Goal: Task Accomplishment & Management: Complete application form

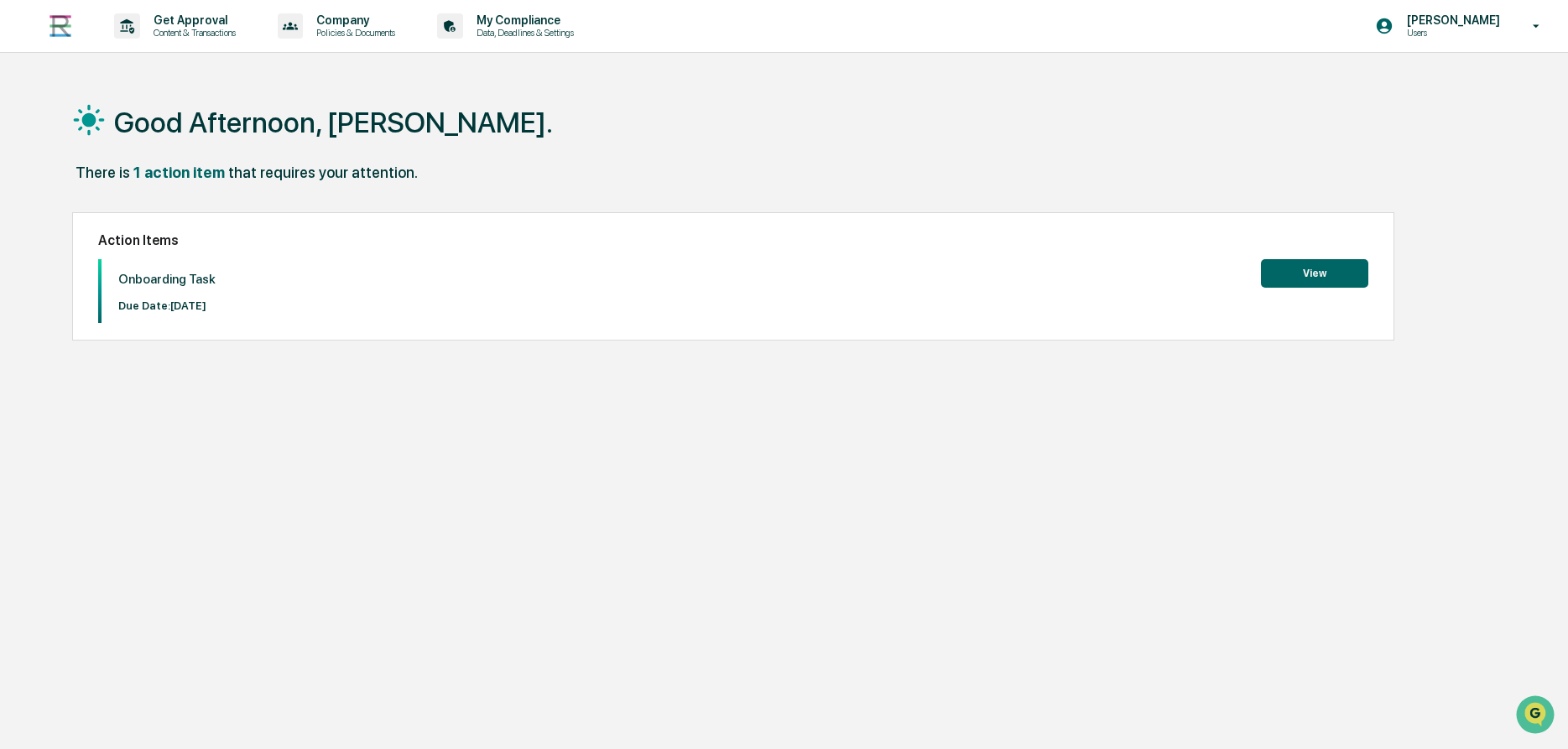
click at [1313, 275] on button "View" at bounding box center [1314, 273] width 107 height 28
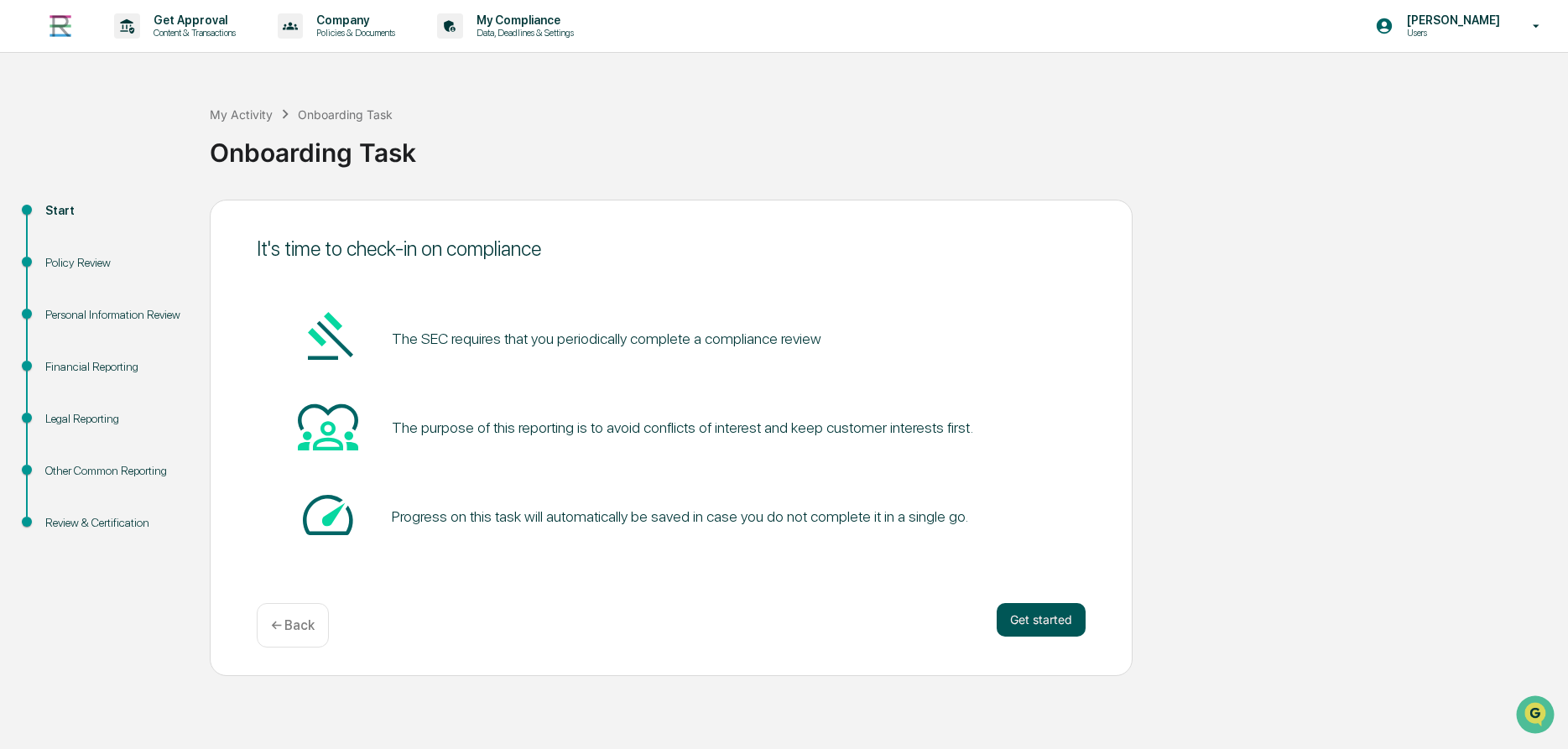
click at [1055, 617] on button "Get started" at bounding box center [1040, 619] width 89 height 33
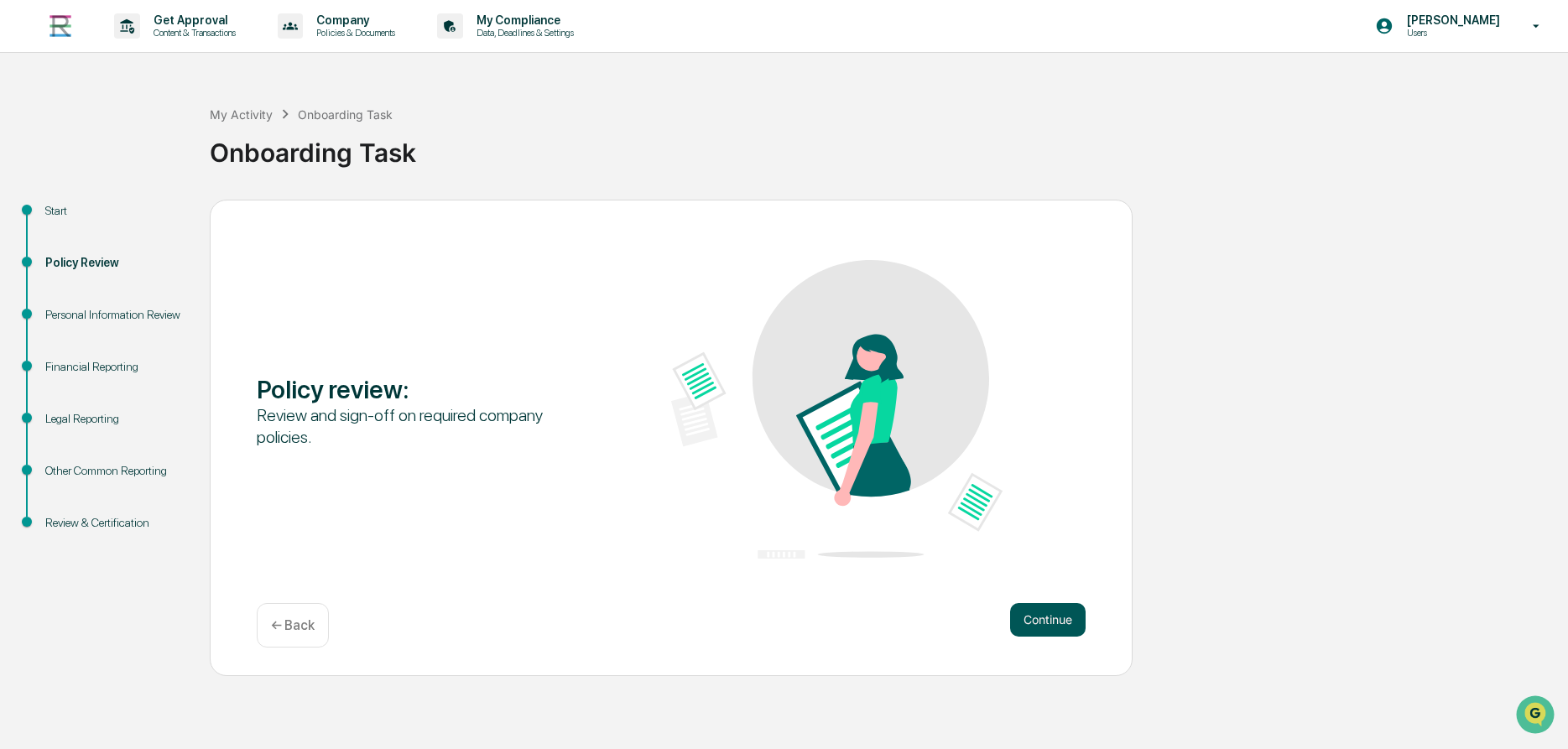
click at [1046, 627] on button "Continue" at bounding box center [1048, 619] width 76 height 33
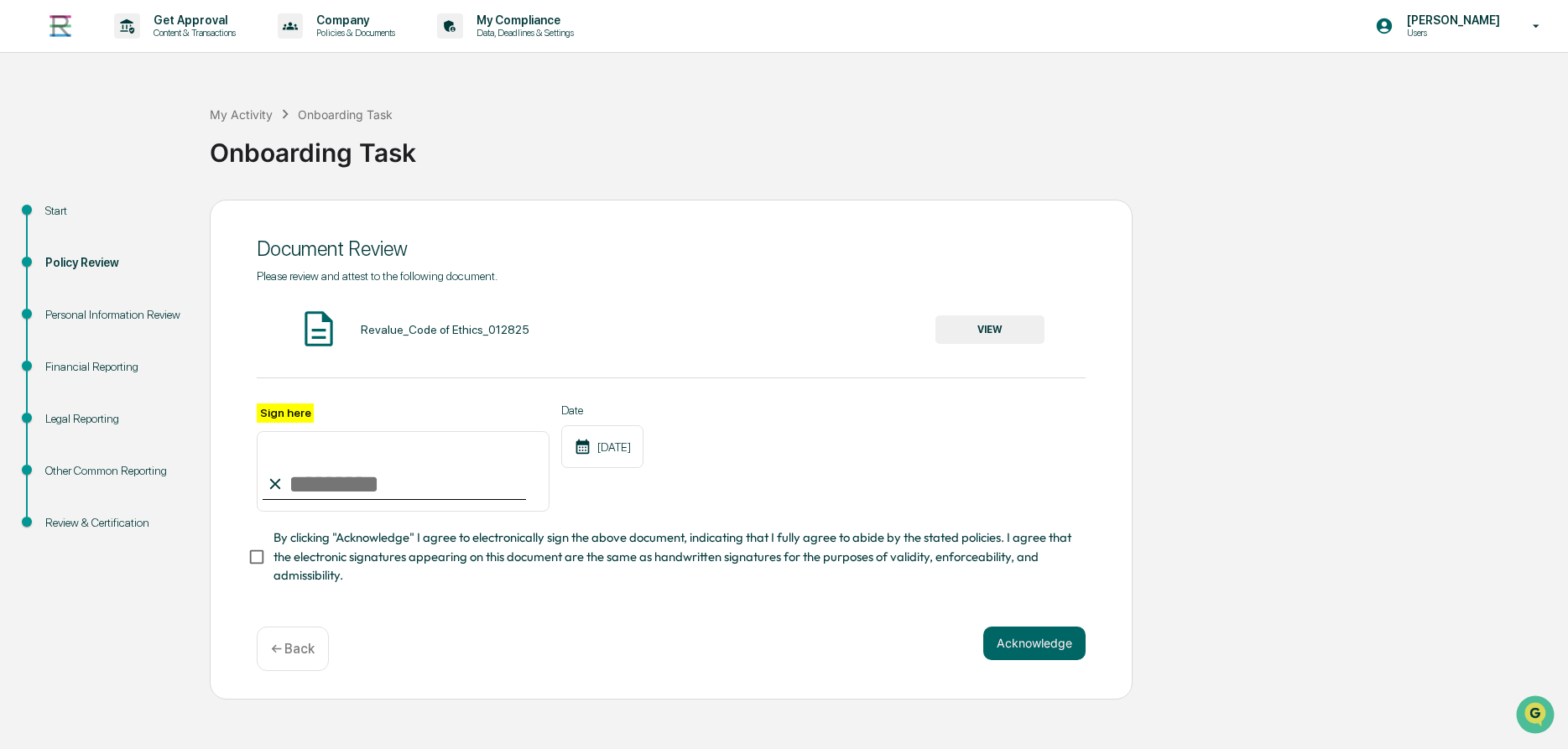
click at [994, 317] on button "VIEW" at bounding box center [989, 329] width 109 height 28
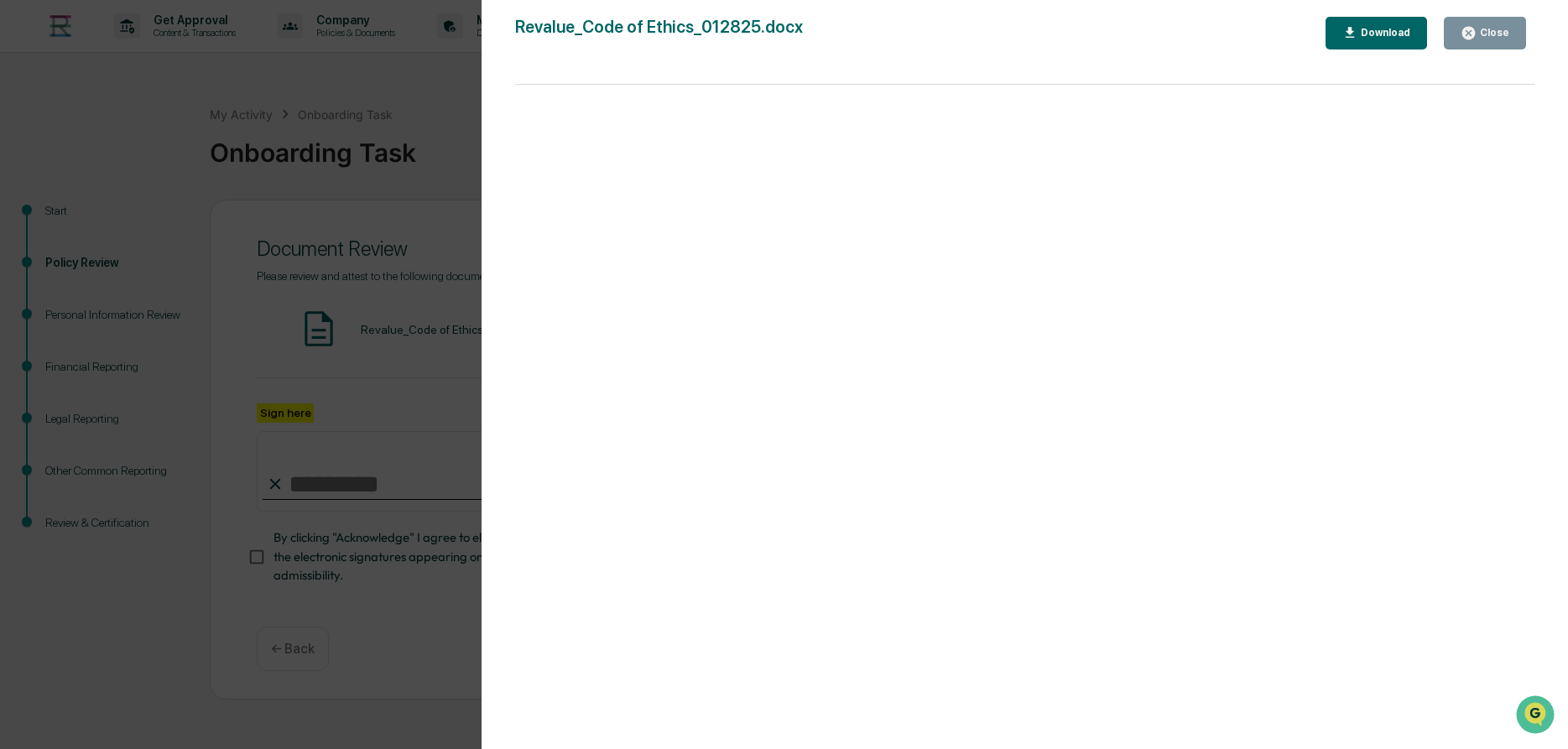
click at [1395, 35] on div "Download" at bounding box center [1383, 33] width 53 height 12
click at [1476, 31] on icon "button" at bounding box center [1468, 33] width 16 height 16
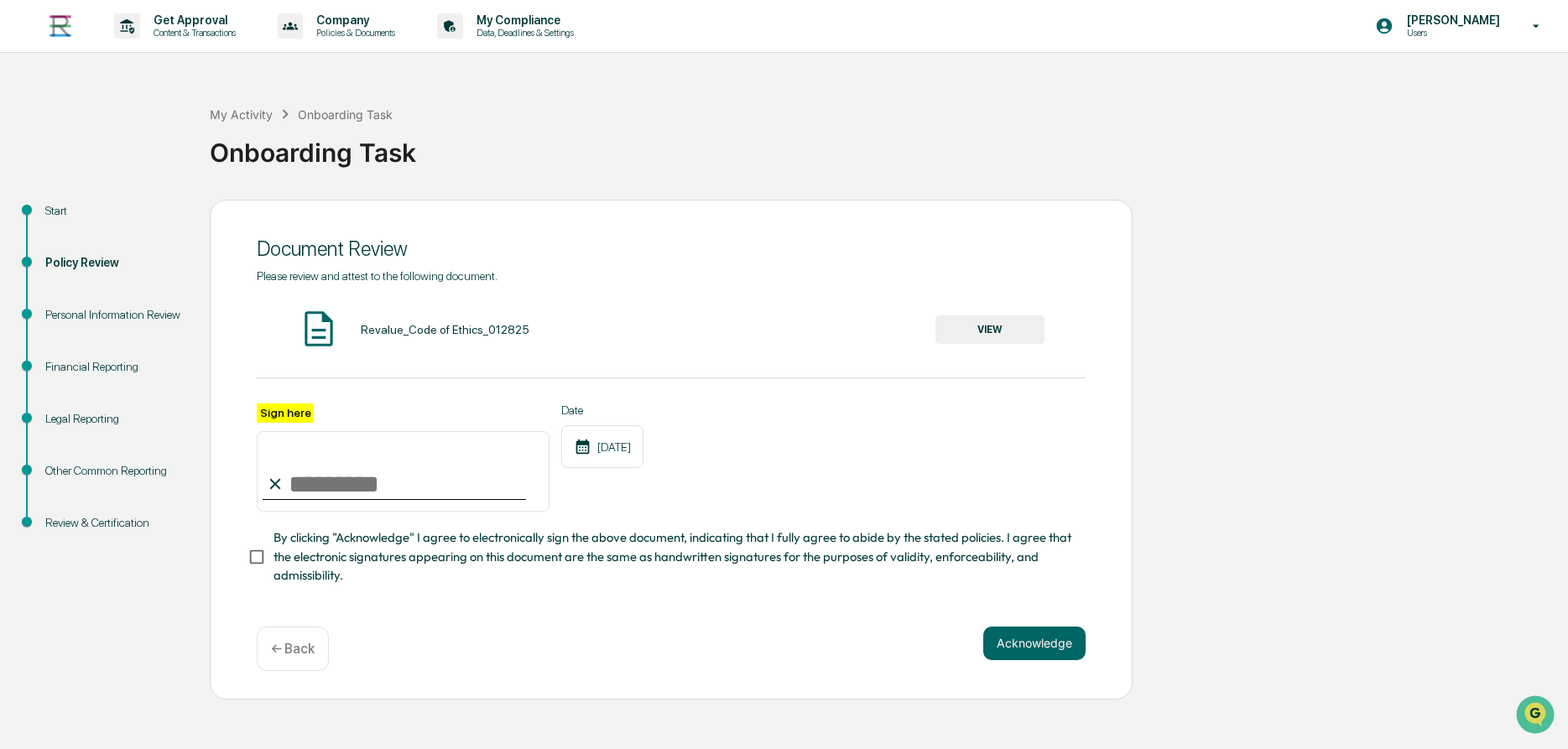
click at [445, 472] on input "Sign here" at bounding box center [403, 471] width 293 height 81
click at [364, 501] on input "Sign here" at bounding box center [403, 471] width 293 height 81
type input "**********"
click at [1034, 644] on button "Acknowledge" at bounding box center [1033, 643] width 102 height 33
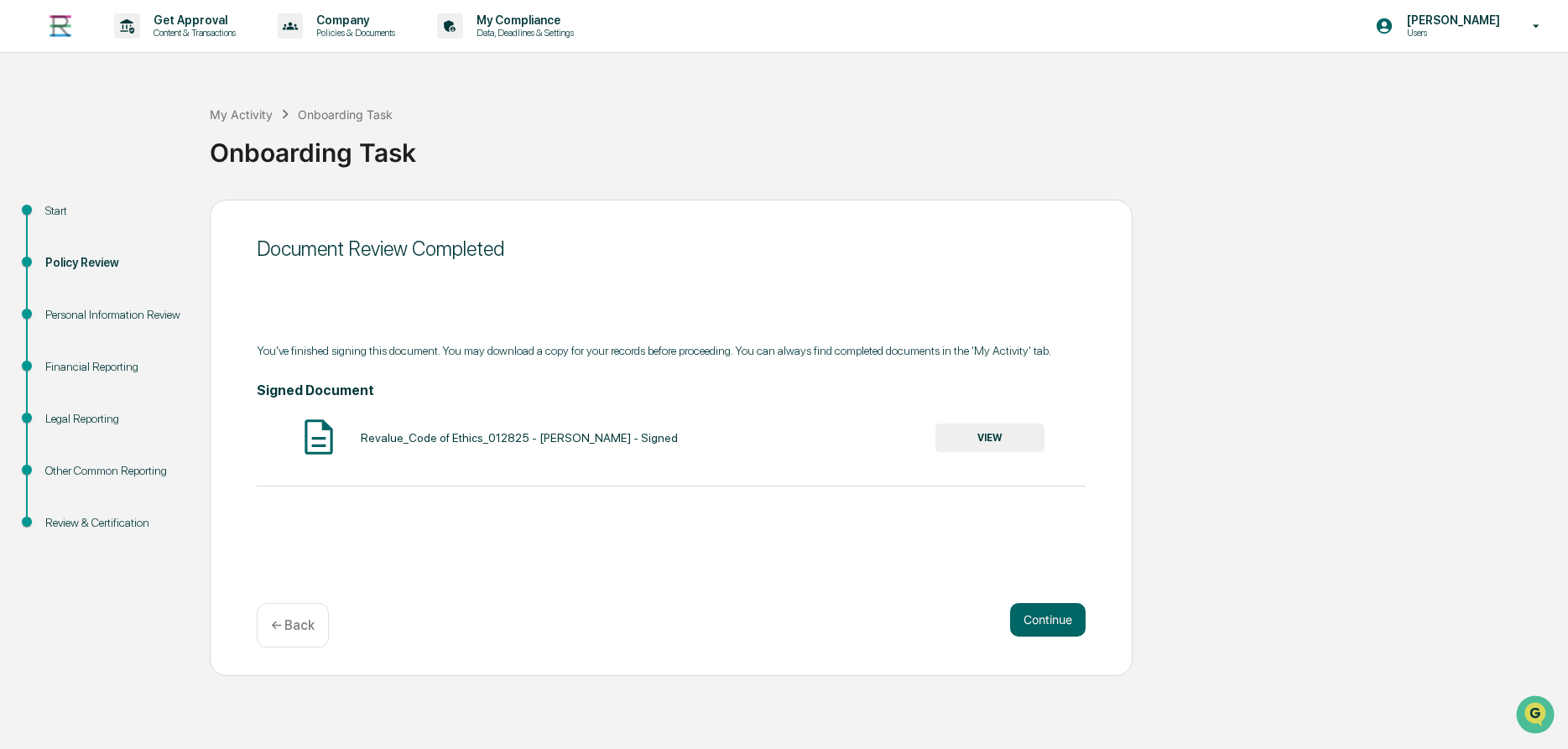
click at [970, 434] on button "VIEW" at bounding box center [989, 437] width 109 height 28
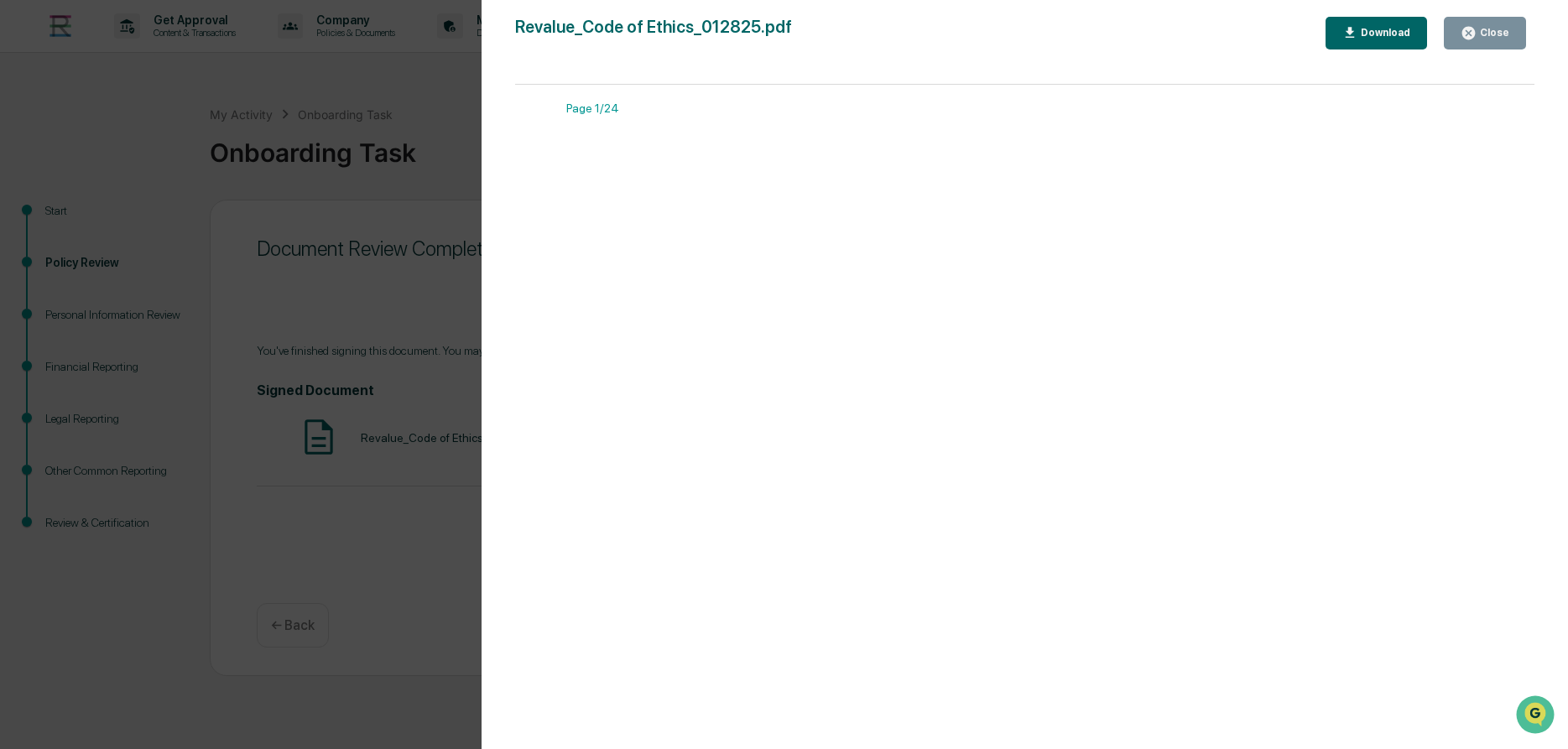
click at [1410, 33] on div "Download" at bounding box center [1383, 33] width 53 height 12
click at [1471, 28] on icon "button" at bounding box center [1468, 33] width 13 height 13
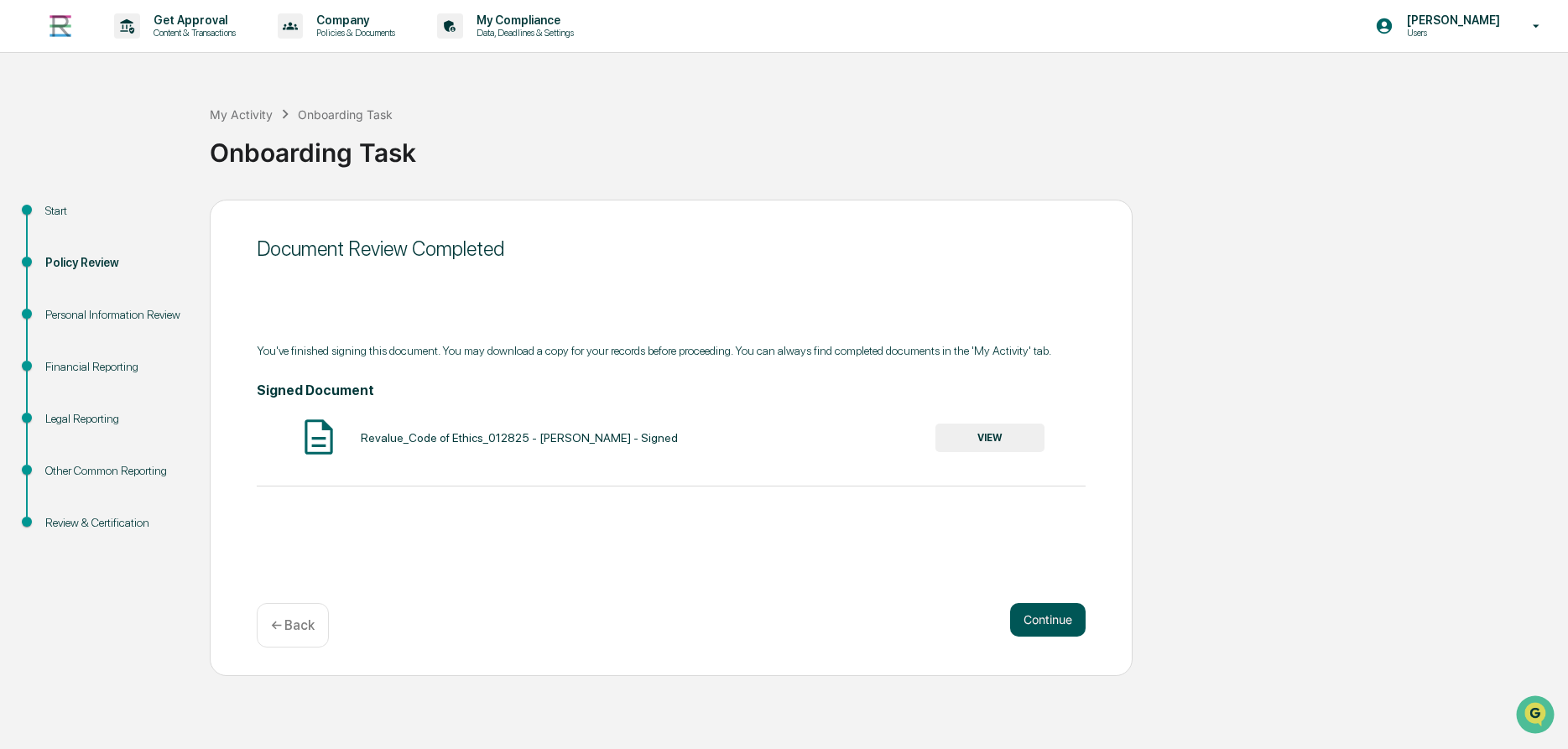
click at [1052, 623] on button "Continue" at bounding box center [1048, 619] width 76 height 33
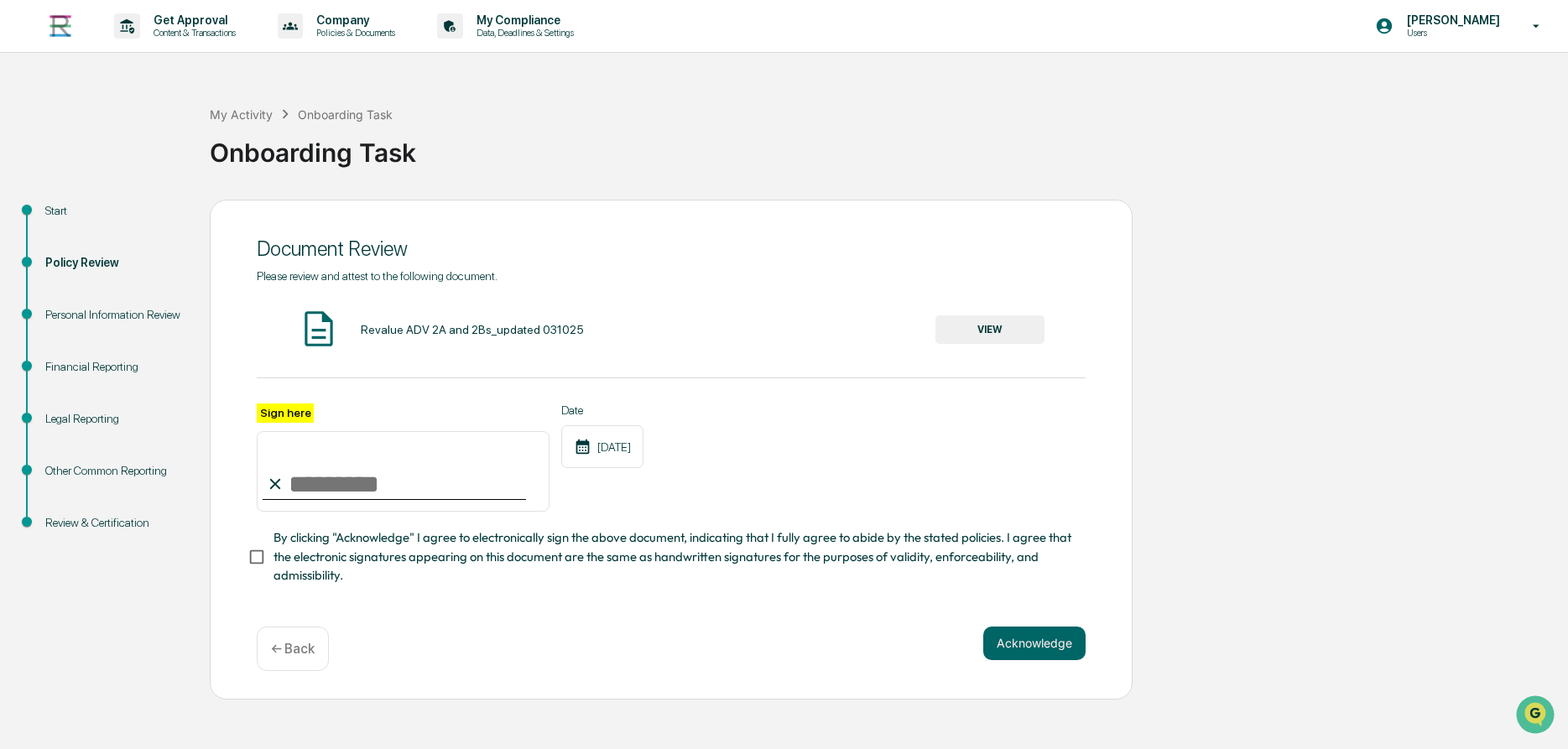
click at [985, 337] on button "VIEW" at bounding box center [989, 329] width 109 height 28
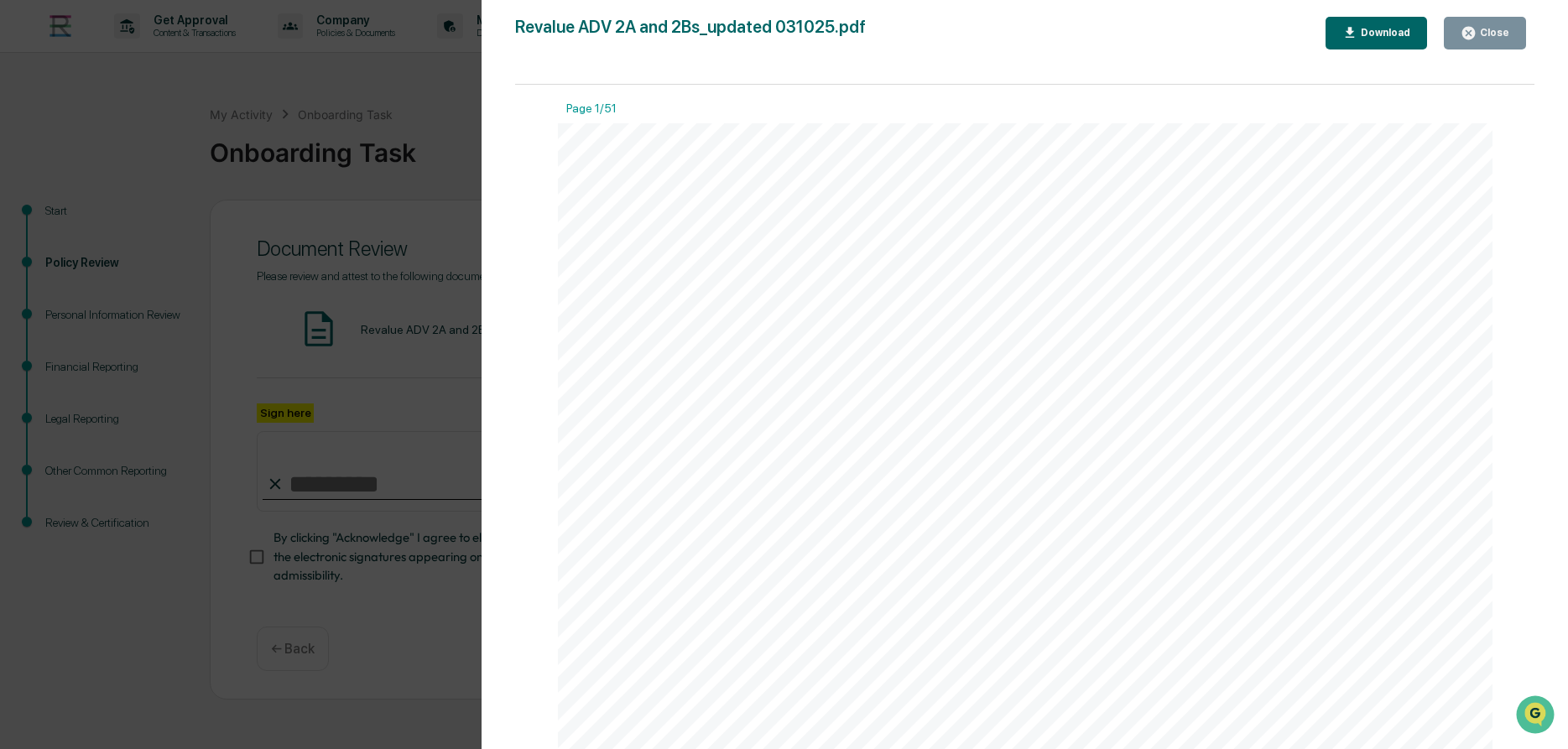
scroll to position [383, 0]
click at [1376, 38] on div "Download" at bounding box center [1383, 33] width 53 height 12
click at [1475, 37] on icon "button" at bounding box center [1468, 33] width 13 height 13
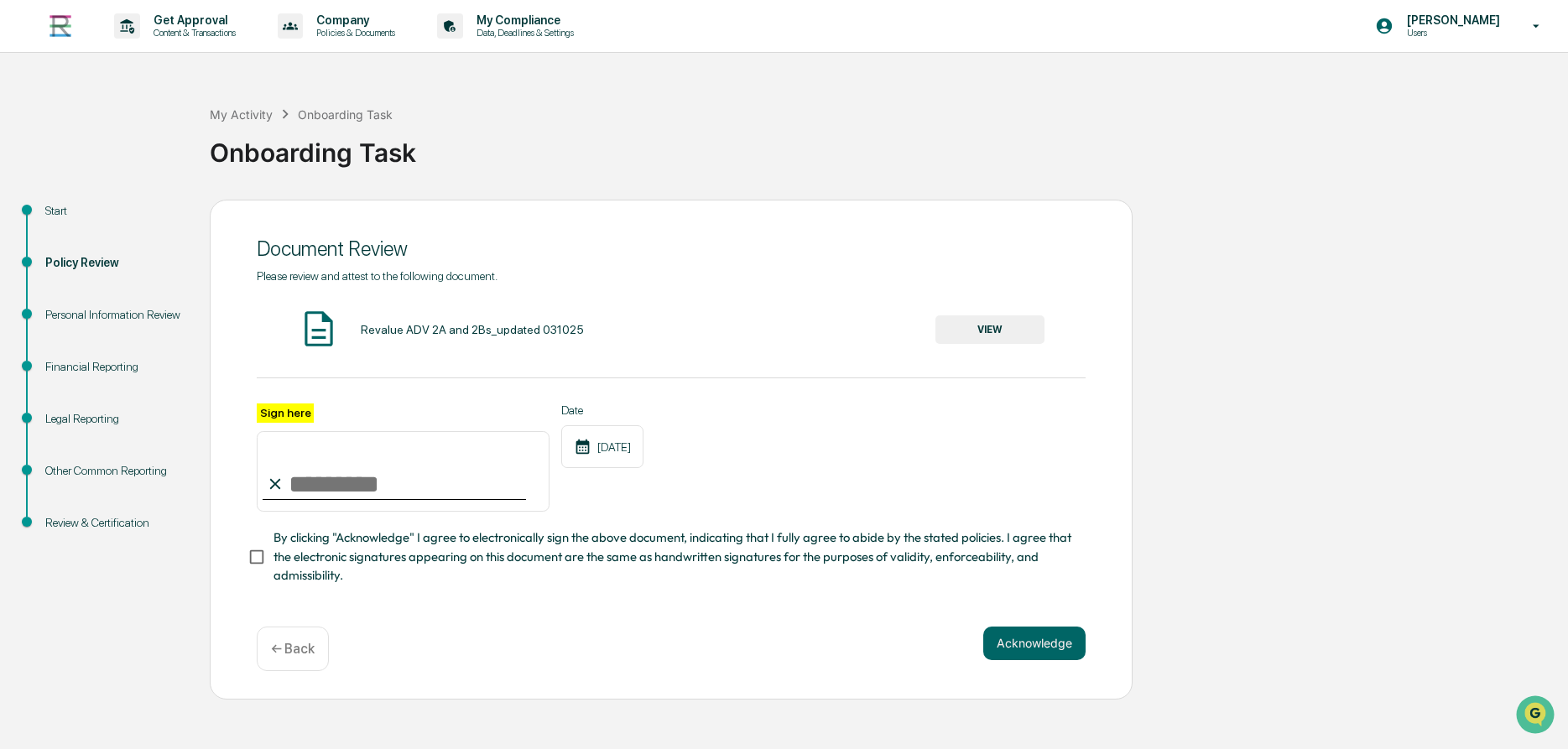
click at [365, 478] on input "Sign here" at bounding box center [403, 471] width 293 height 81
click at [306, 494] on input "Sign here" at bounding box center [403, 471] width 293 height 81
type input "**********"
click at [1036, 651] on button "Acknowledge" at bounding box center [1033, 643] width 102 height 33
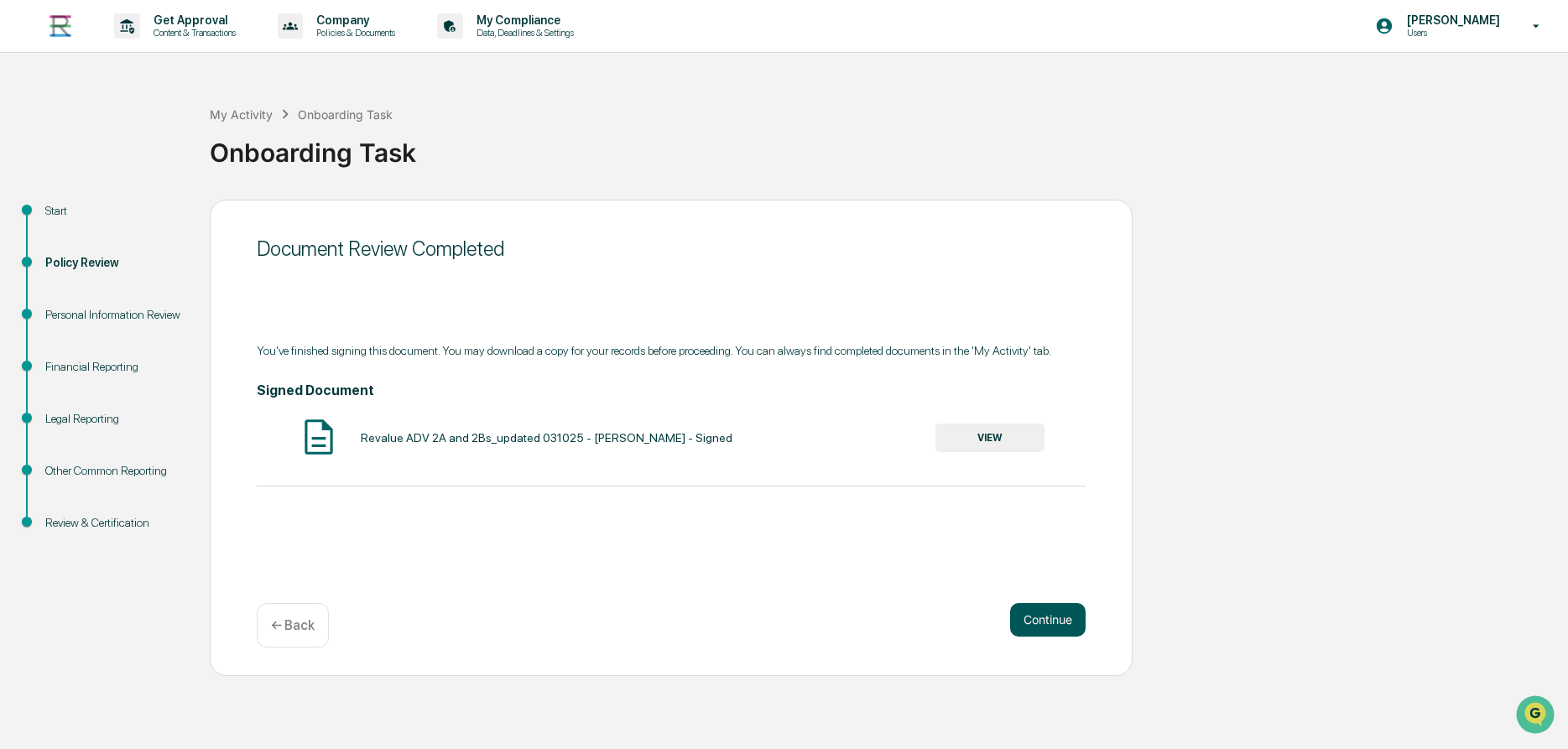
click at [1049, 620] on button "Continue" at bounding box center [1048, 619] width 76 height 33
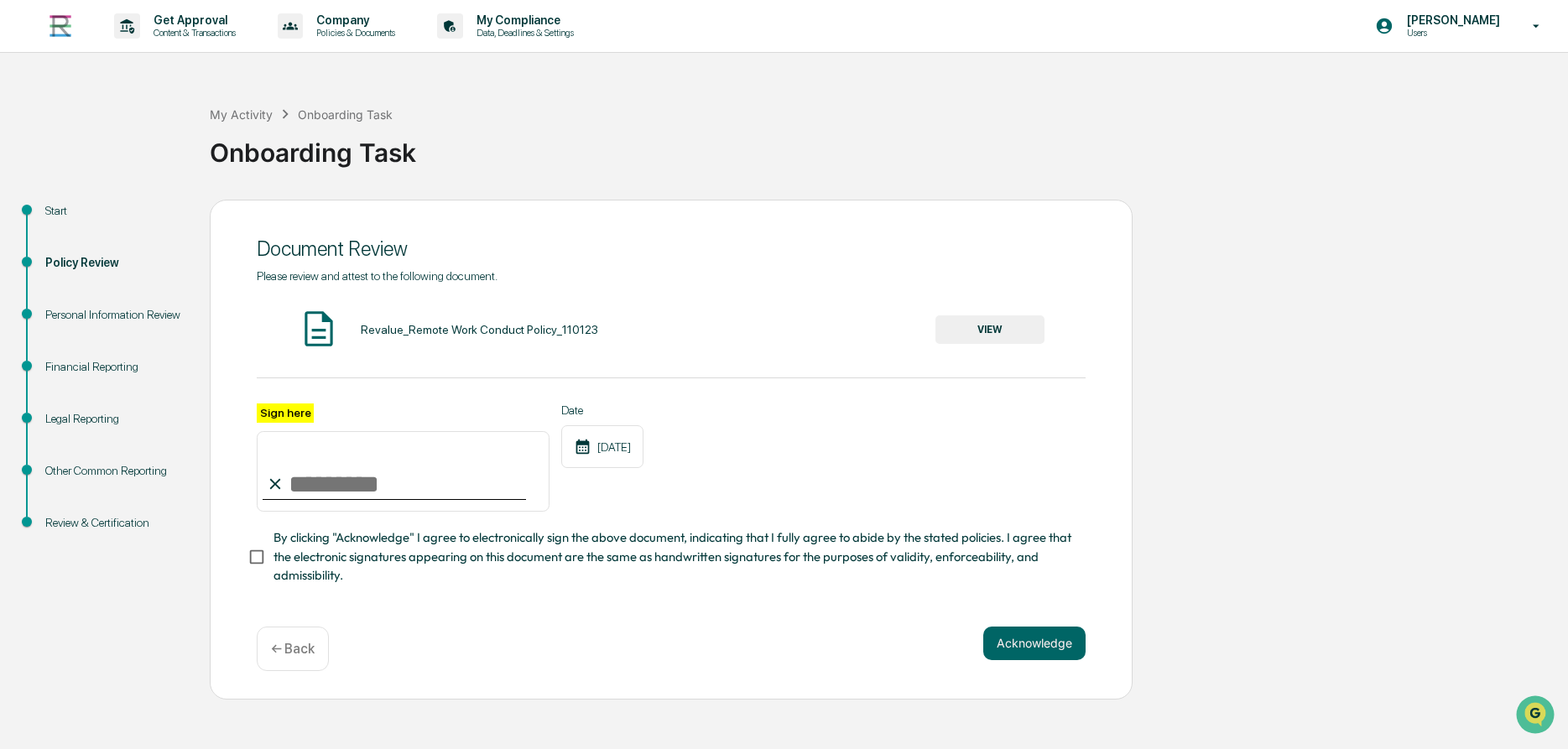
click at [1007, 339] on button "VIEW" at bounding box center [989, 329] width 109 height 28
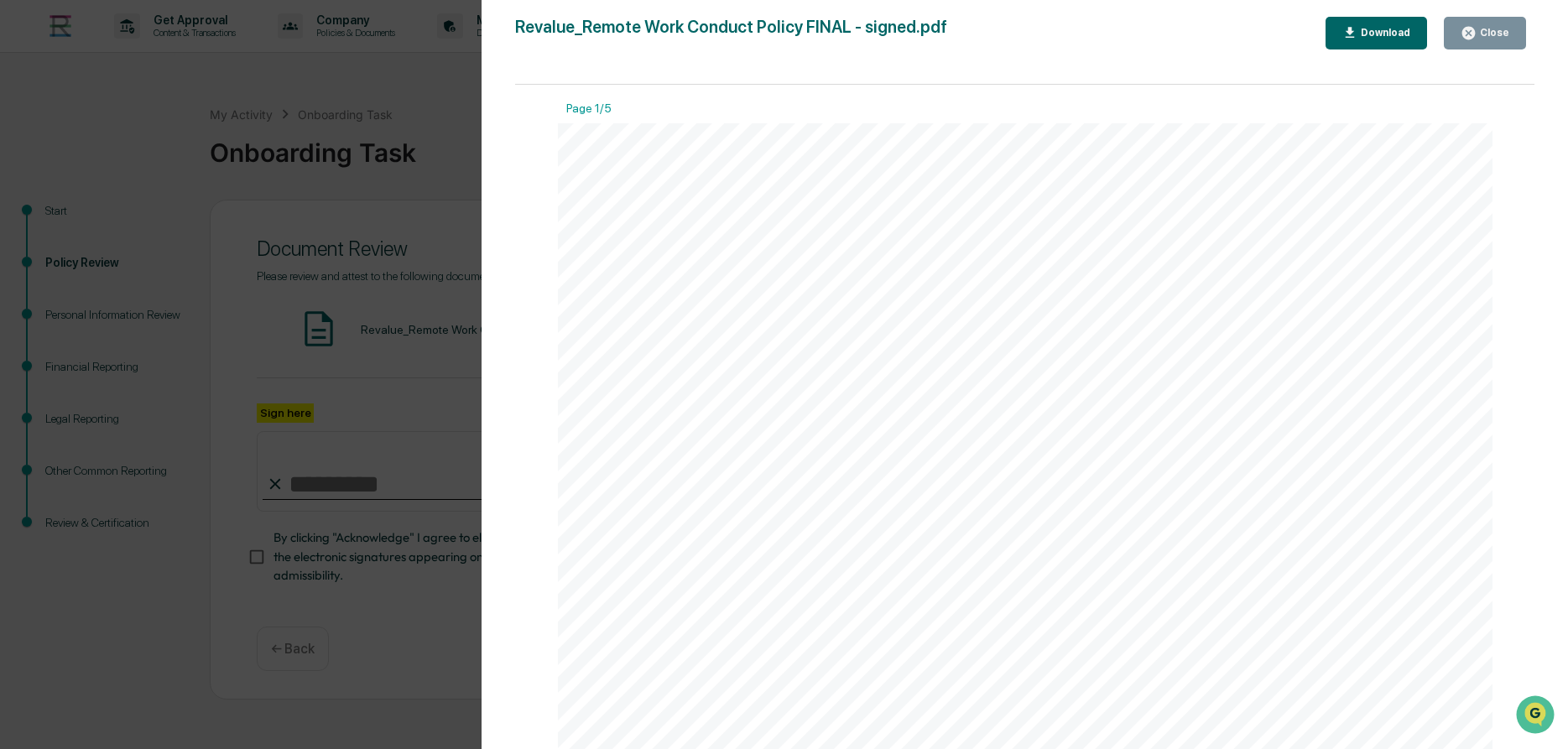
click at [1383, 19] on button "Download" at bounding box center [1376, 33] width 102 height 33
click at [1490, 39] on div "Close" at bounding box center [1493, 33] width 33 height 12
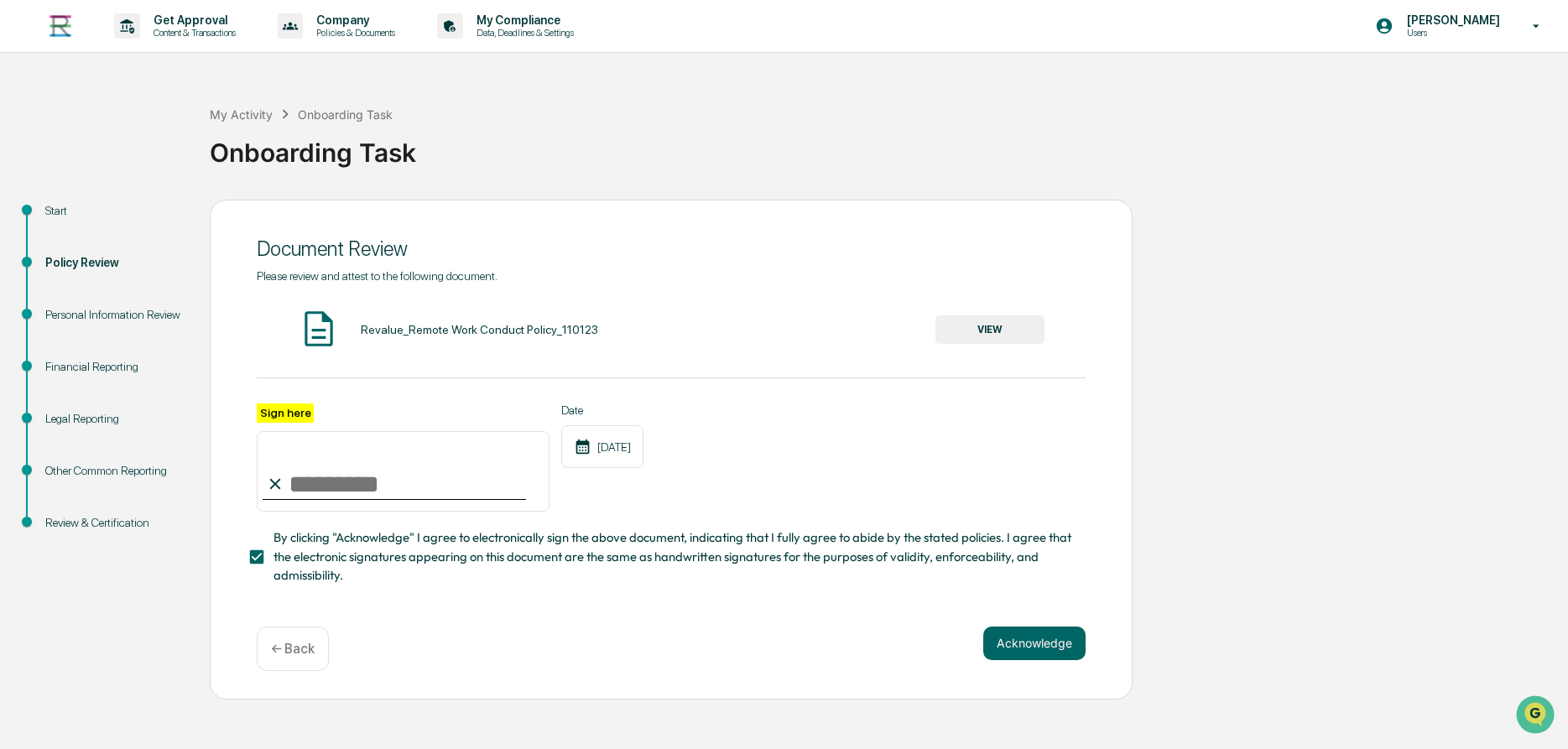
click at [293, 489] on input "Sign here" at bounding box center [403, 471] width 293 height 81
type input "*"
type input "**********"
click at [1010, 654] on button "Acknowledge" at bounding box center [1033, 643] width 102 height 33
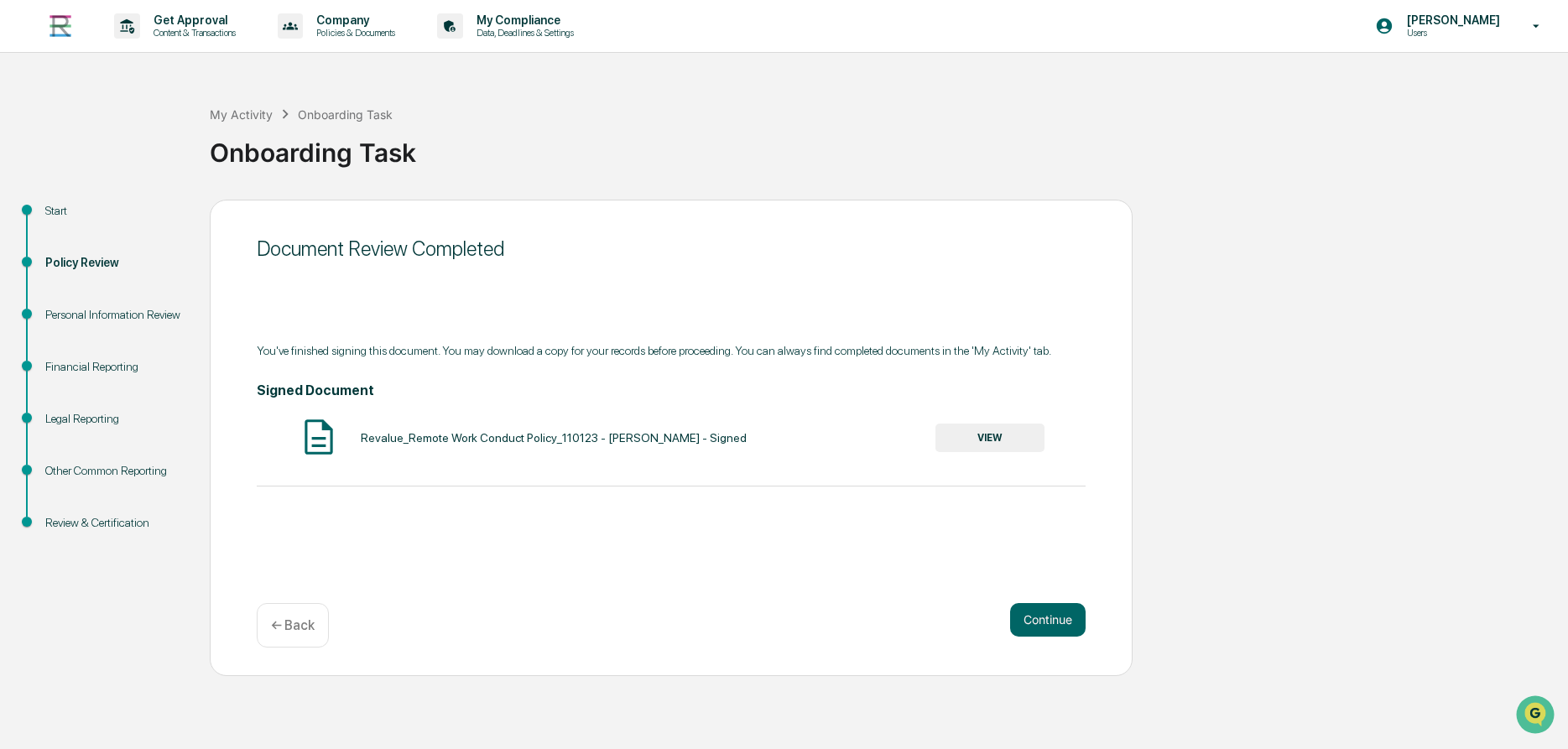
drag, startPoint x: 998, startPoint y: 443, endPoint x: 989, endPoint y: 594, distance: 151.3
click at [986, 592] on div "Document Review Completed You've finished signing this document. You may downlo…" at bounding box center [670, 437] width 922 height 476
click at [1030, 616] on button "Continue" at bounding box center [1048, 619] width 76 height 33
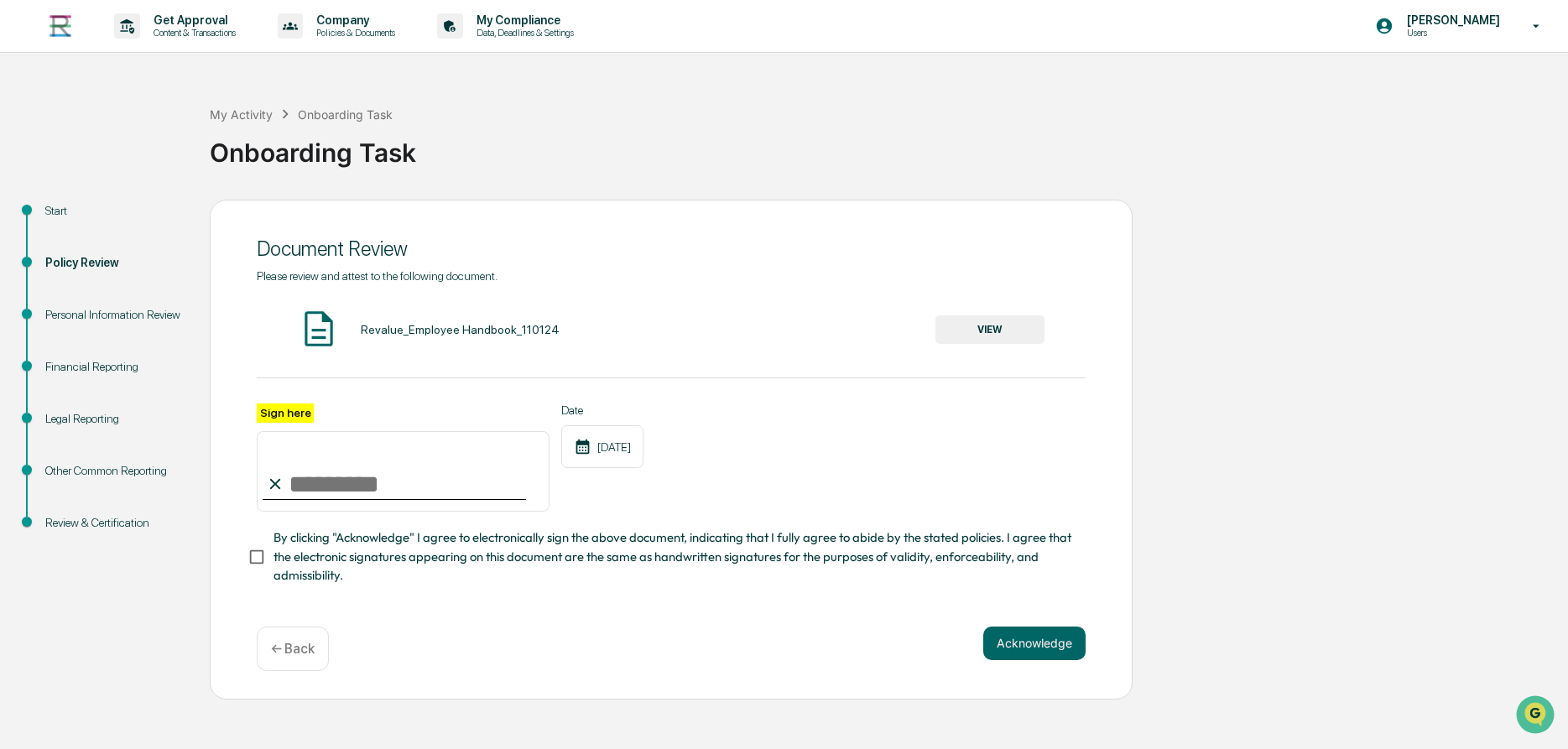
click at [993, 332] on button "VIEW" at bounding box center [989, 329] width 109 height 28
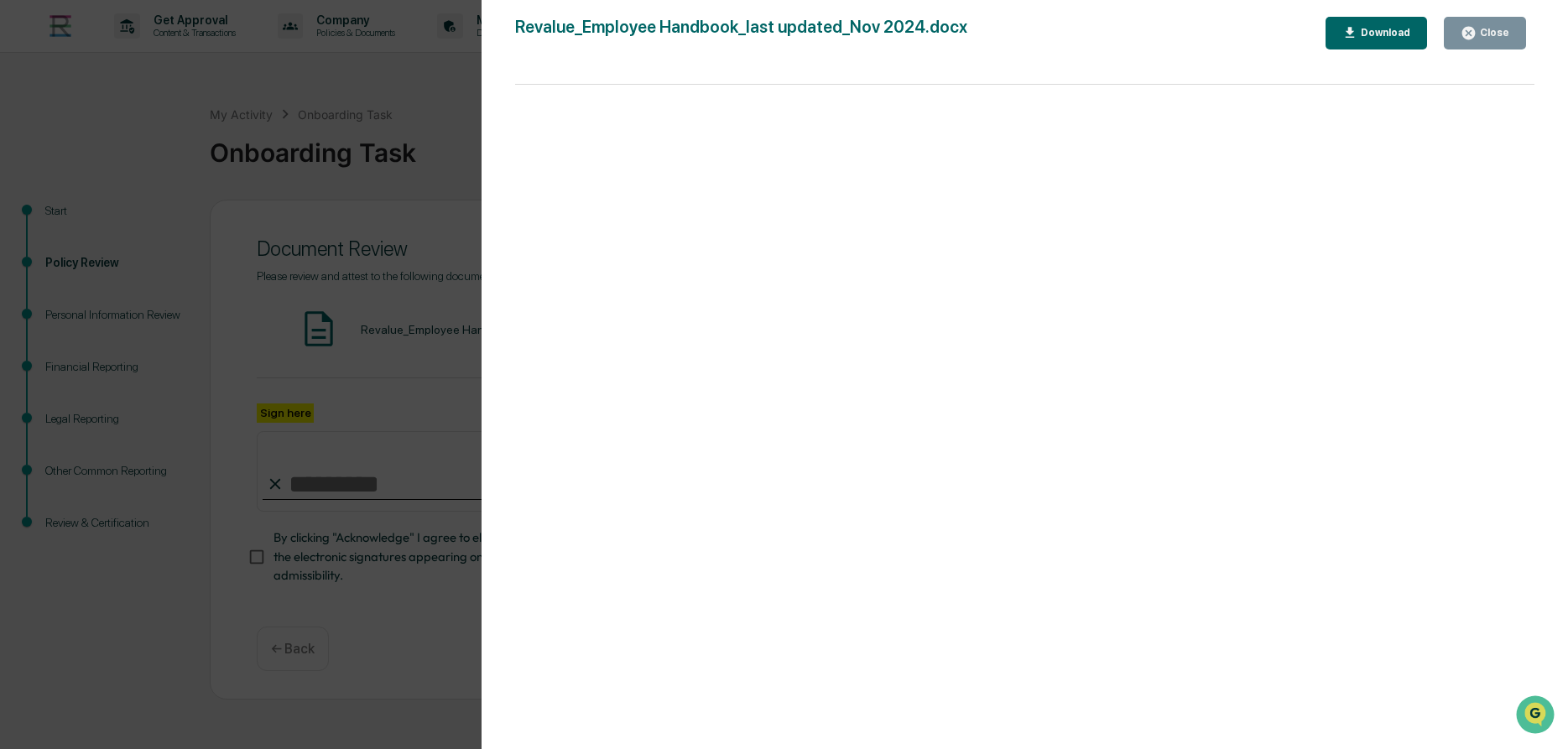
click at [1468, 26] on icon "button" at bounding box center [1468, 33] width 16 height 16
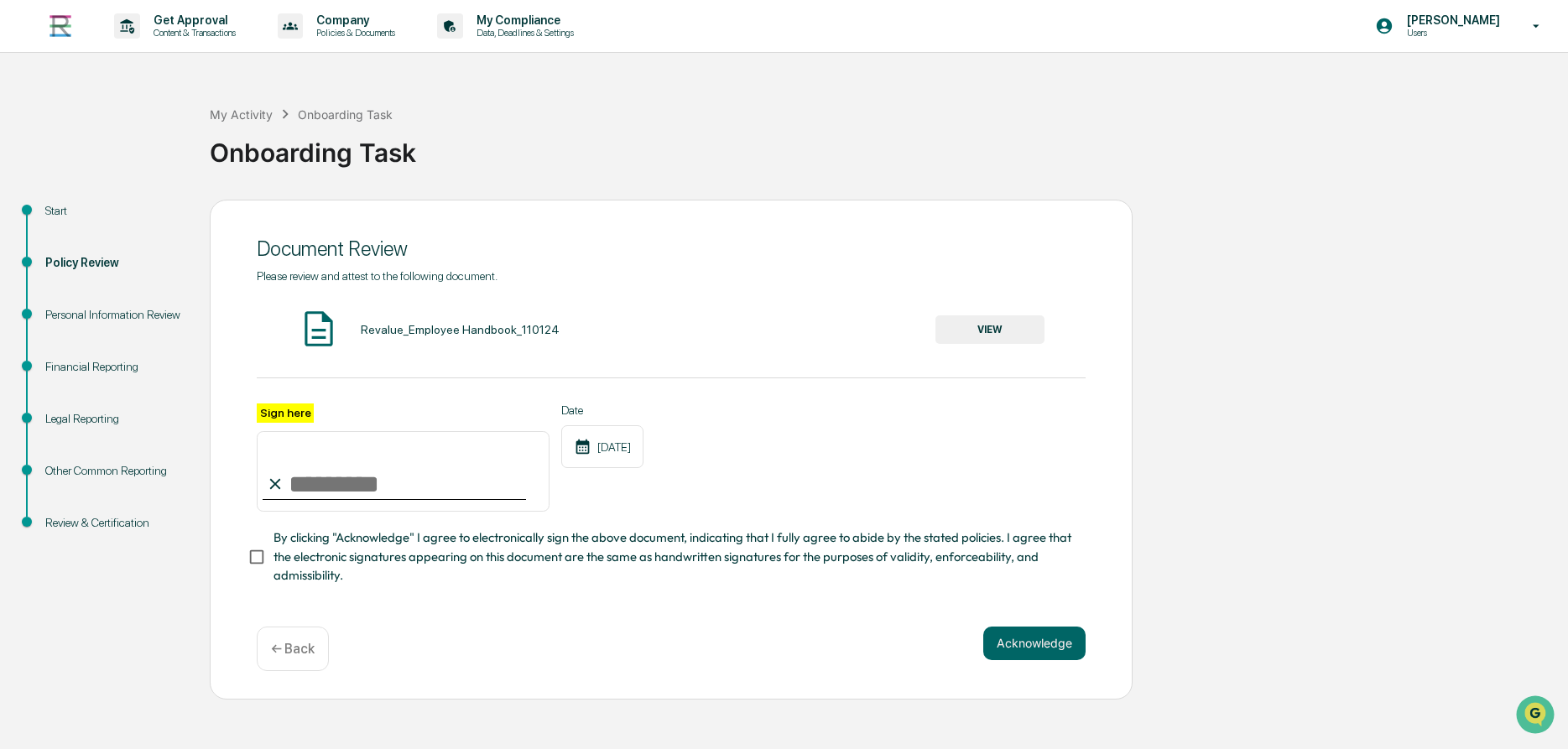
click at [311, 499] on input "Sign here" at bounding box center [403, 471] width 293 height 81
type input "**********"
click at [1032, 642] on button "Acknowledge" at bounding box center [1033, 643] width 102 height 33
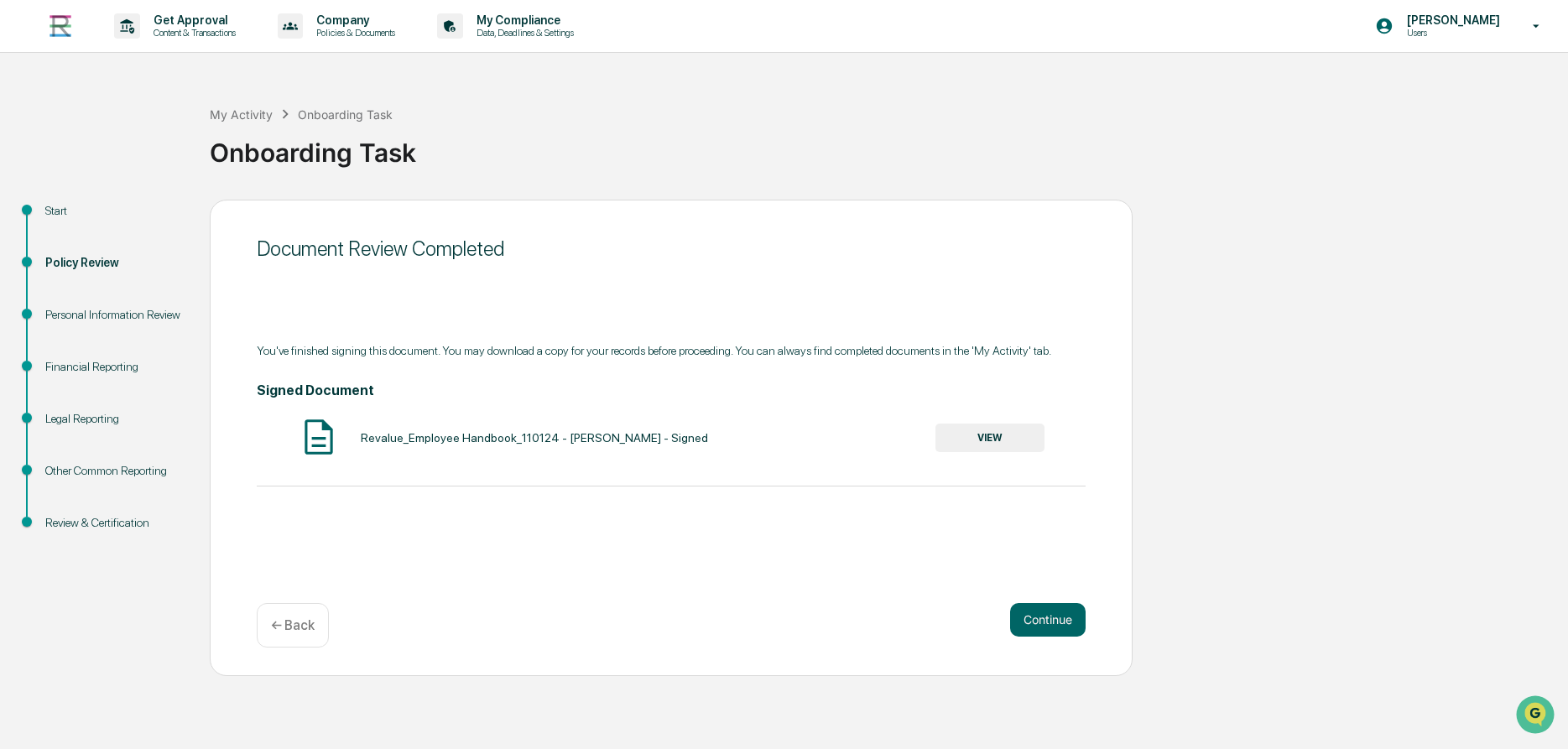
click at [989, 443] on button "VIEW" at bounding box center [989, 437] width 109 height 28
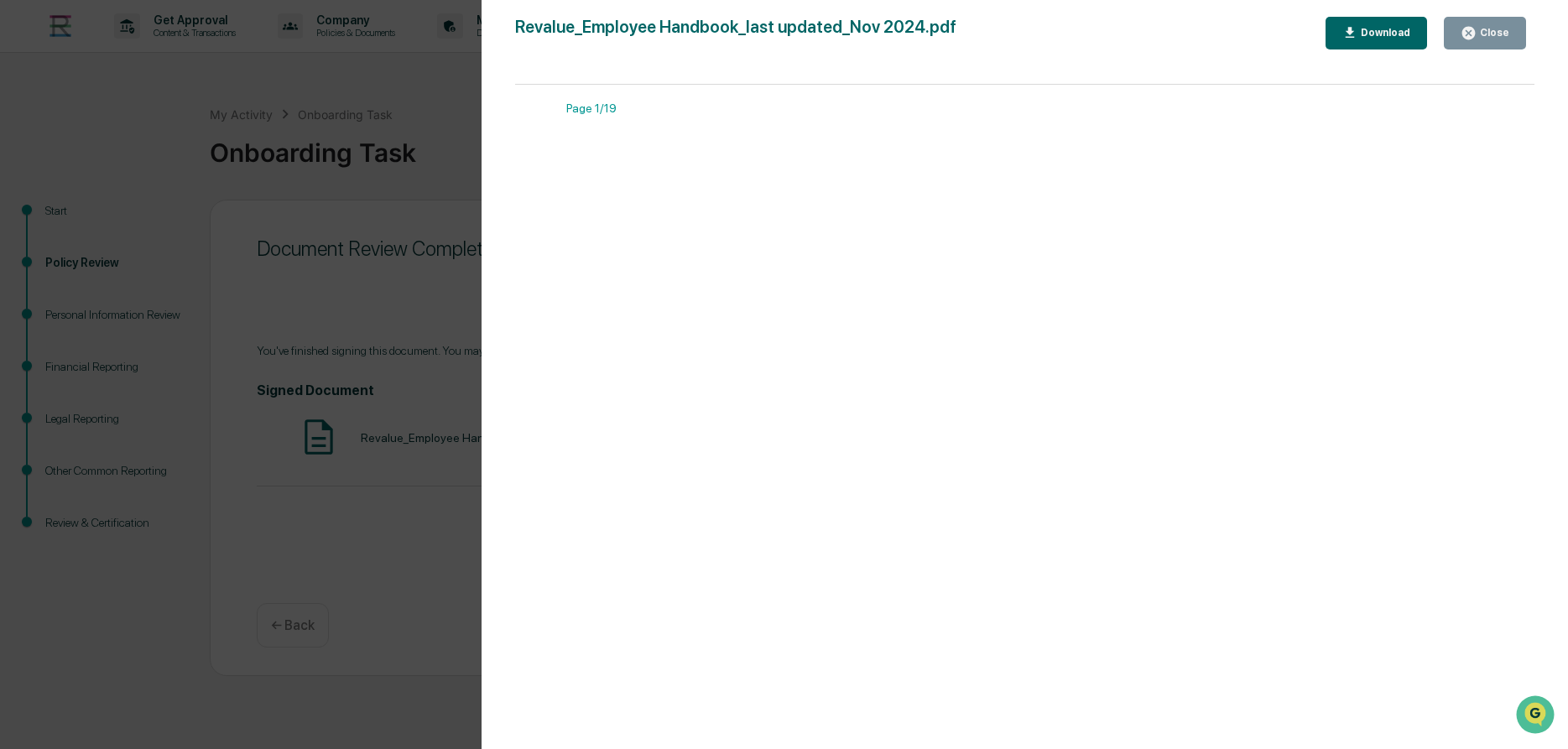
click at [1373, 41] on button "Download" at bounding box center [1376, 33] width 102 height 33
click at [1471, 39] on icon "button" at bounding box center [1468, 33] width 13 height 13
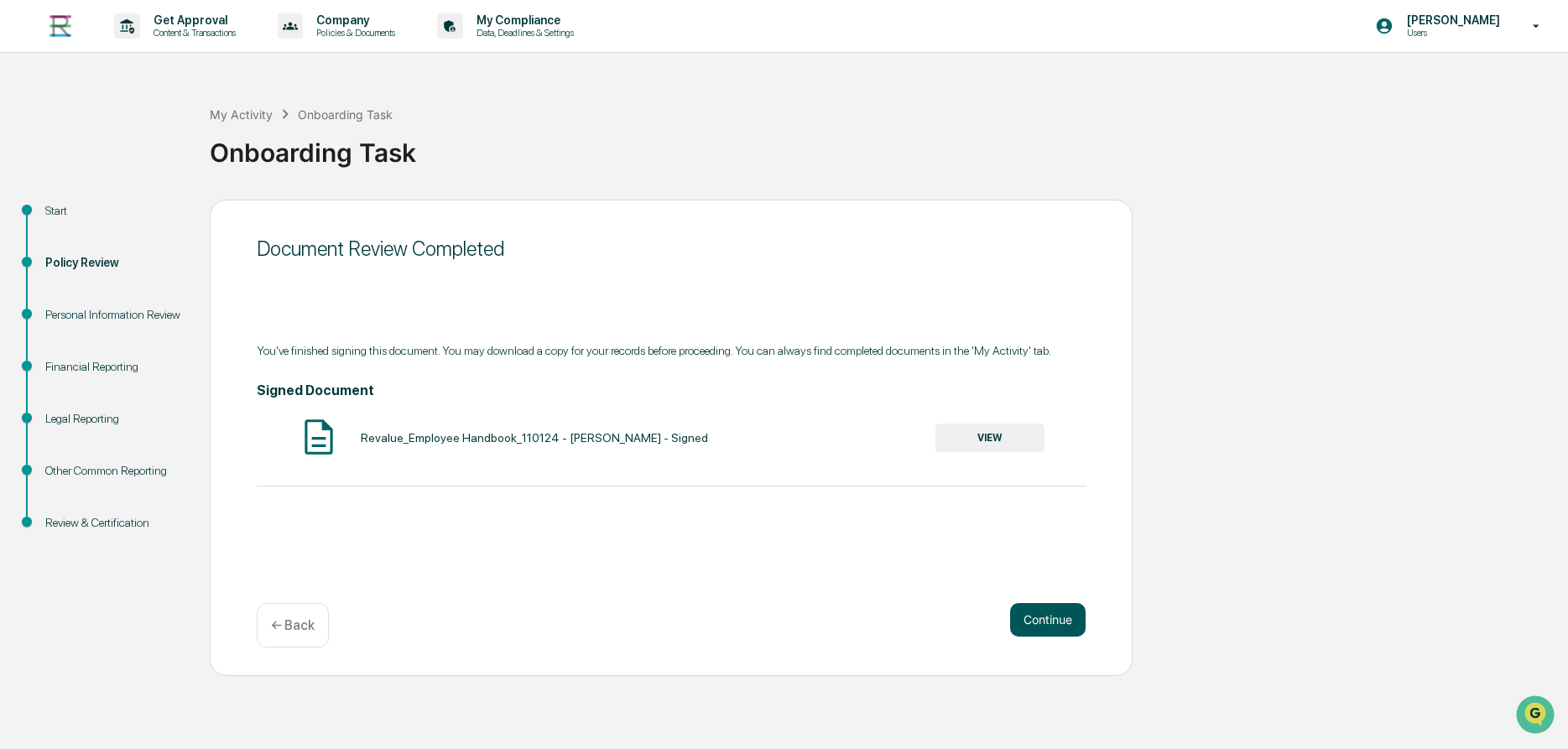
click at [1043, 612] on button "Continue" at bounding box center [1048, 619] width 76 height 33
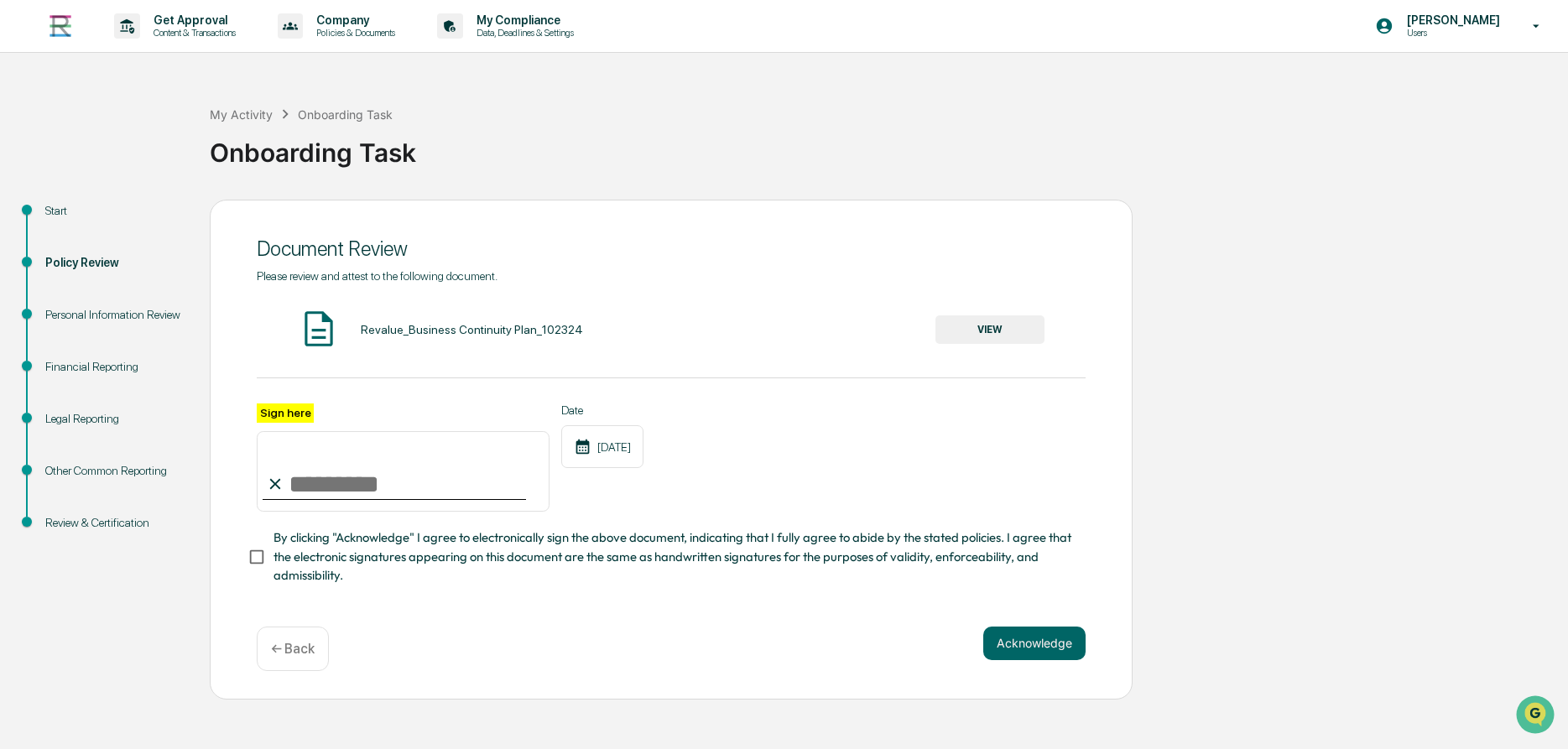
click at [994, 334] on button "VIEW" at bounding box center [989, 329] width 109 height 28
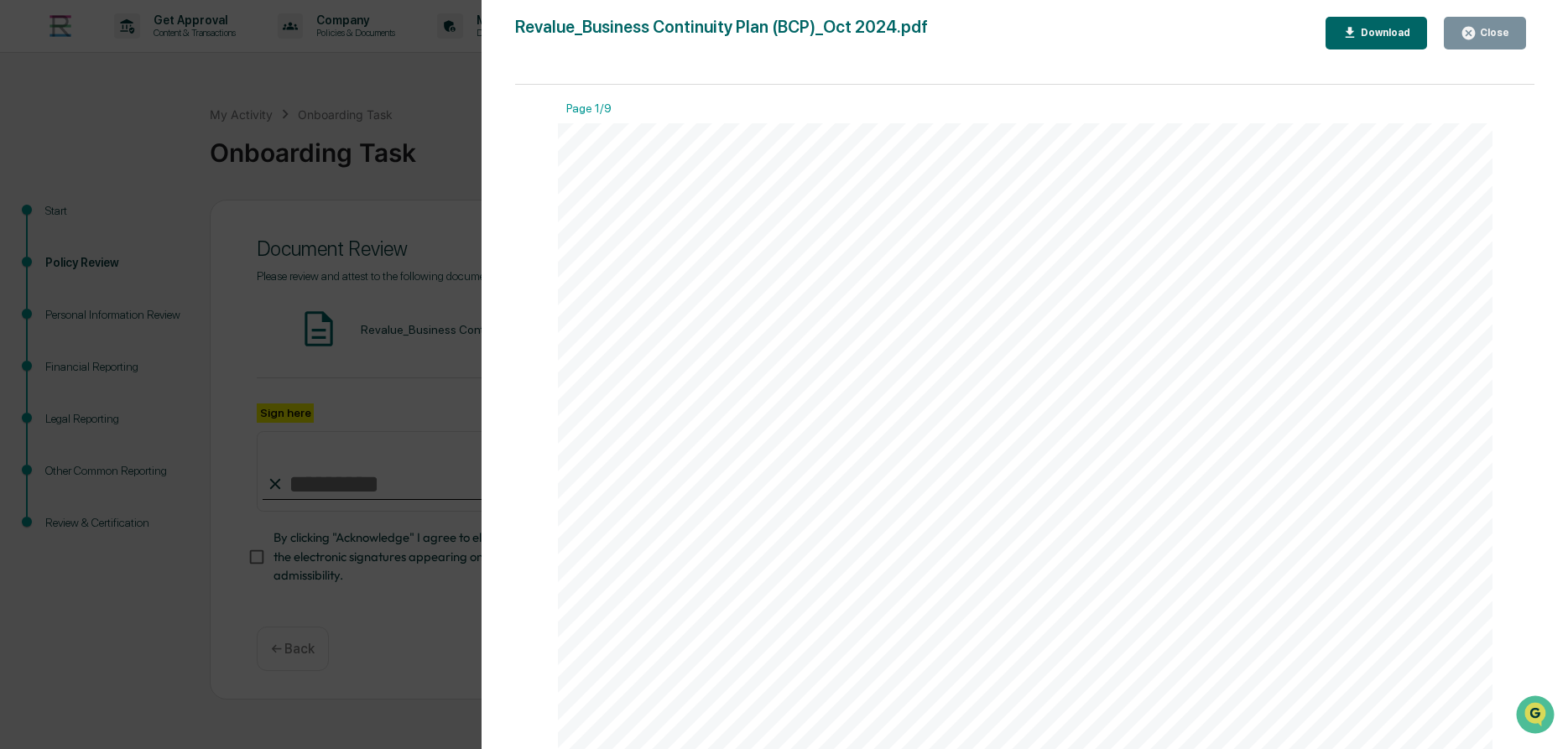
click at [1384, 38] on div "Download" at bounding box center [1383, 33] width 53 height 12
click at [1476, 28] on icon "button" at bounding box center [1468, 33] width 16 height 16
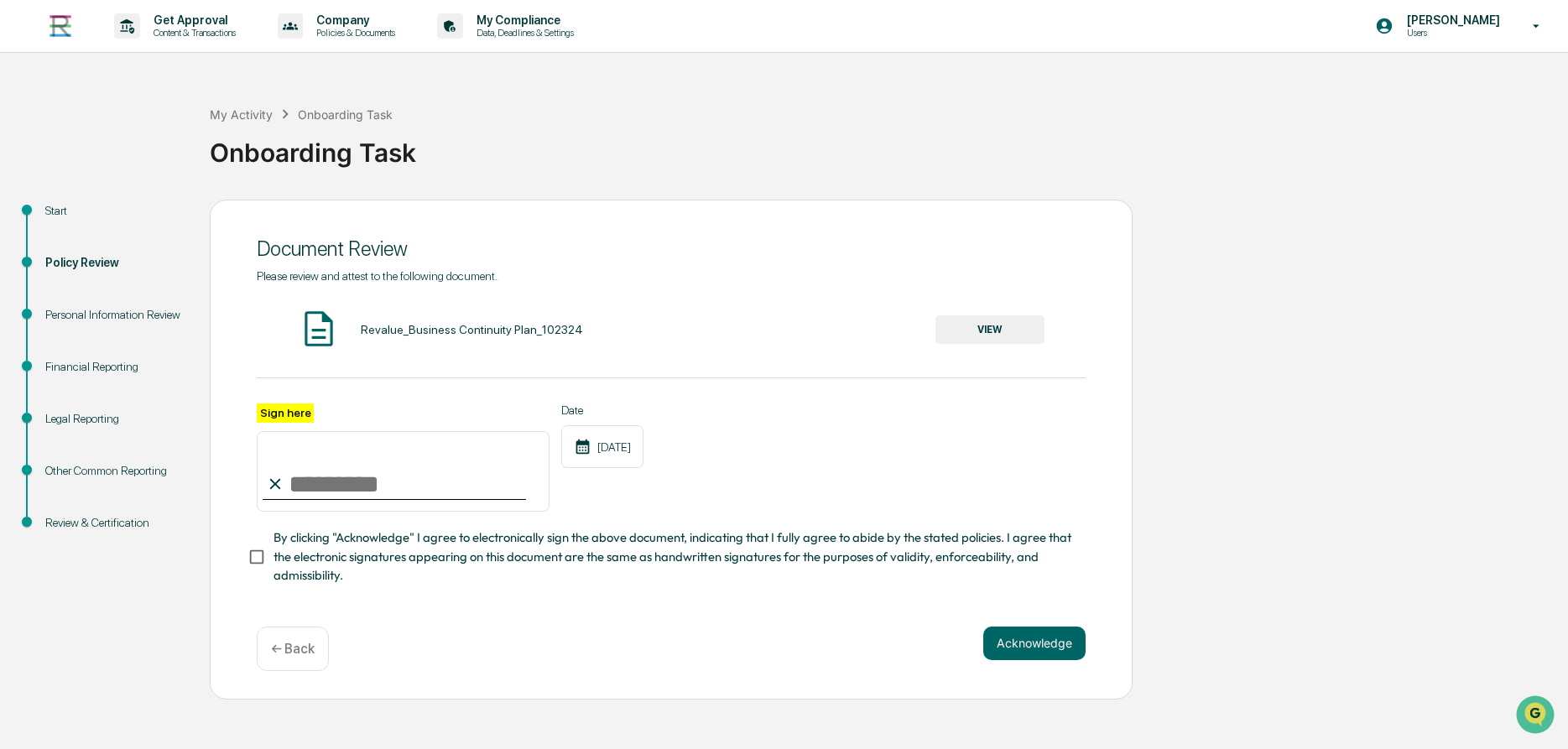
click at [422, 493] on input "Sign here" at bounding box center [403, 471] width 293 height 81
click at [394, 497] on input "Sign here" at bounding box center [403, 471] width 293 height 81
type input "**********"
click at [1020, 644] on button "Acknowledge" at bounding box center [1033, 643] width 102 height 33
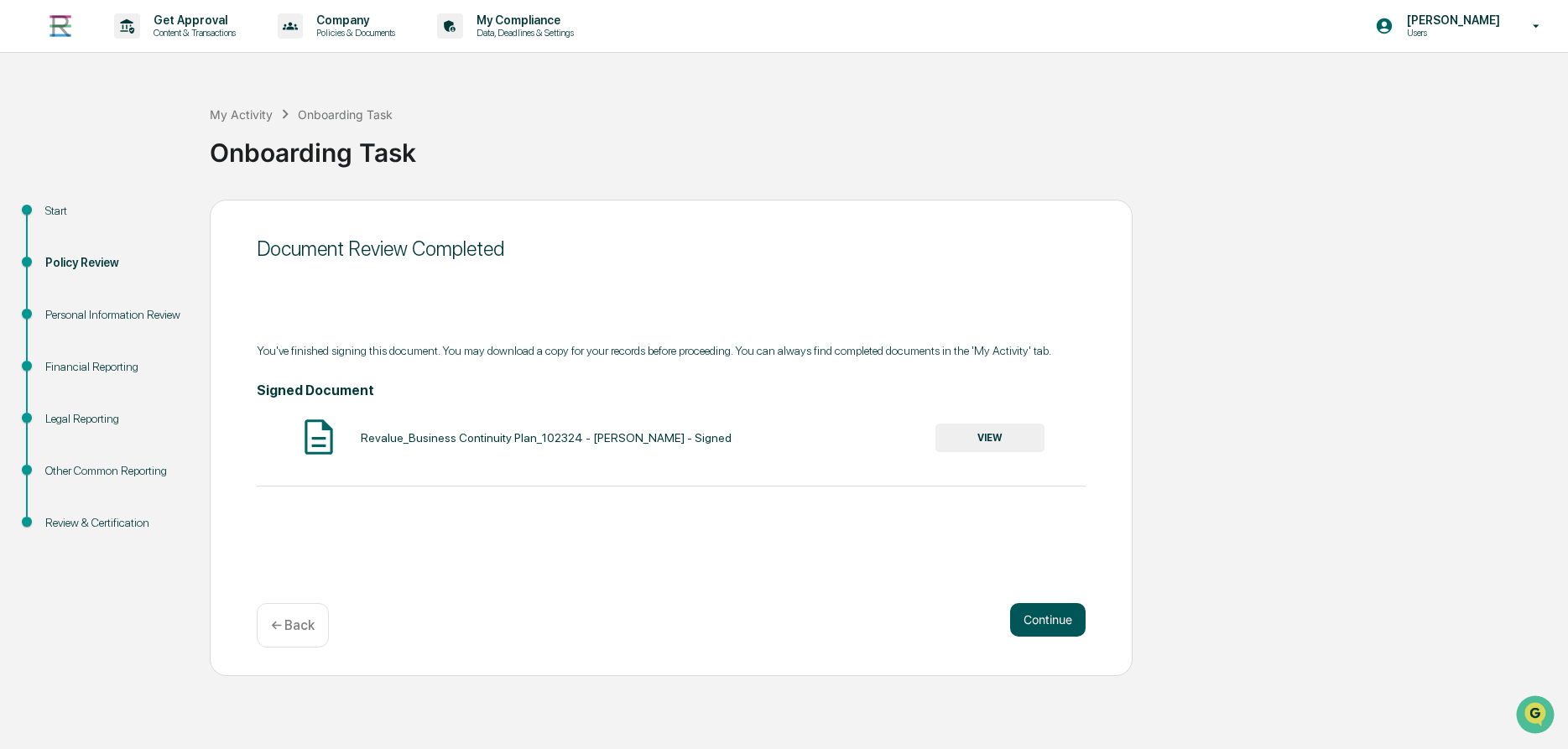
click at [1042, 628] on button "Continue" at bounding box center [1048, 619] width 76 height 33
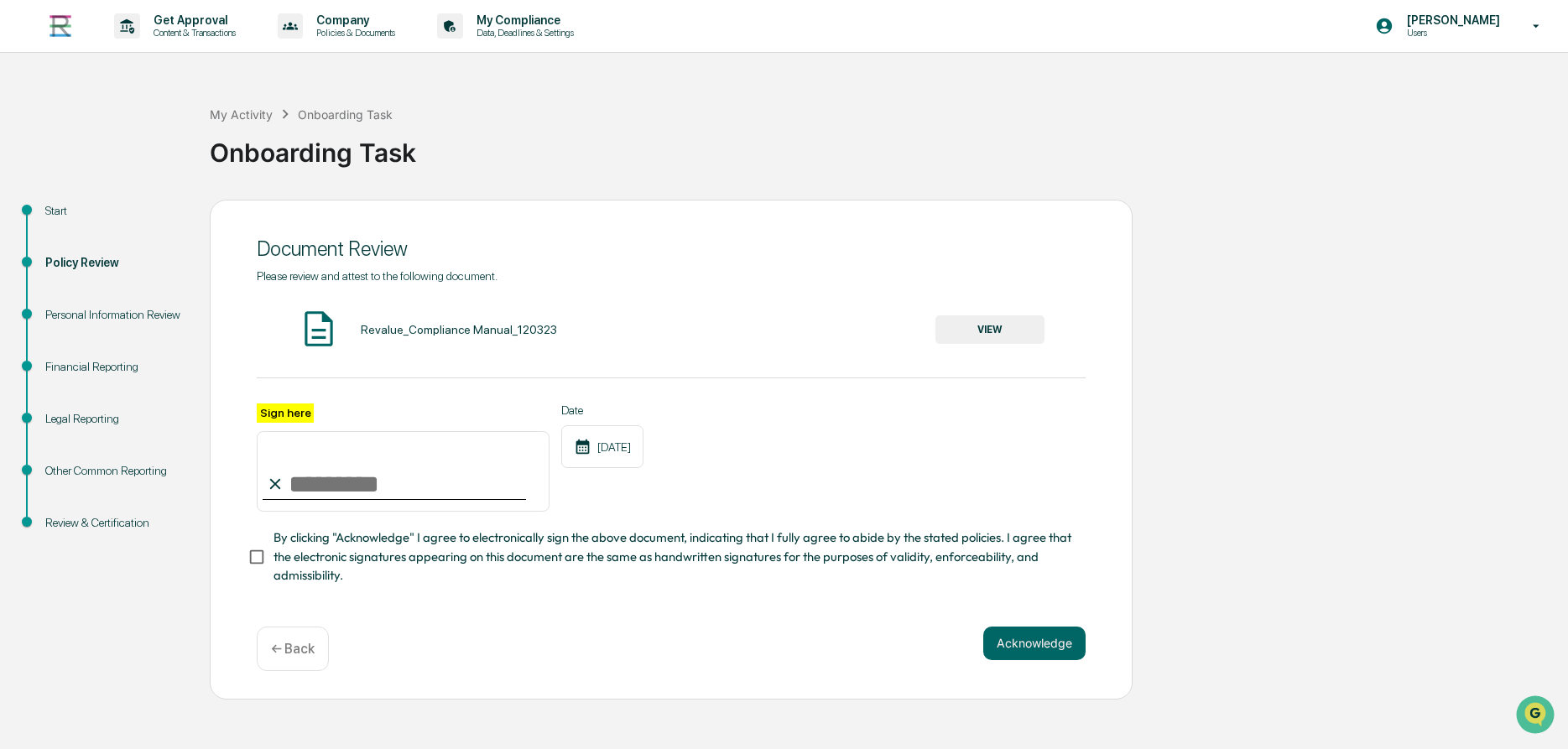
click at [1007, 337] on button "VIEW" at bounding box center [989, 329] width 109 height 28
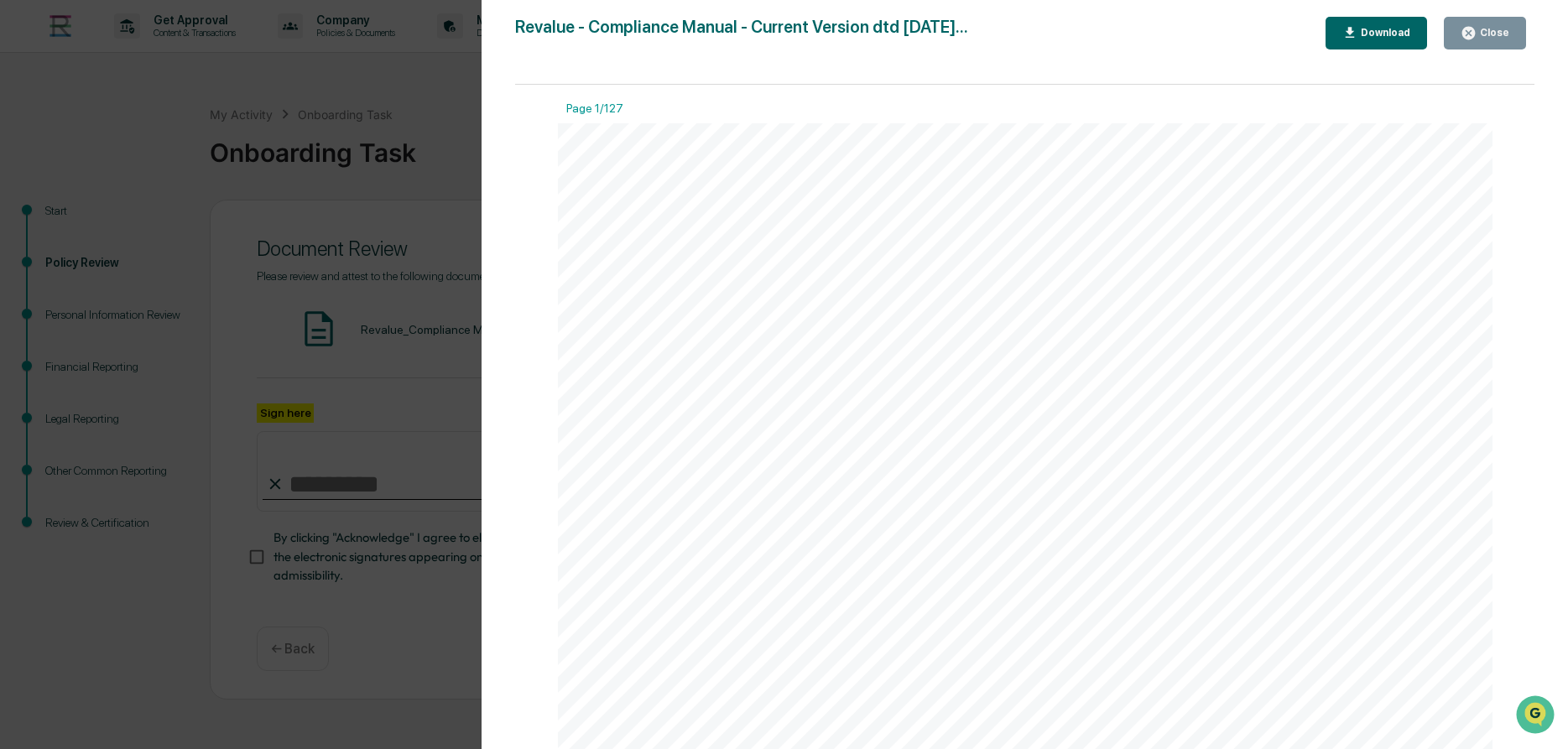
click at [1379, 40] on div "Download" at bounding box center [1376, 33] width 69 height 16
click at [1464, 22] on button "Close" at bounding box center [1484, 33] width 82 height 33
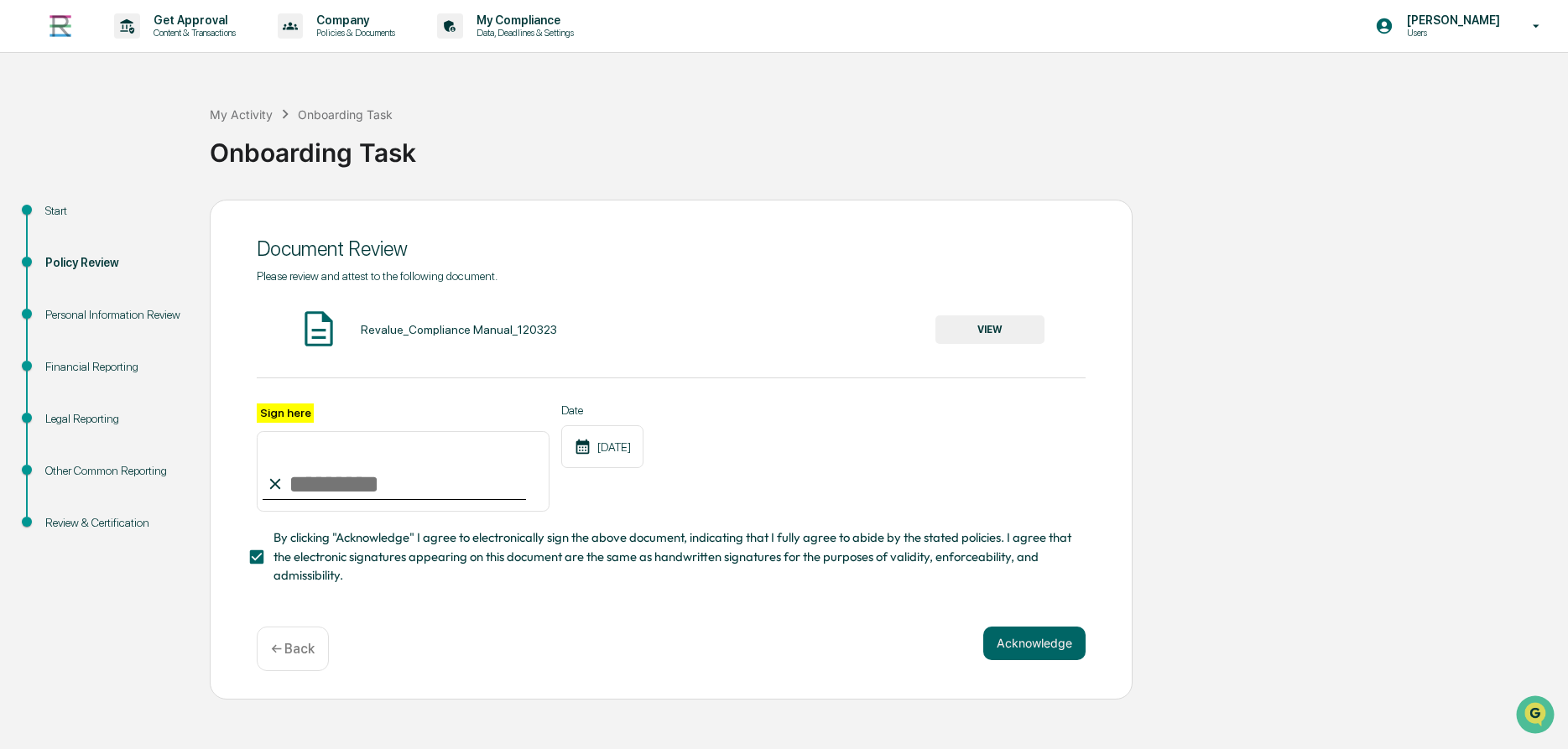
click at [348, 483] on input "Sign here" at bounding box center [403, 471] width 293 height 81
type input "**********"
click at [1031, 644] on button "Acknowledge" at bounding box center [1033, 643] width 102 height 33
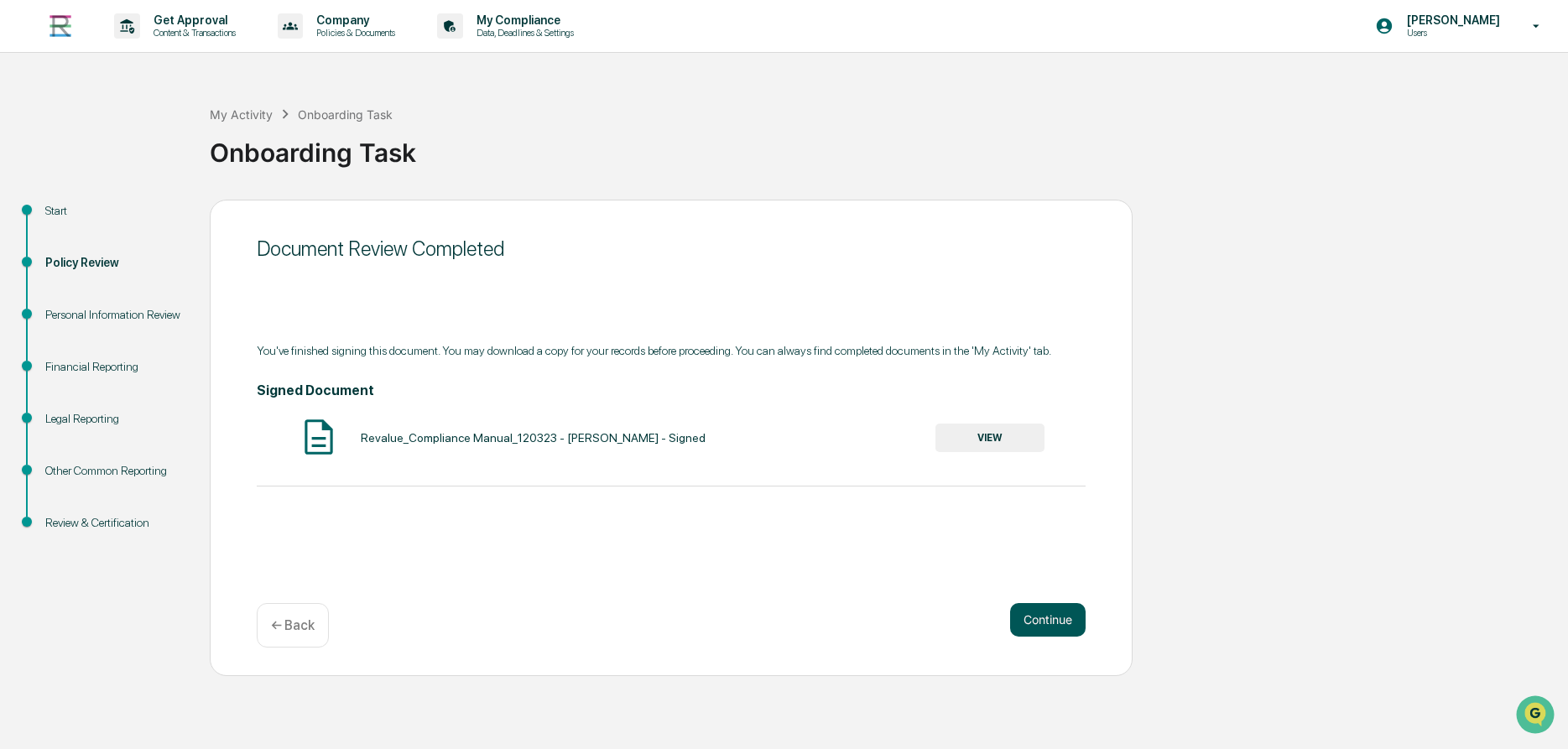
click at [1023, 627] on button "Continue" at bounding box center [1048, 619] width 76 height 33
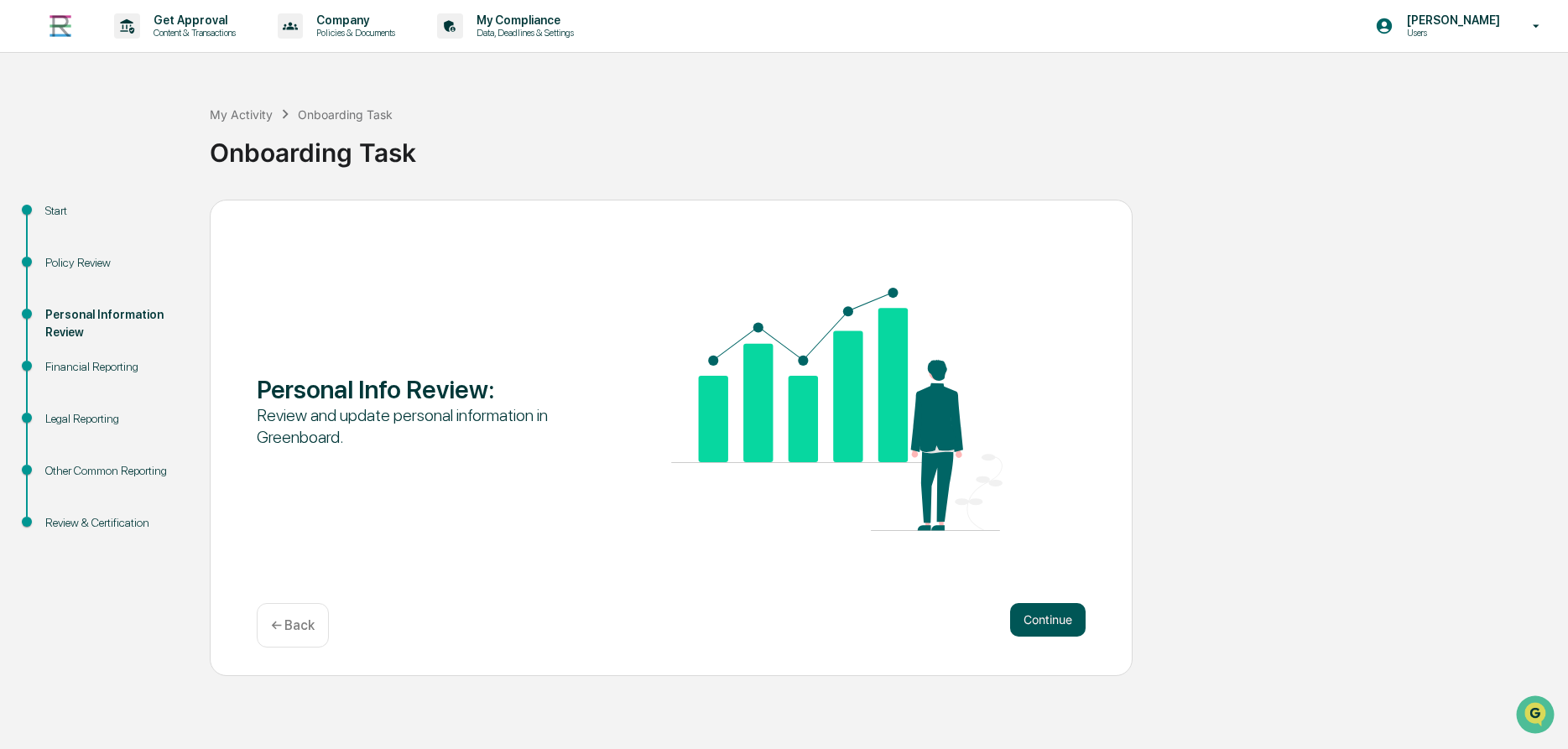
click at [1039, 622] on button "Continue" at bounding box center [1048, 619] width 76 height 33
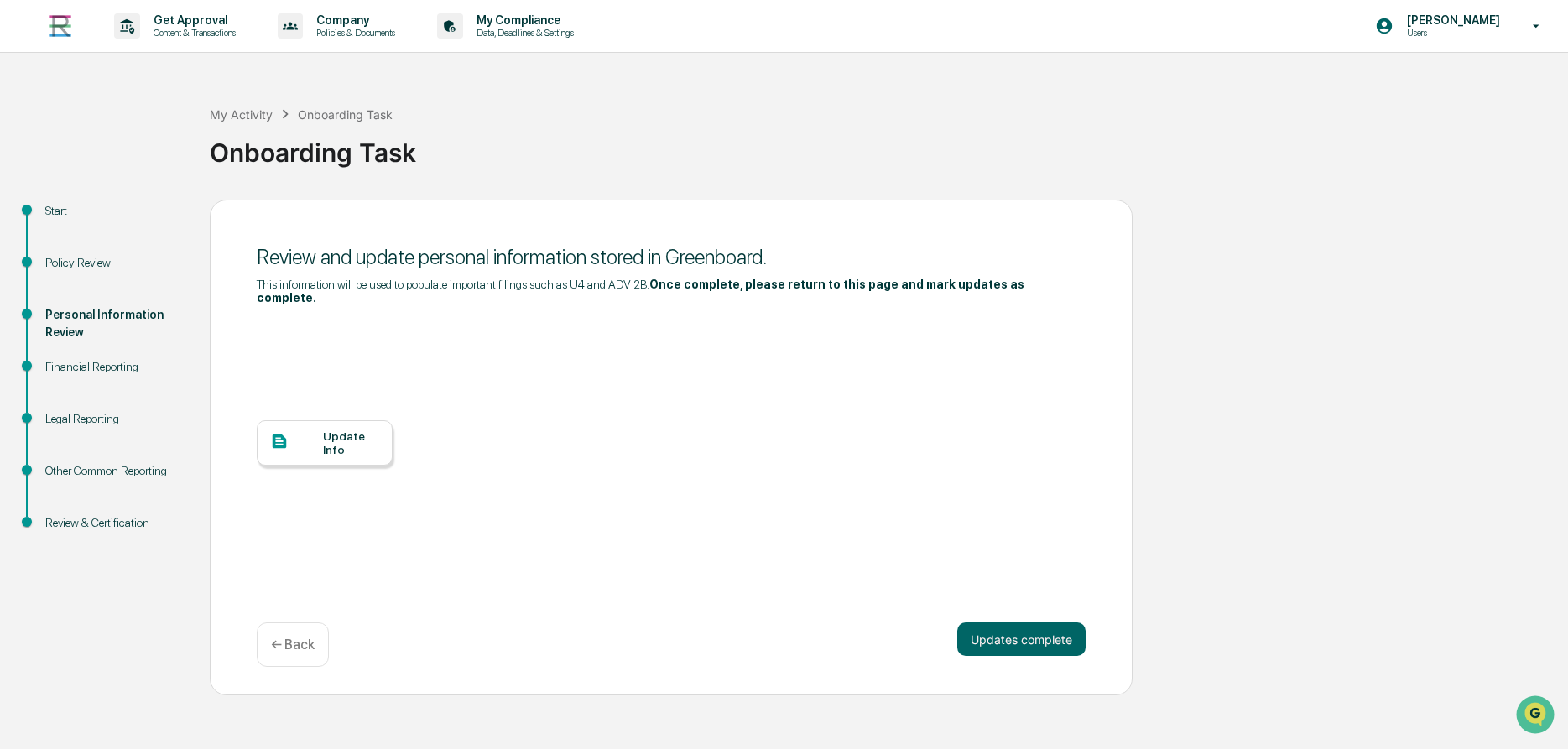
click at [333, 430] on div "Update Info" at bounding box center [352, 443] width 56 height 27
click at [969, 622] on button "Updates complete" at bounding box center [1022, 639] width 129 height 33
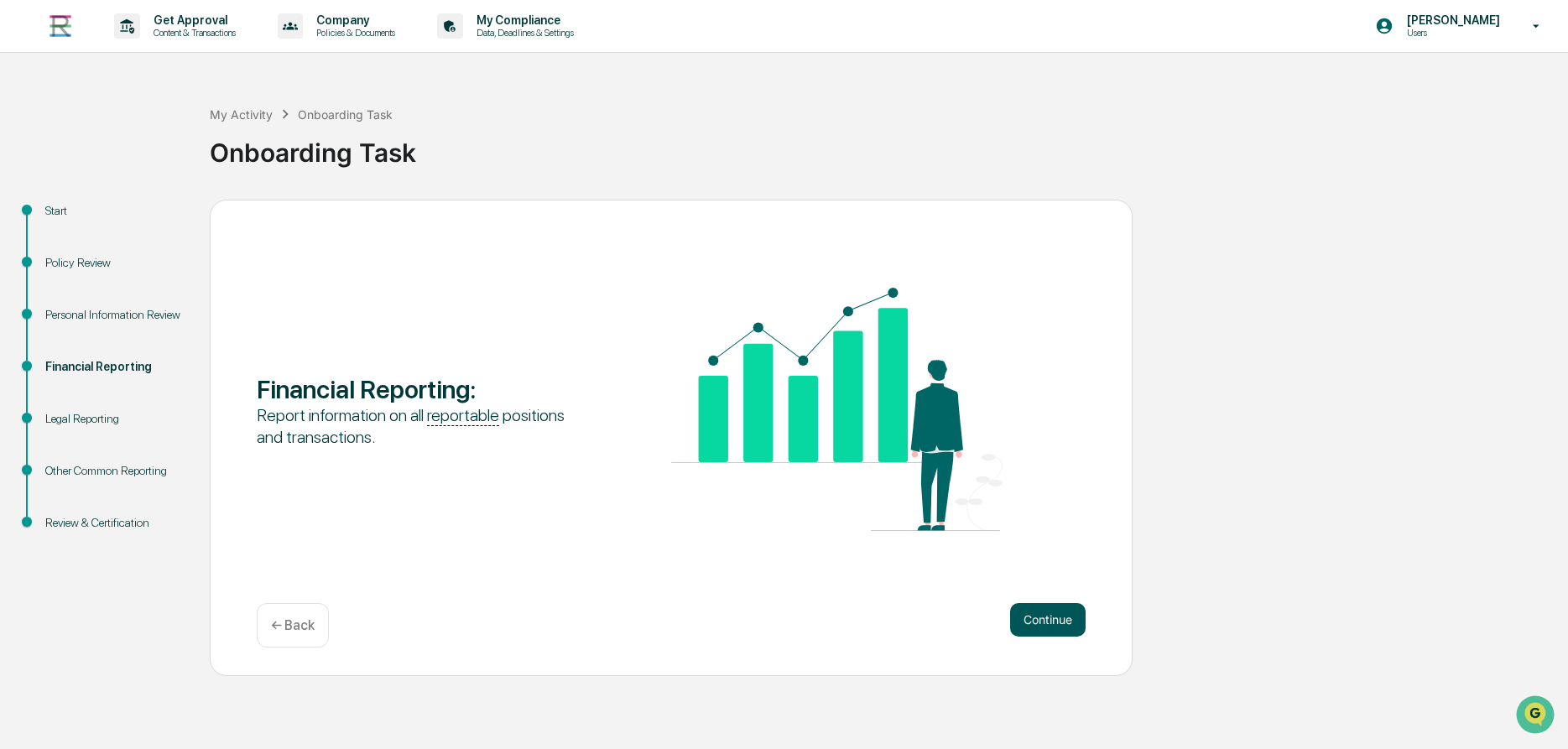
click at [1057, 624] on button "Continue" at bounding box center [1048, 619] width 76 height 33
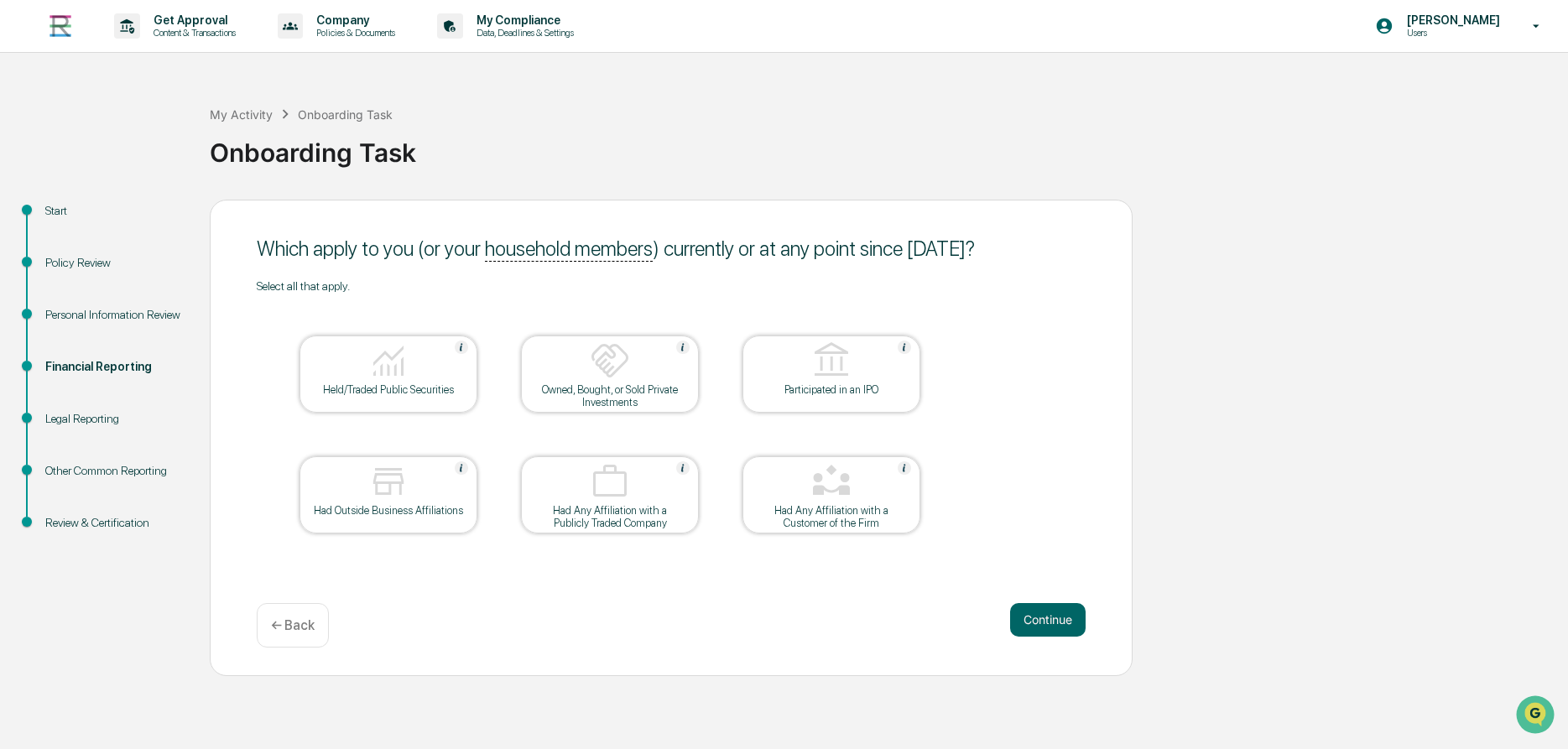
click at [414, 393] on div "Held/Traded Public Securities" at bounding box center [388, 390] width 151 height 13
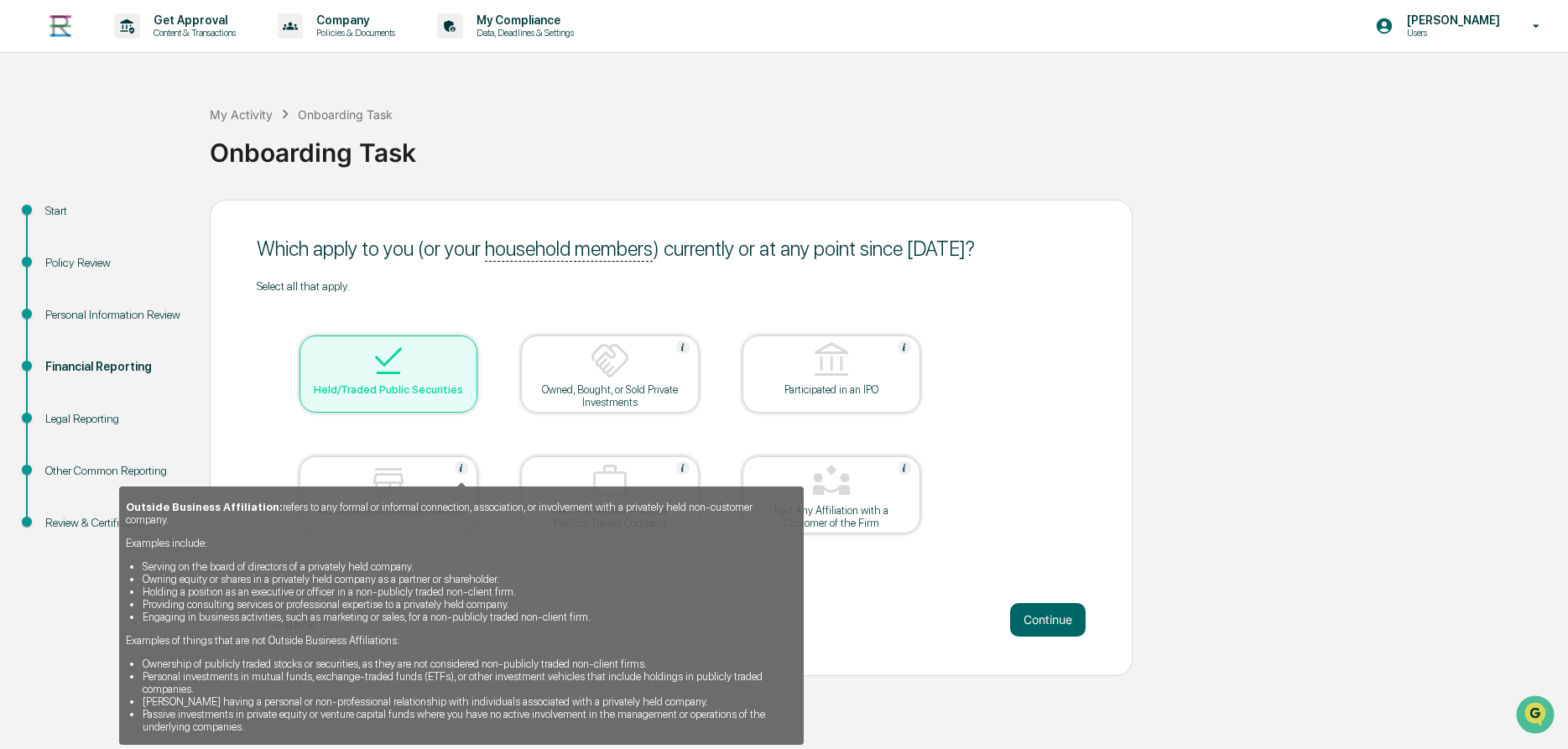
click at [463, 468] on img at bounding box center [462, 468] width 14 height 14
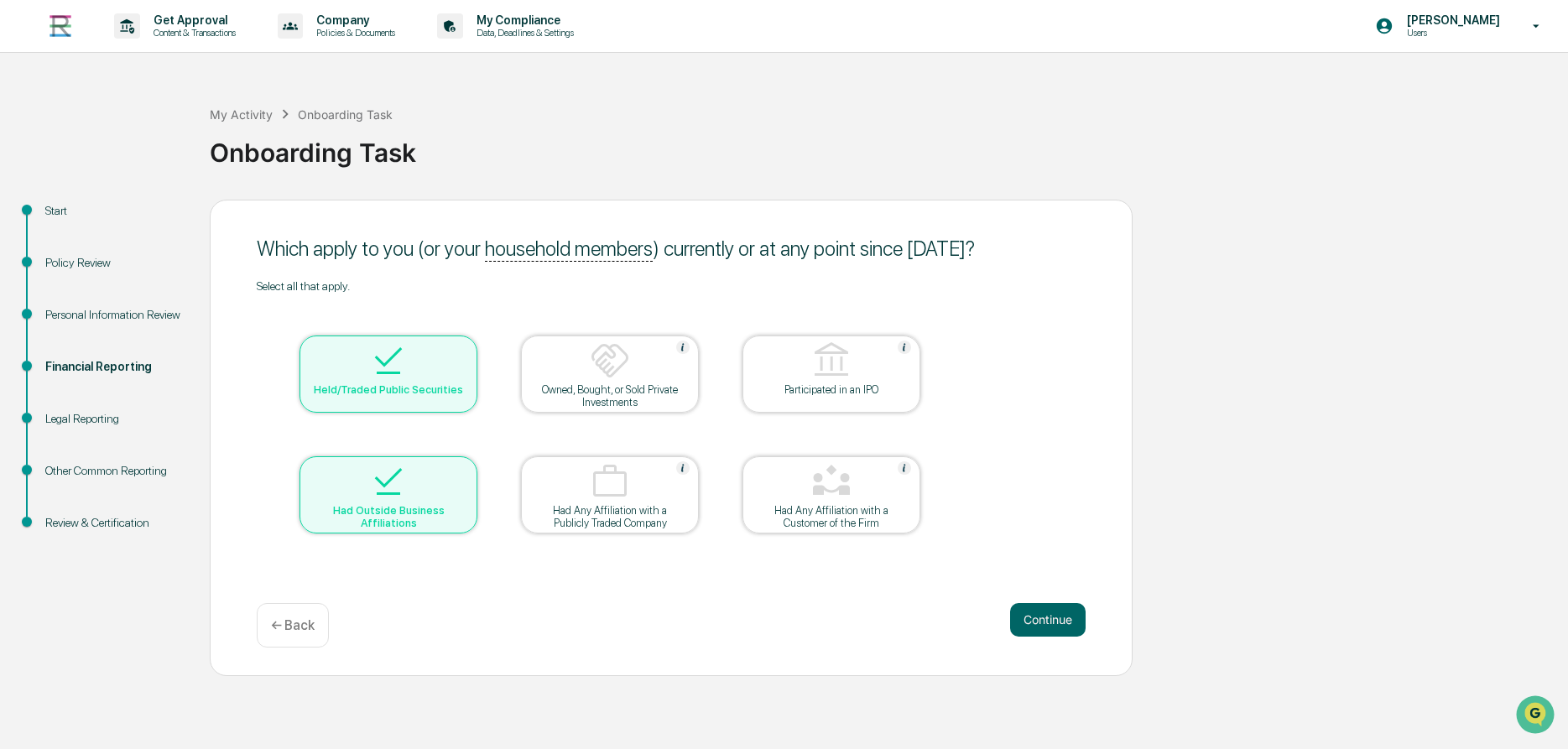
click at [463, 468] on div at bounding box center [389, 483] width 168 height 43
click at [418, 498] on div at bounding box center [389, 483] width 168 height 43
click at [1054, 619] on button "Continue" at bounding box center [1048, 619] width 76 height 33
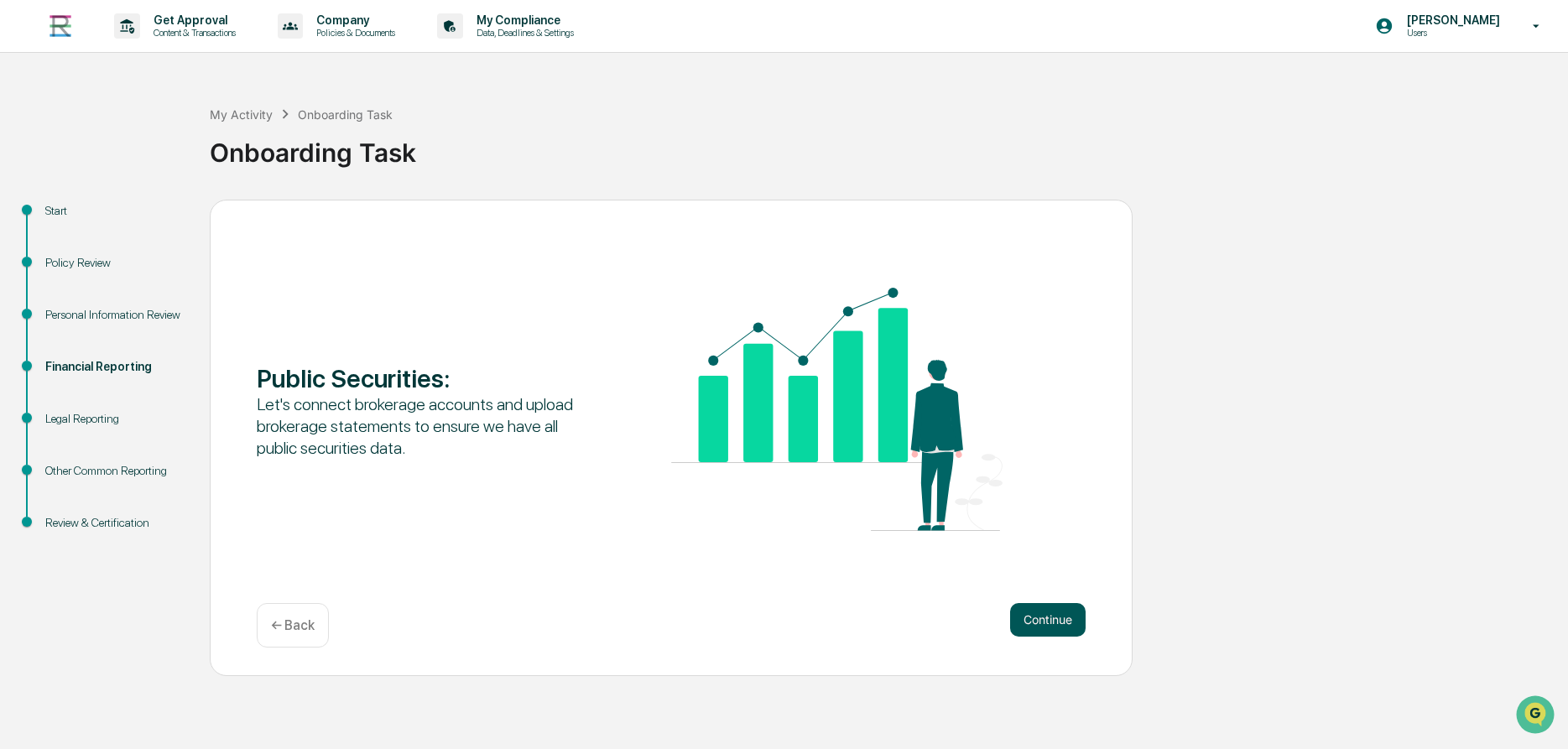
click at [1028, 608] on button "Continue" at bounding box center [1048, 619] width 76 height 33
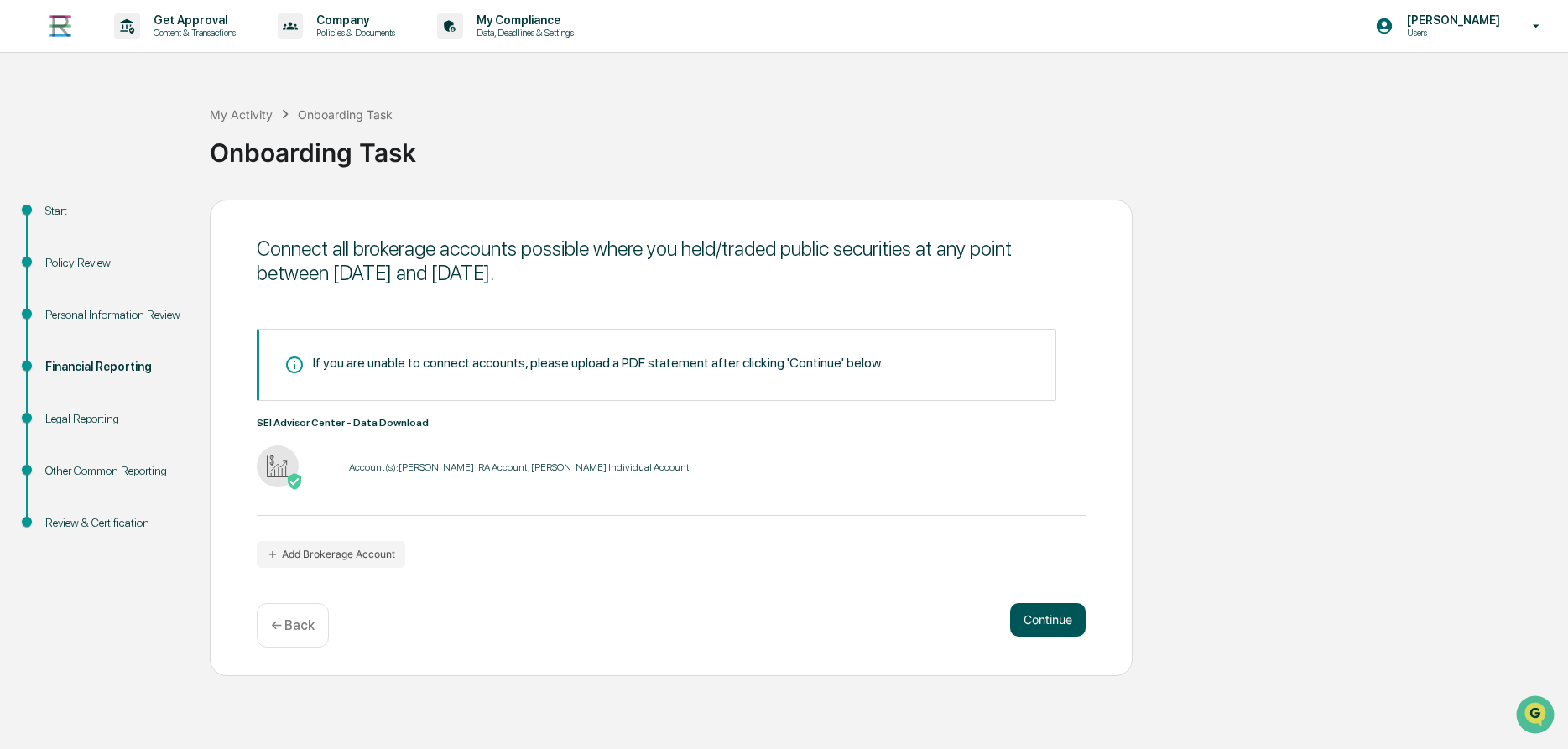
click at [1049, 619] on button "Continue" at bounding box center [1048, 619] width 76 height 33
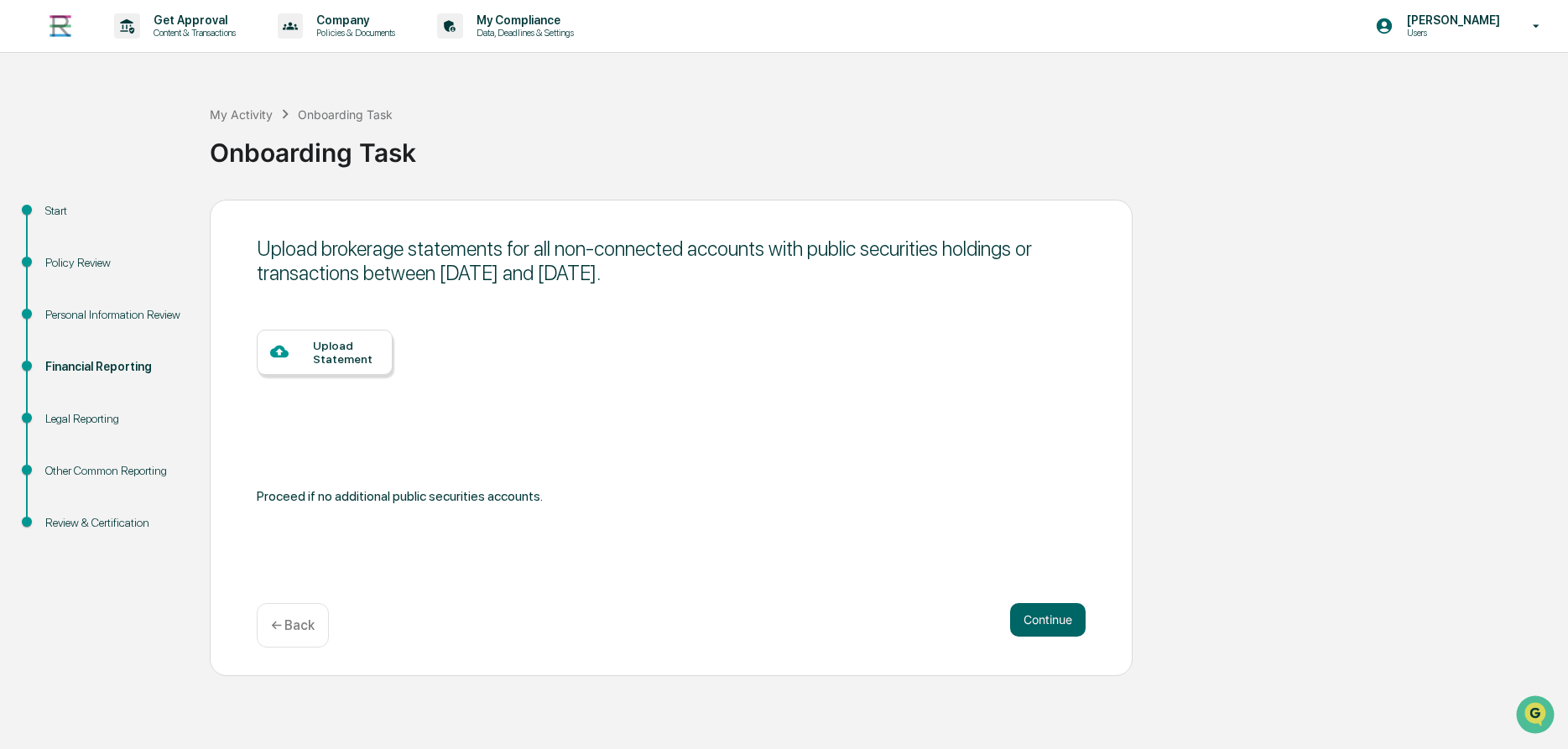
drag, startPoint x: 351, startPoint y: 361, endPoint x: 745, endPoint y: 428, distance: 399.7
click at [350, 360] on div "Upload Statement" at bounding box center [346, 353] width 66 height 27
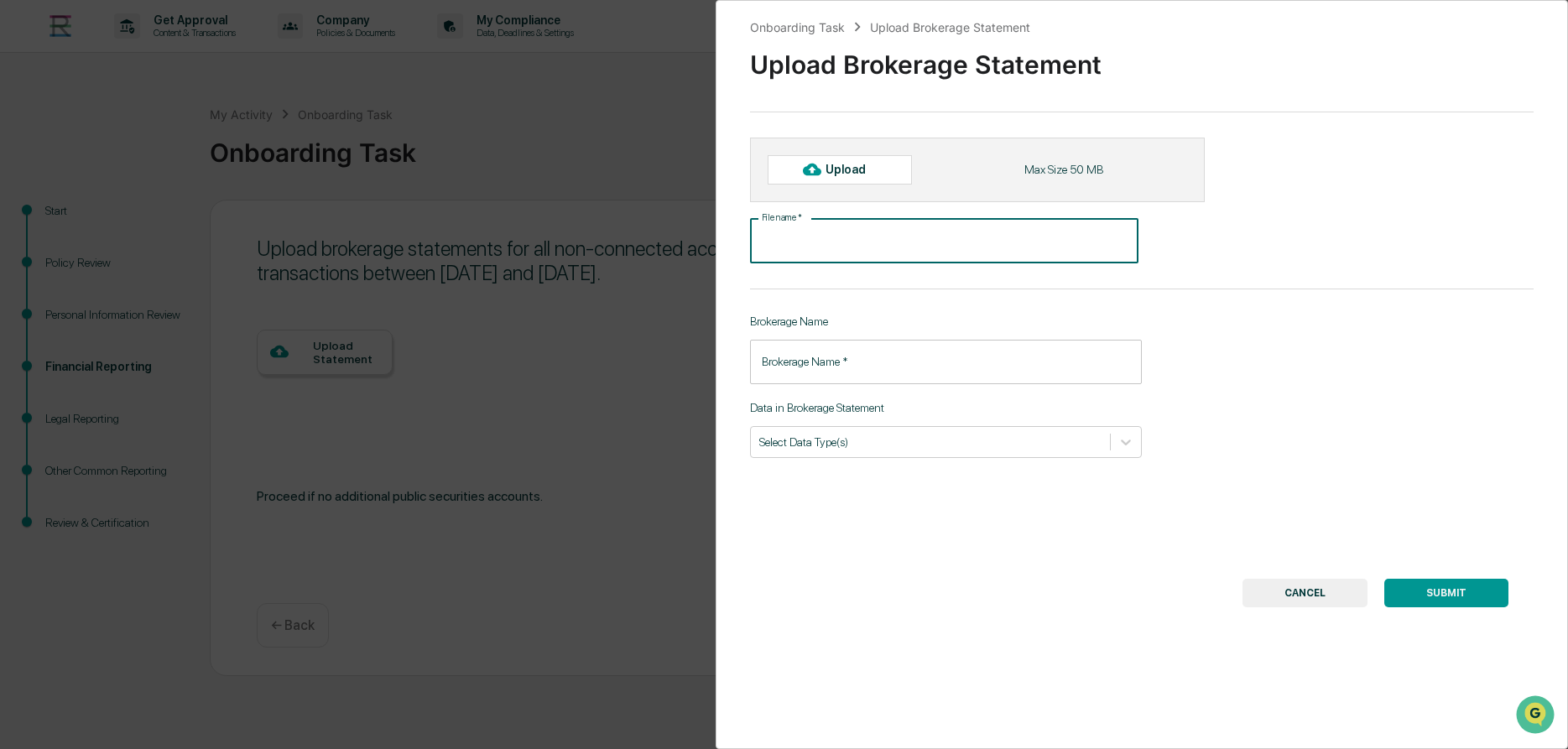
click at [930, 246] on input "File name   *" at bounding box center [945, 242] width 390 height 45
click at [872, 171] on div "Upload" at bounding box center [852, 169] width 55 height 14
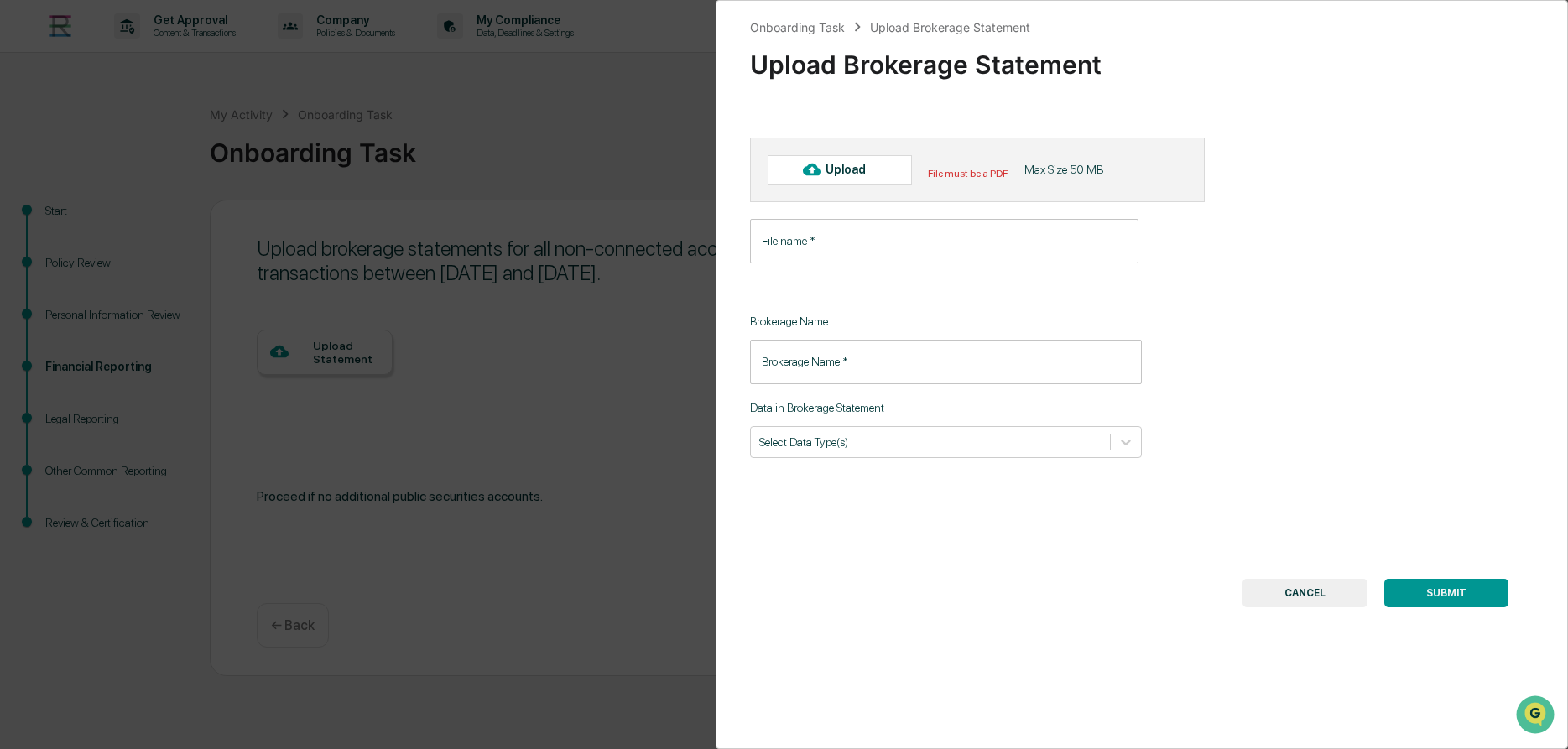
click at [1310, 583] on button "CANCEL" at bounding box center [1304, 592] width 125 height 28
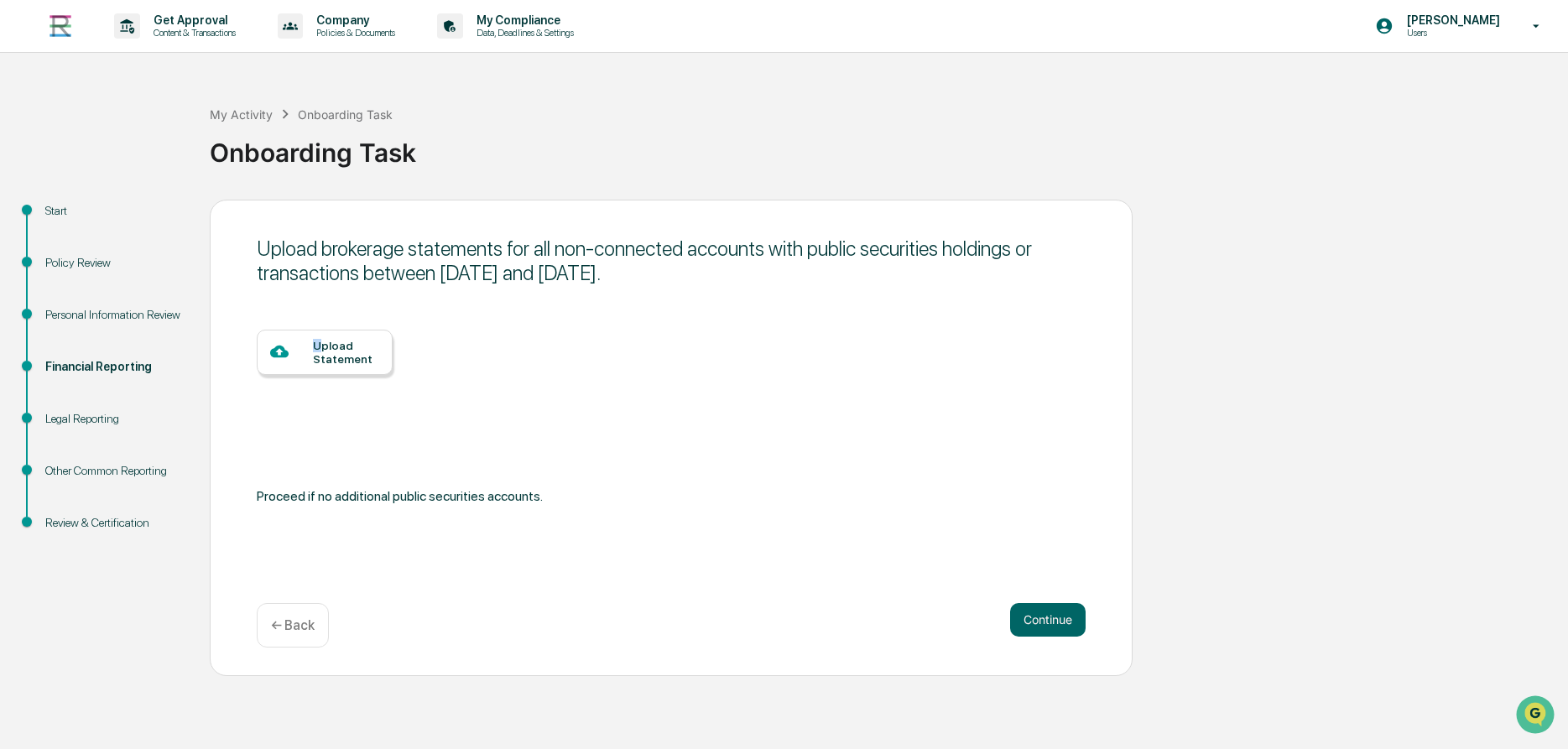
click at [317, 351] on div "Upload Statement" at bounding box center [346, 353] width 66 height 27
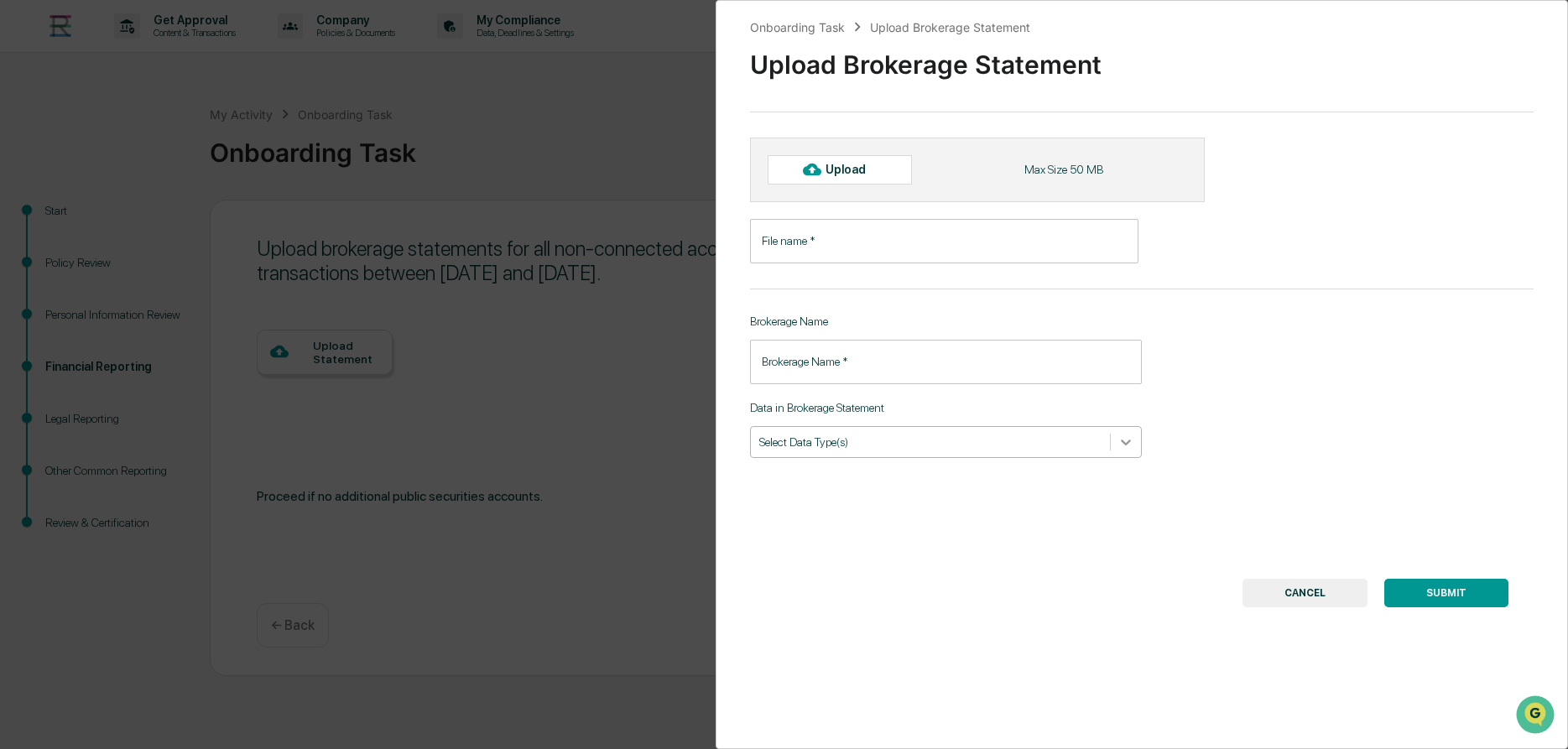
click at [1122, 442] on icon at bounding box center [1126, 442] width 10 height 6
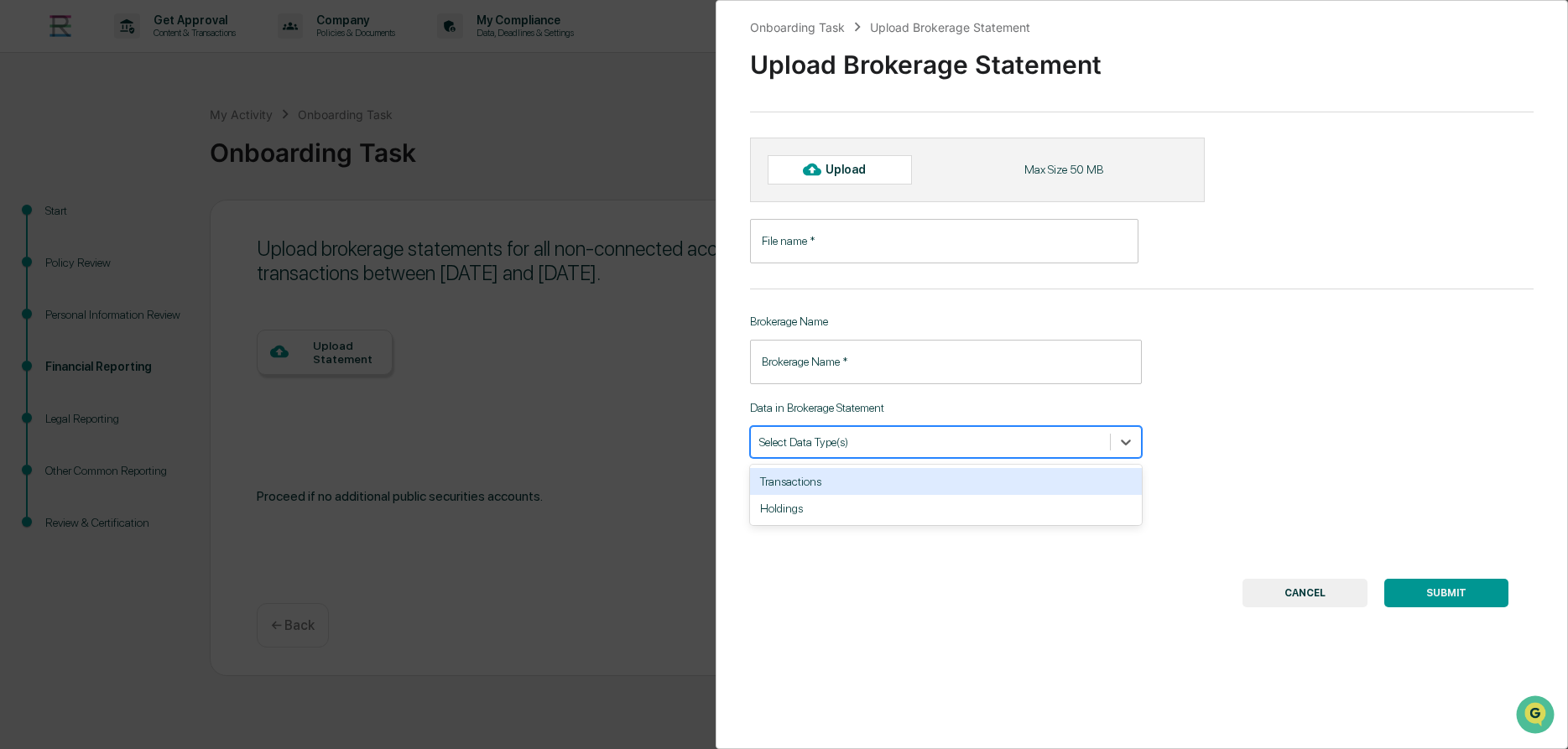
click at [1195, 435] on div "Onboarding Task Upload Brokerage Statement Upload Brokerage Statement Upload Ma…" at bounding box center [1142, 374] width 853 height 749
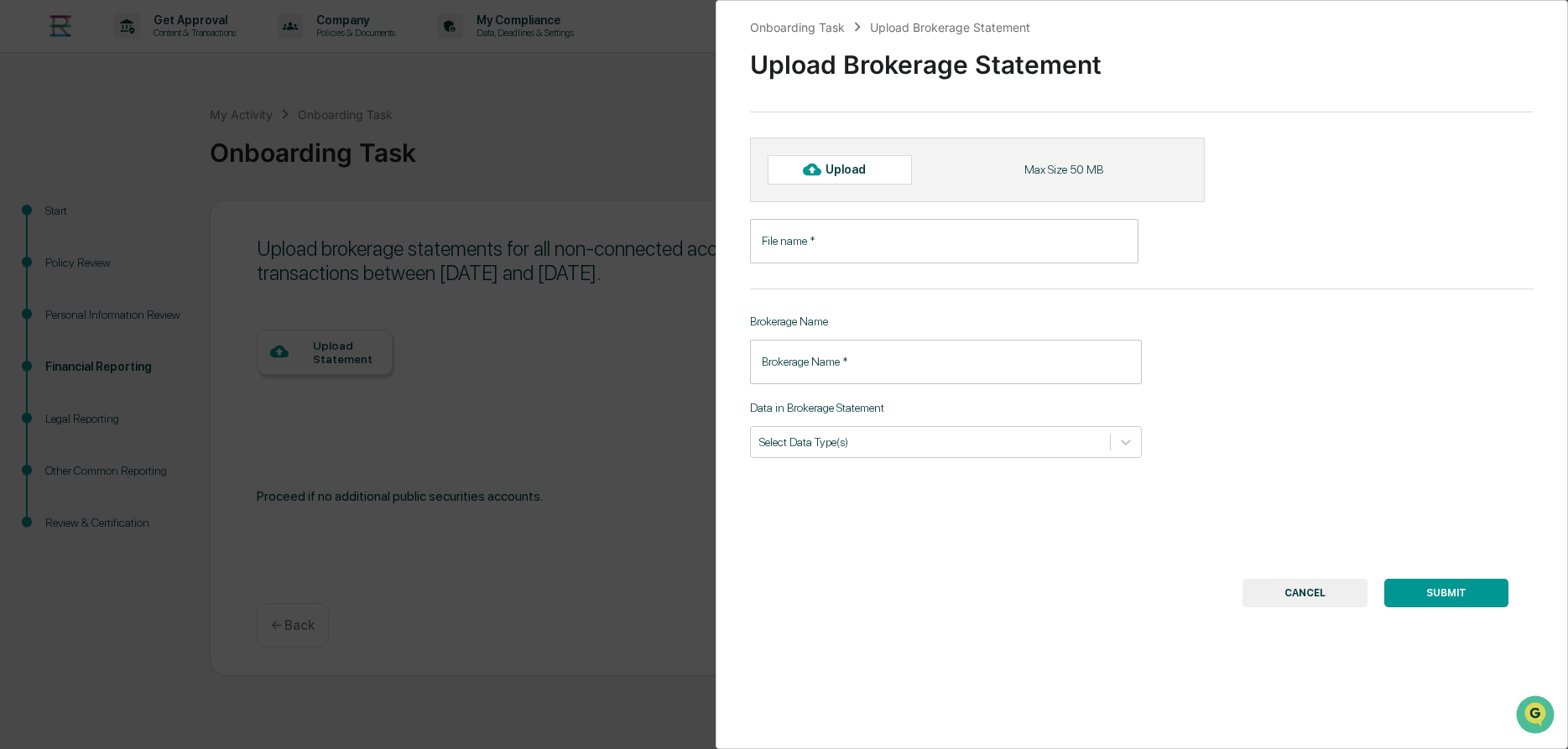
click at [1293, 587] on button "CANCEL" at bounding box center [1304, 592] width 125 height 28
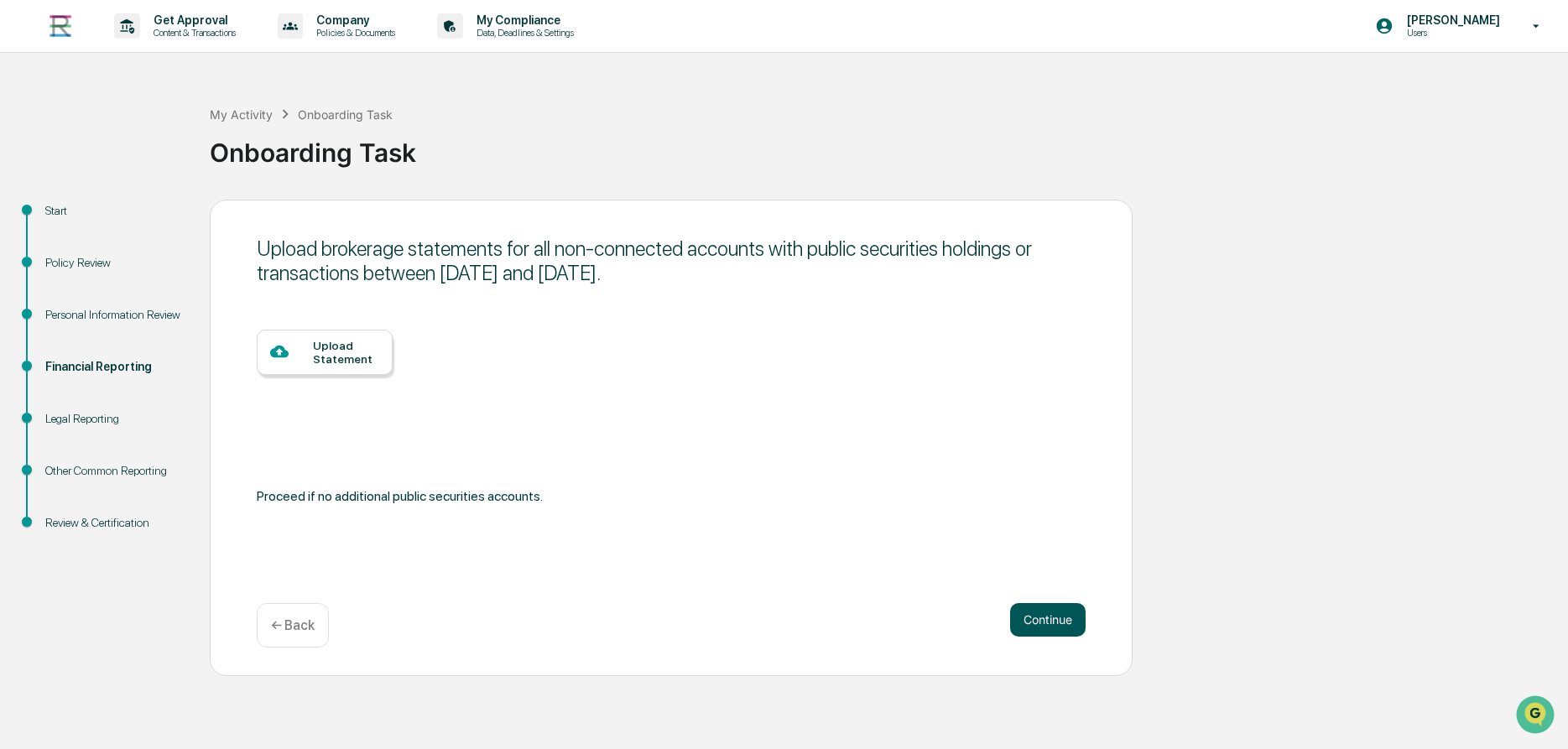
click at [1027, 619] on button "Continue" at bounding box center [1048, 619] width 76 height 33
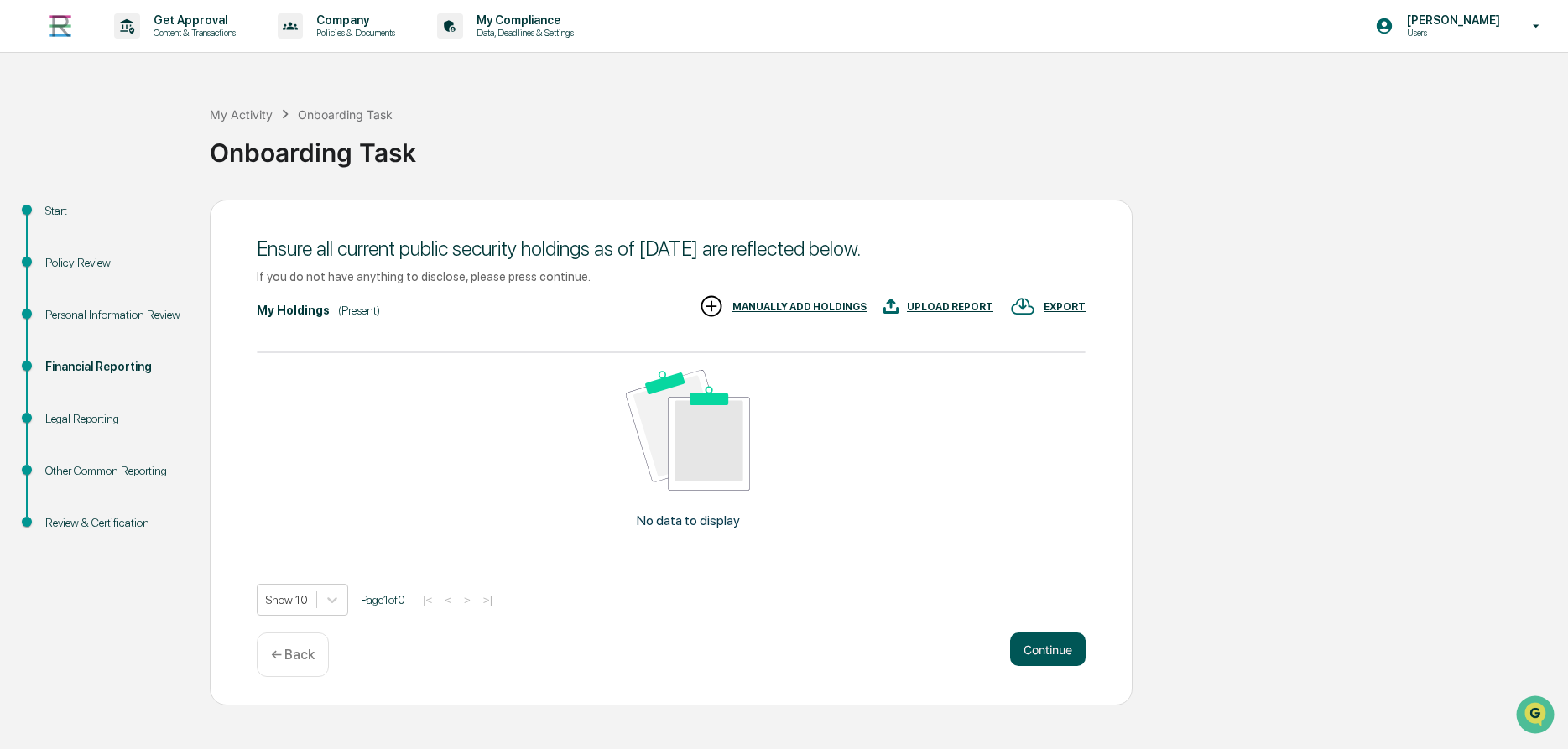
click at [1035, 654] on button "Continue" at bounding box center [1048, 649] width 76 height 33
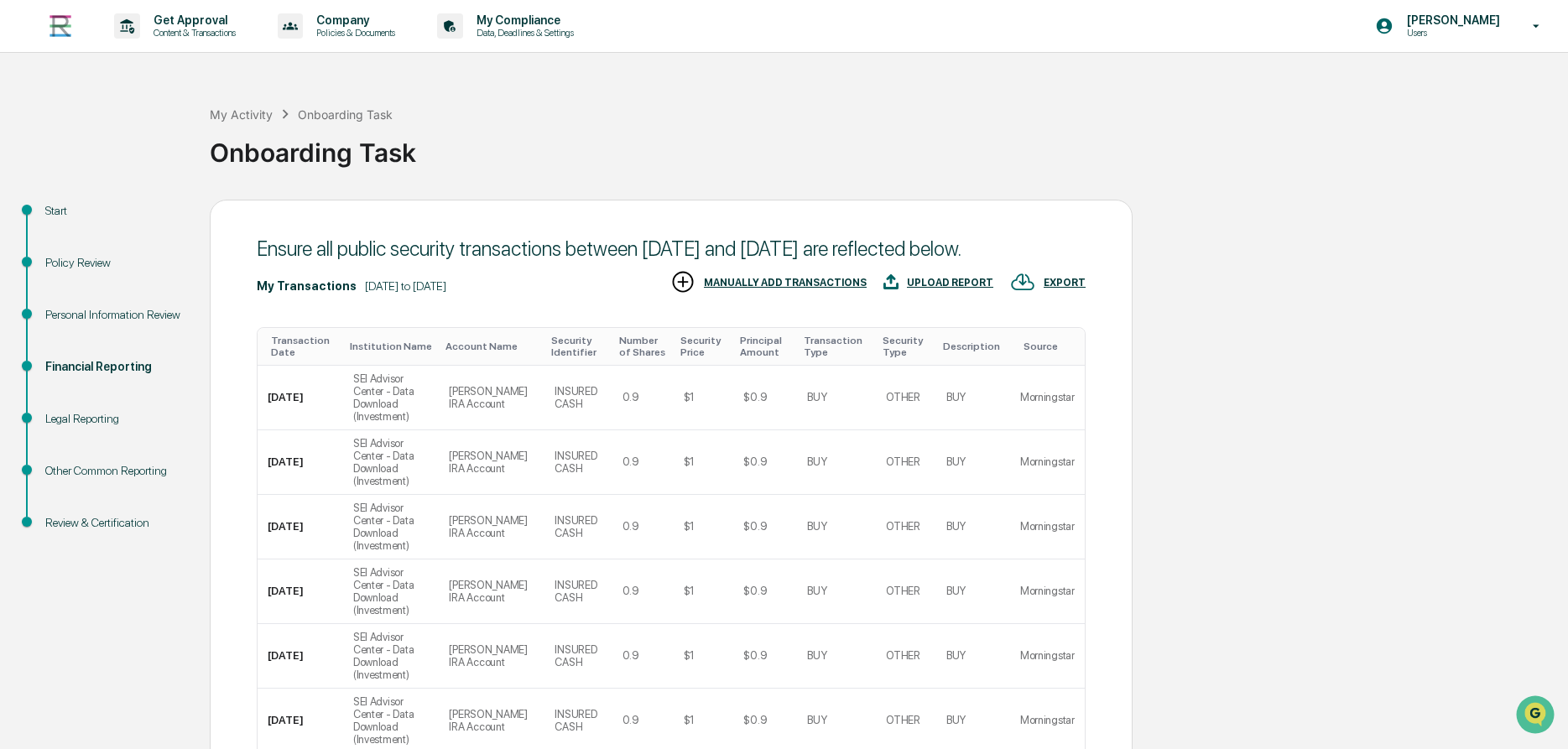
scroll to position [282, 0]
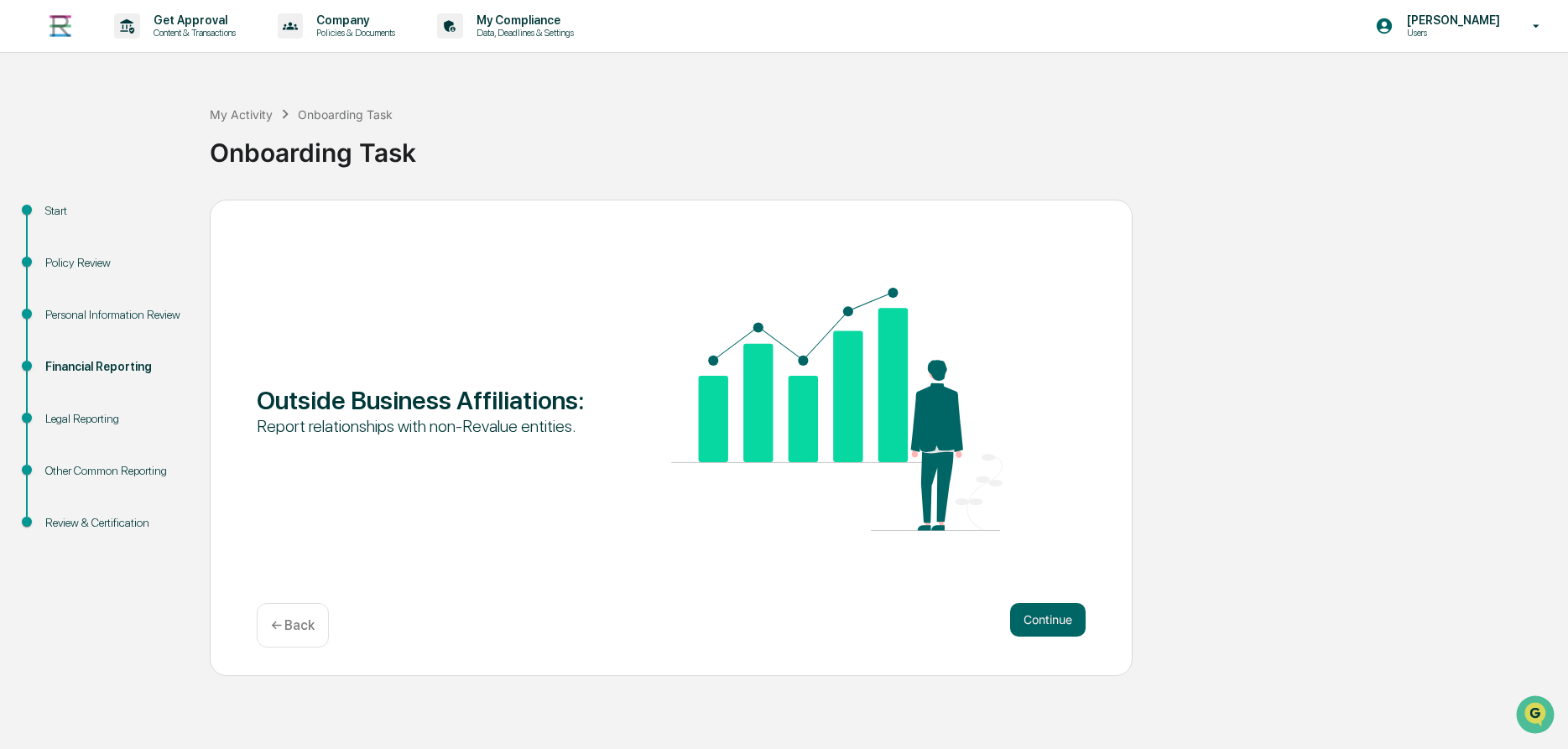
scroll to position [0, 0]
click at [1064, 619] on button "Continue" at bounding box center [1048, 619] width 76 height 33
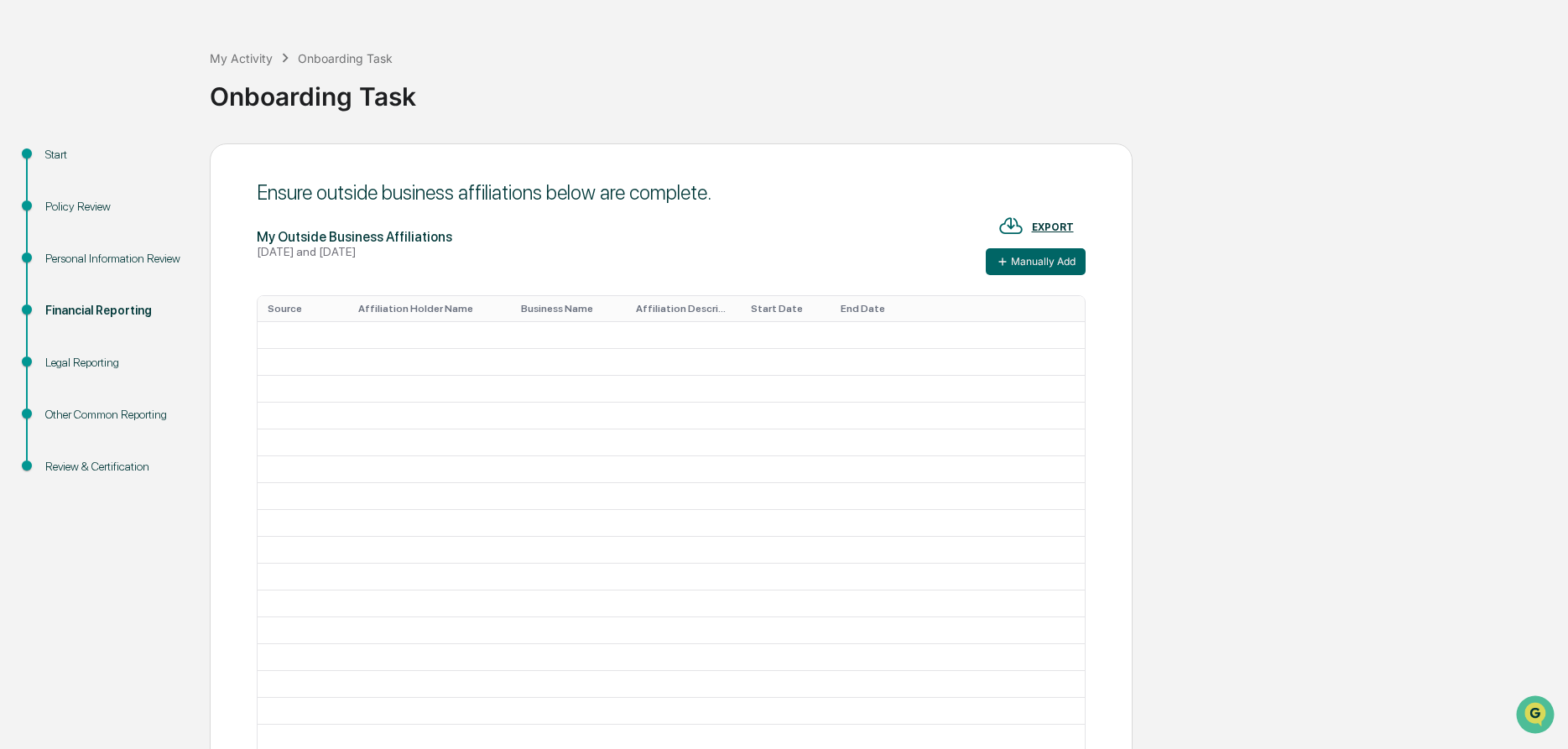
scroll to position [107, 0]
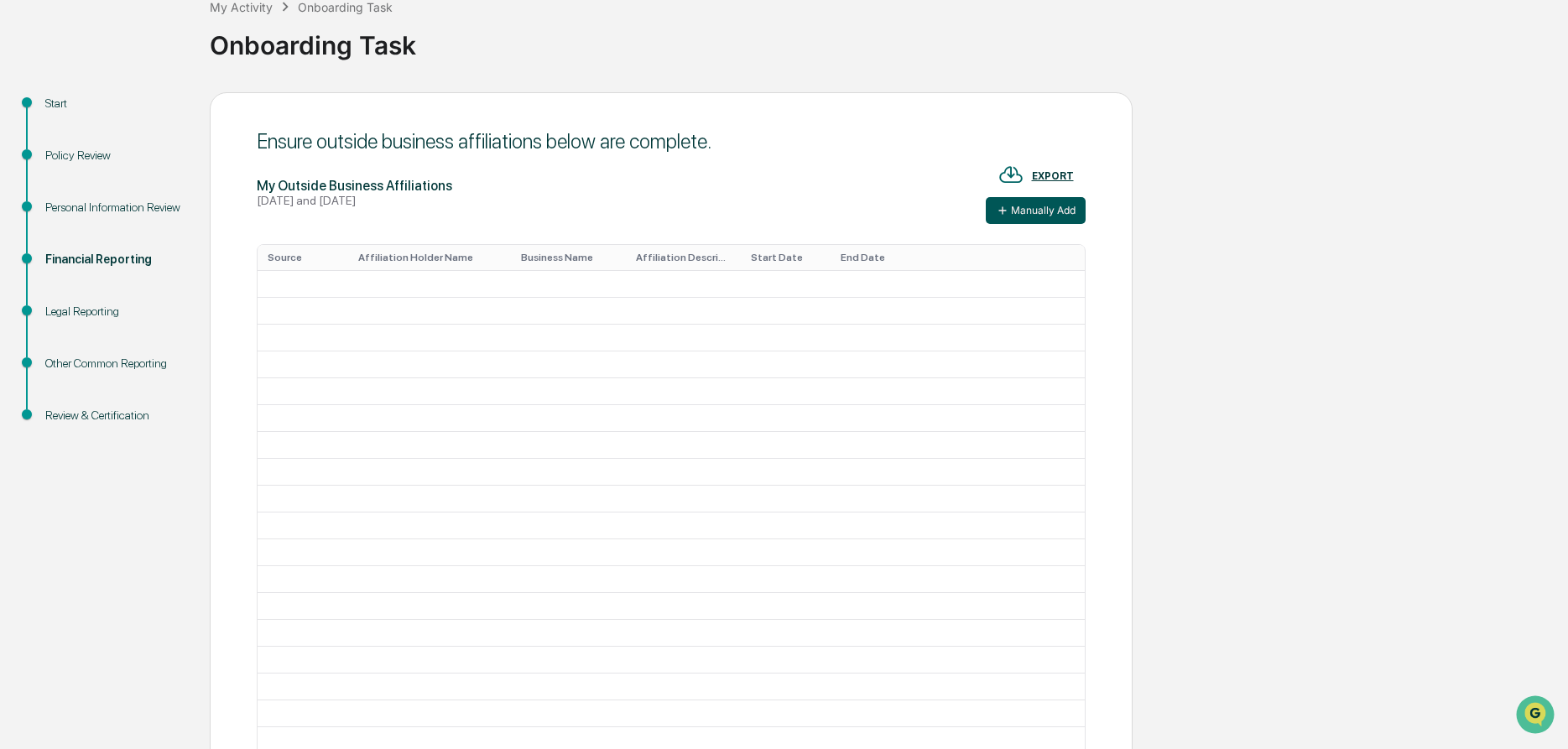
click at [1056, 206] on button "Manually Add" at bounding box center [1035, 210] width 99 height 27
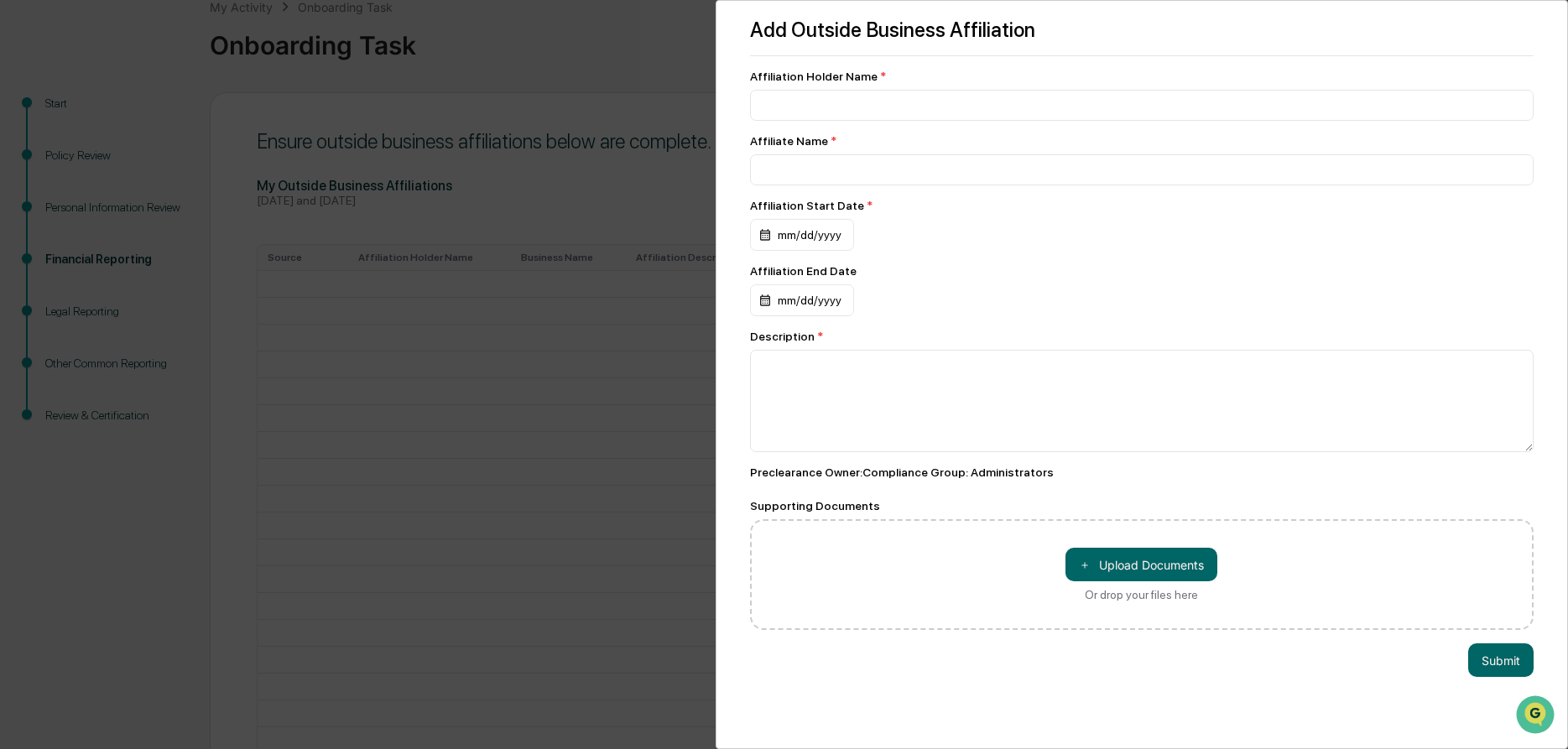
click at [602, 47] on div "Add Outside Business Affiliation Affiliation Holder Name * Affiliate Name * Aff…" at bounding box center [784, 374] width 1568 height 749
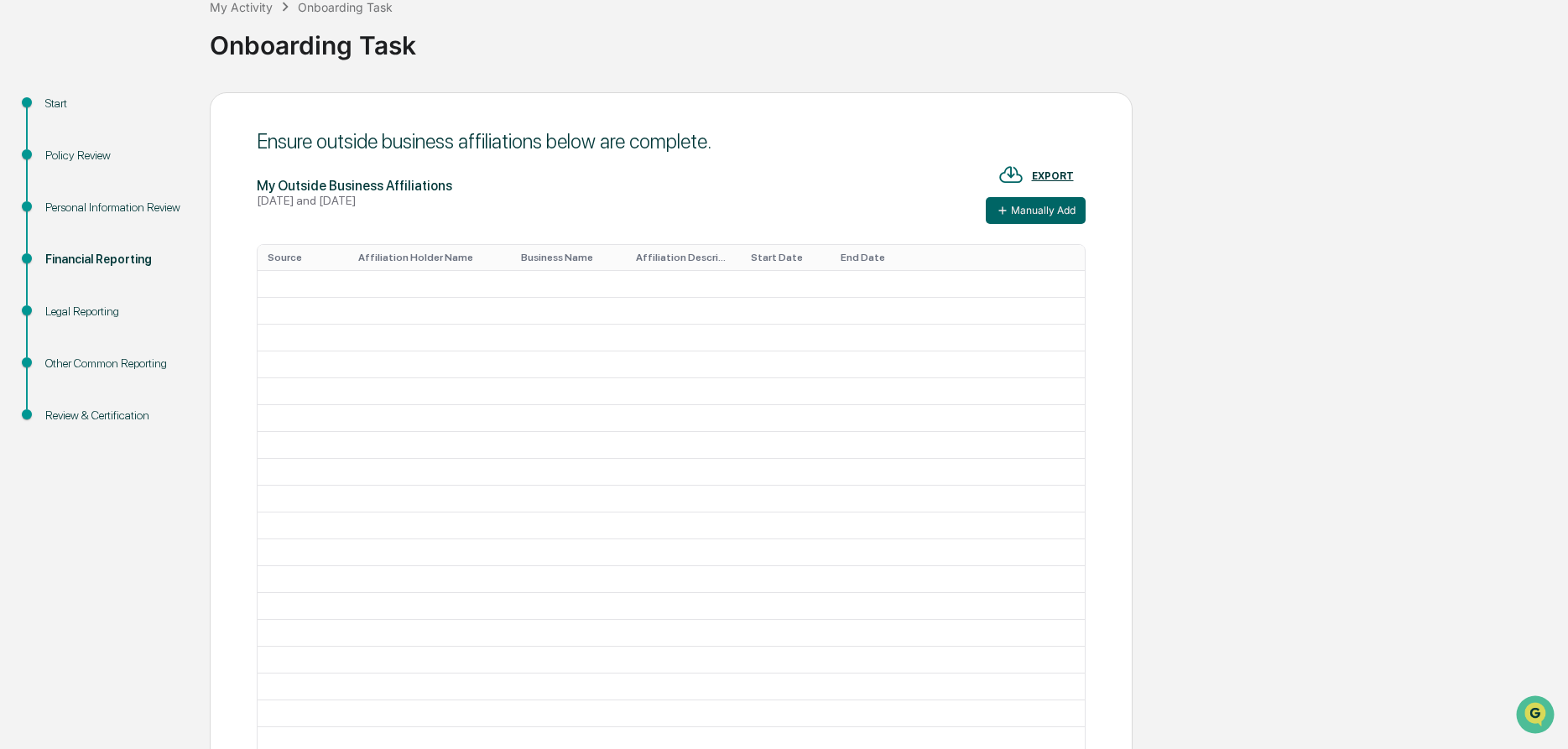
click at [102, 309] on div "Legal Reporting" at bounding box center [114, 312] width 137 height 18
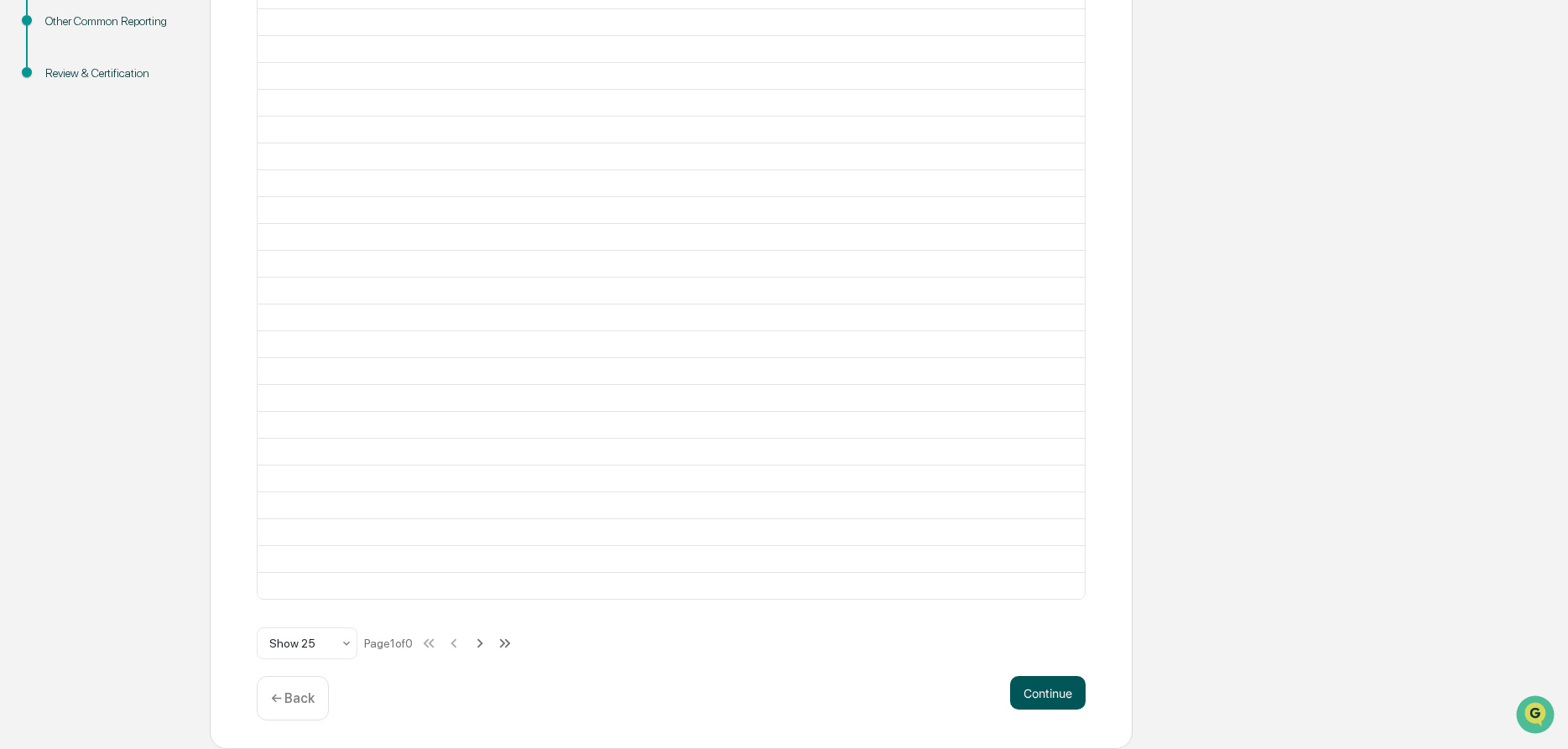
click at [1059, 696] on button "Continue" at bounding box center [1048, 693] width 76 height 33
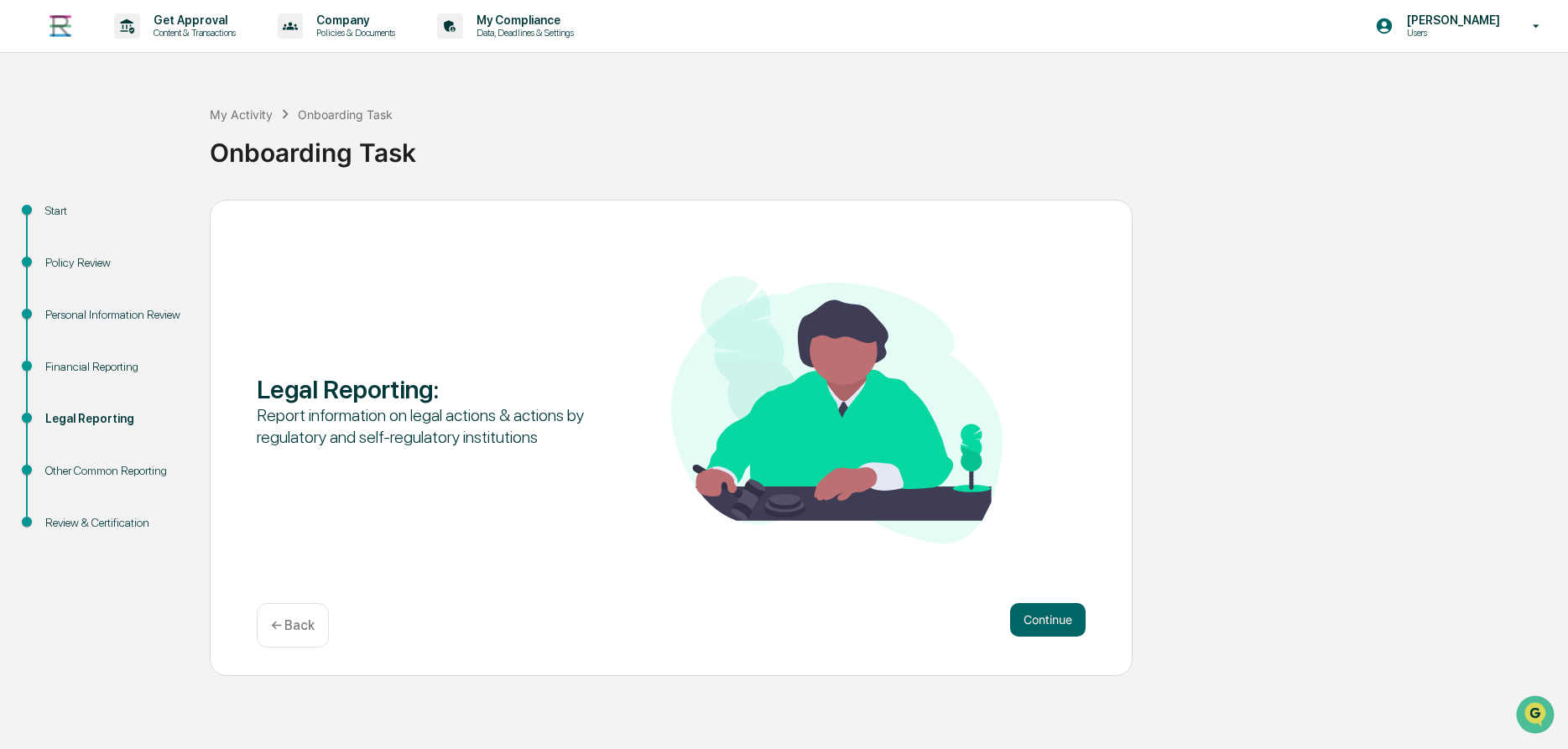
scroll to position [0, 0]
click at [1039, 624] on button "Continue" at bounding box center [1048, 619] width 76 height 33
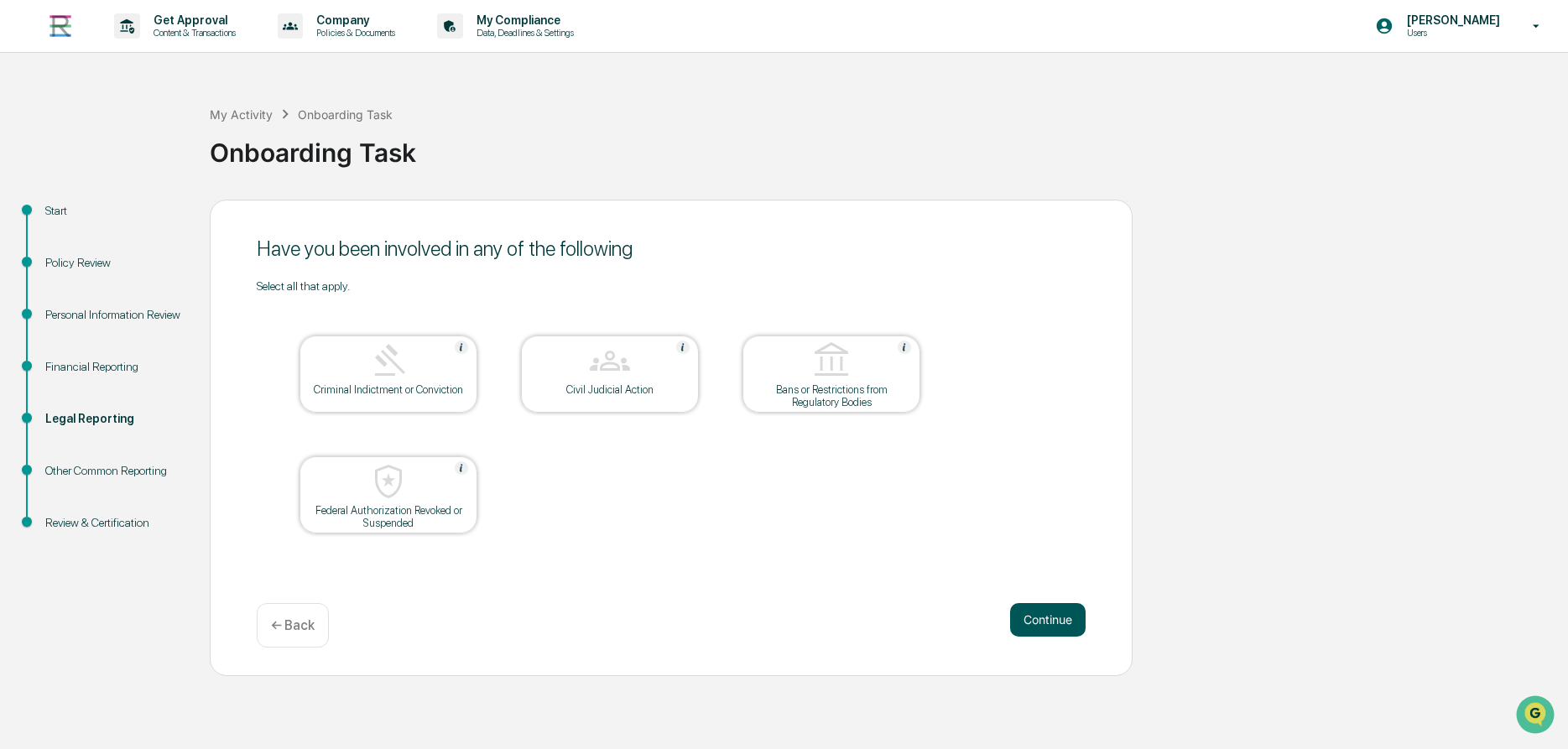
click at [1045, 624] on button "Continue" at bounding box center [1048, 619] width 76 height 33
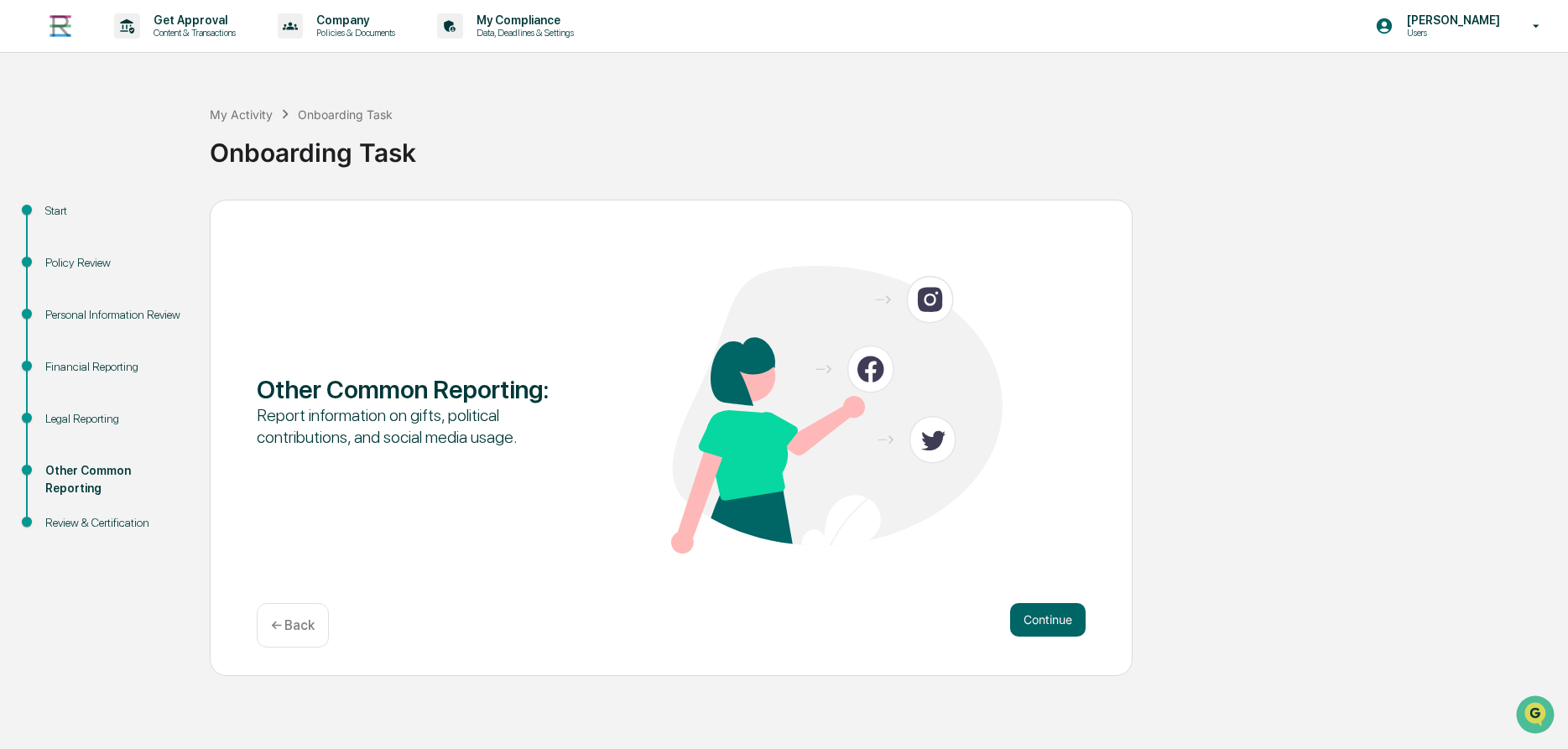
click at [1045, 624] on button "Continue" at bounding box center [1048, 619] width 76 height 33
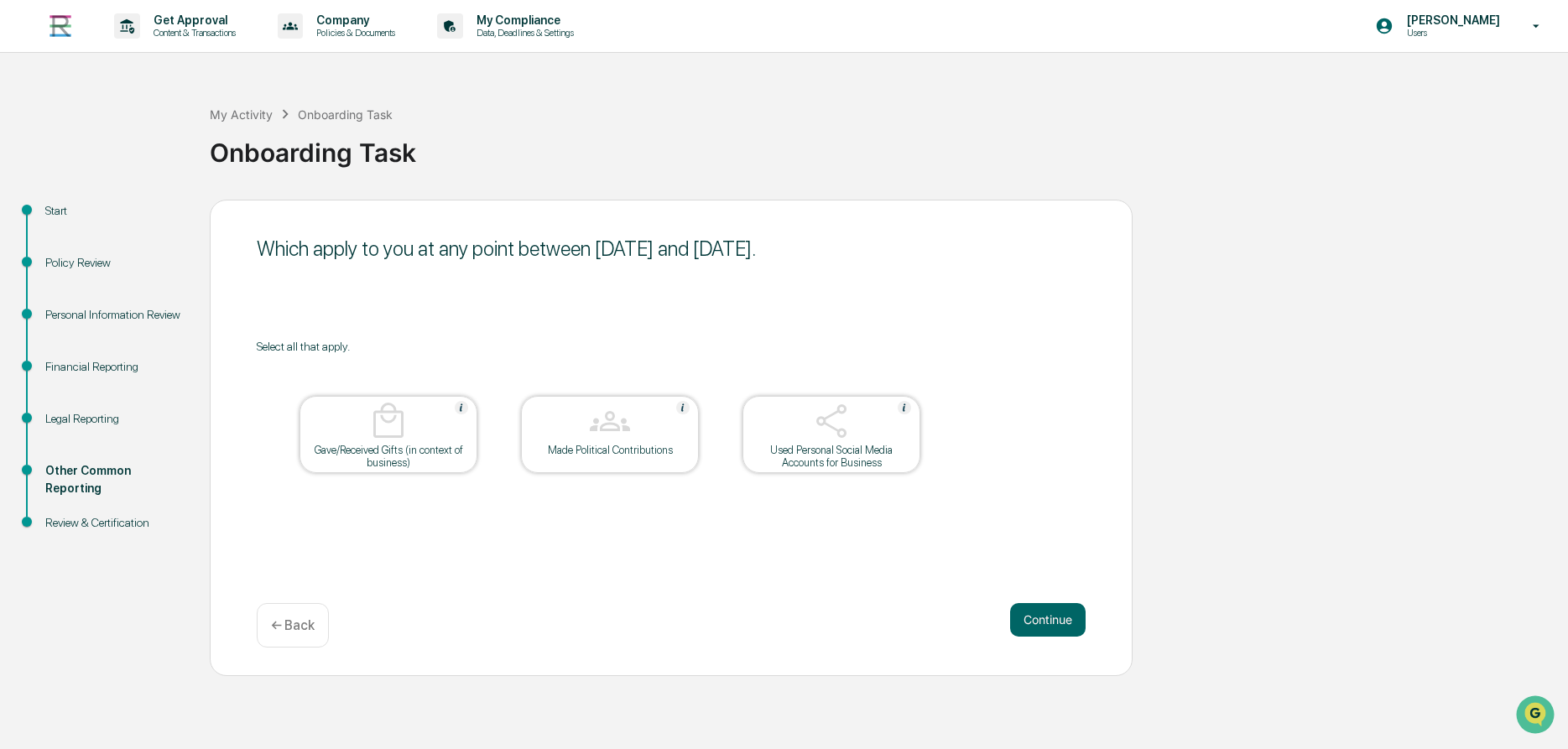
click at [1045, 624] on button "Continue" at bounding box center [1048, 619] width 76 height 33
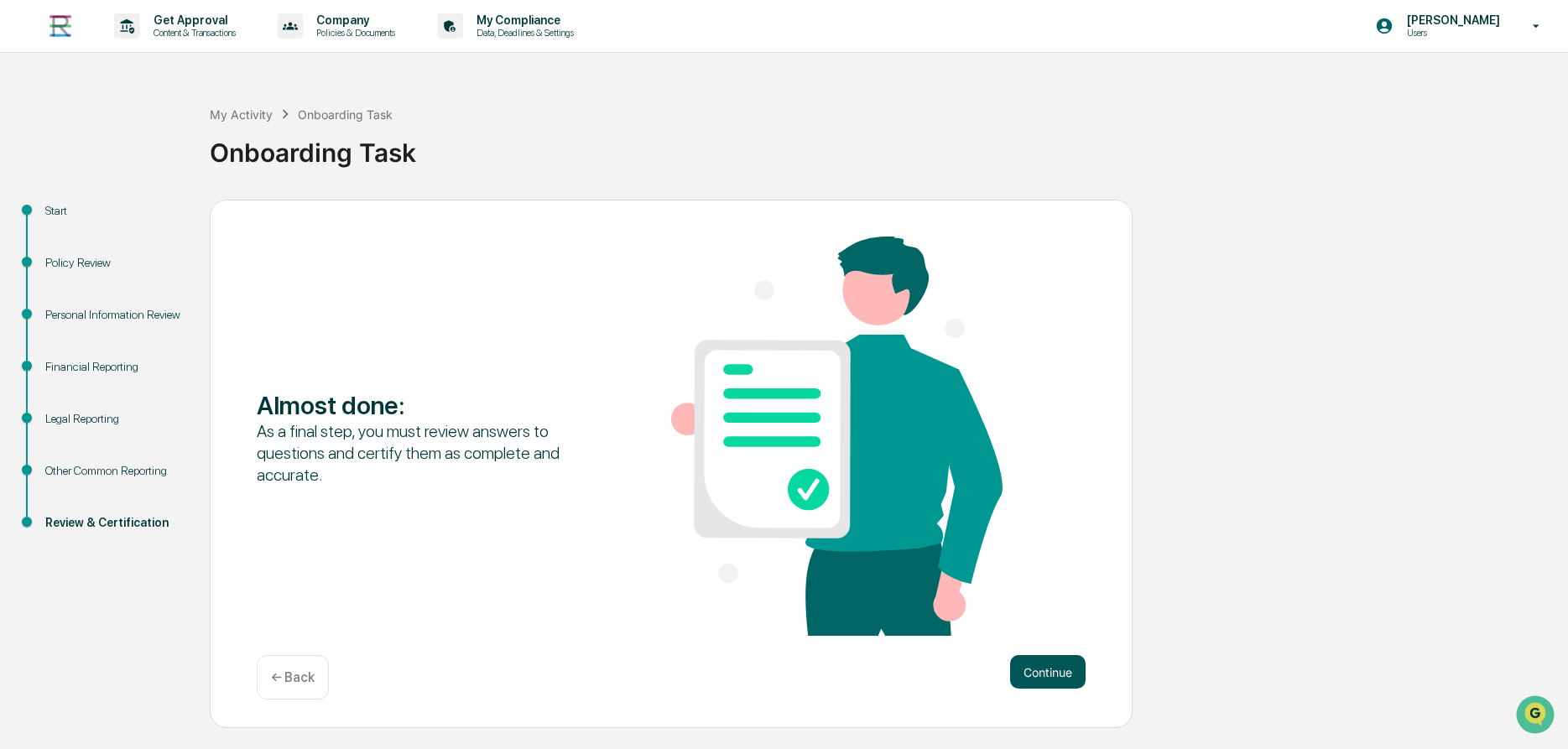
click at [1050, 660] on button "Continue" at bounding box center [1048, 672] width 76 height 33
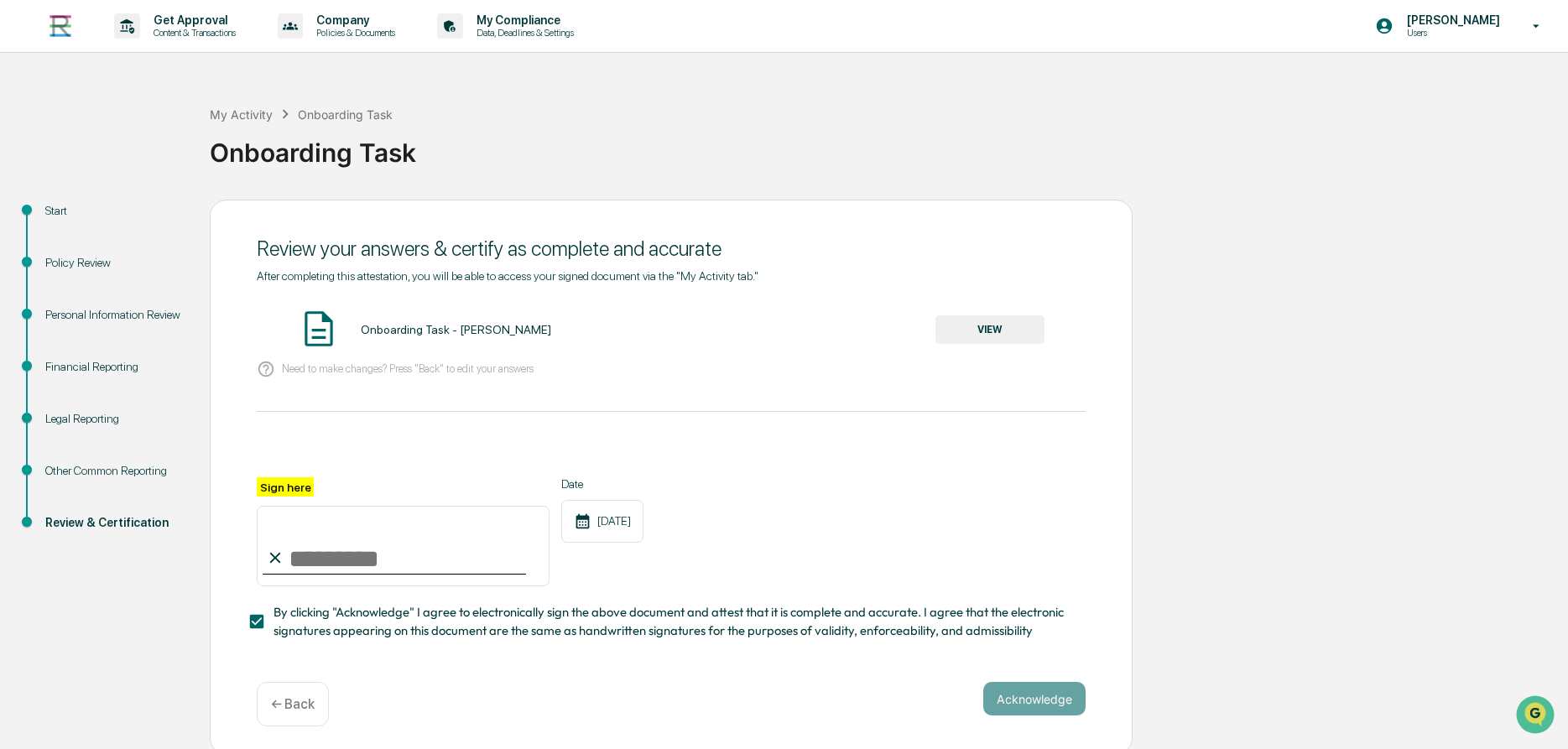
click at [314, 572] on input "Sign here" at bounding box center [403, 545] width 293 height 81
type input "*"
type input "**********"
click at [1048, 704] on button "Acknowledge" at bounding box center [1033, 698] width 102 height 33
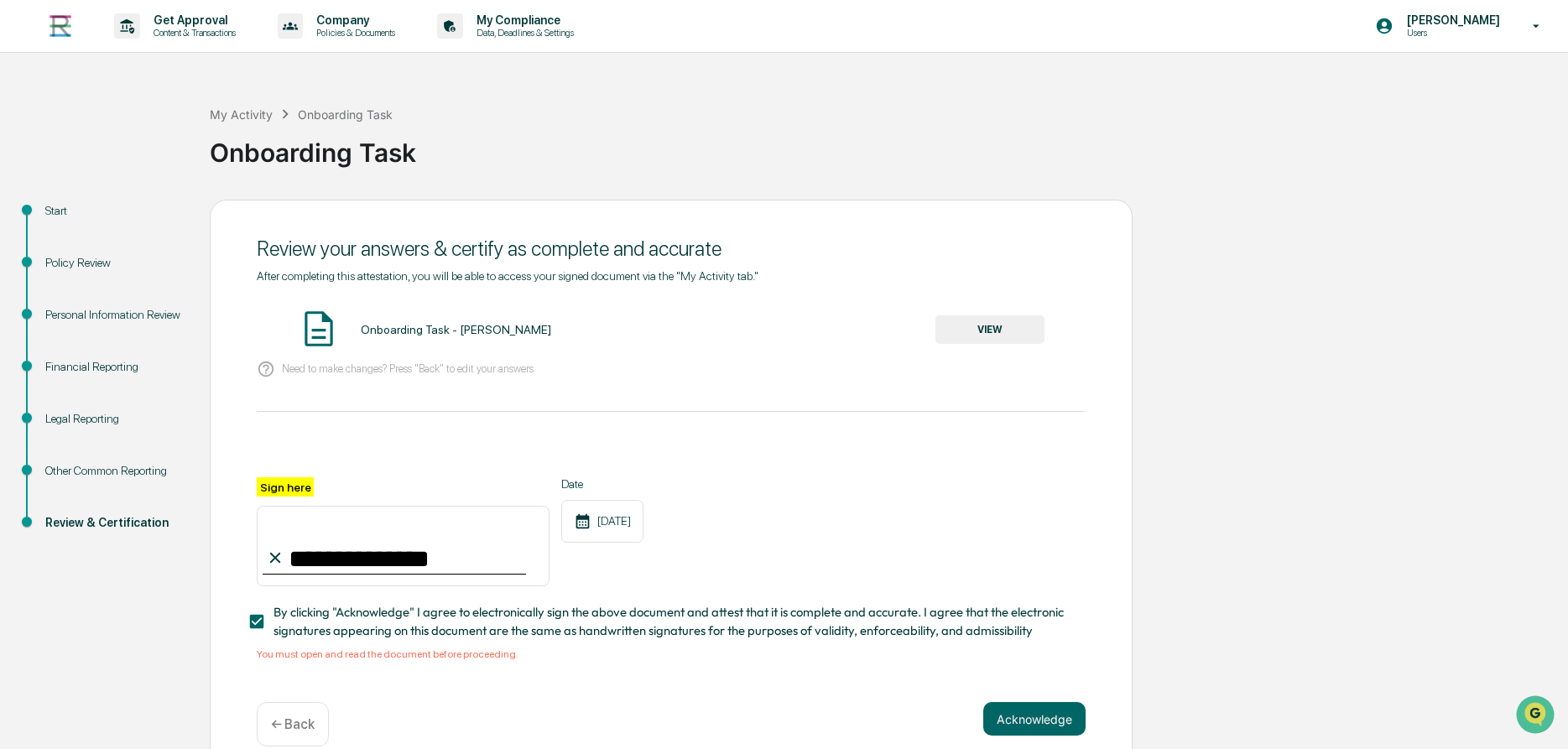
click at [981, 334] on button "VIEW" at bounding box center [989, 329] width 109 height 28
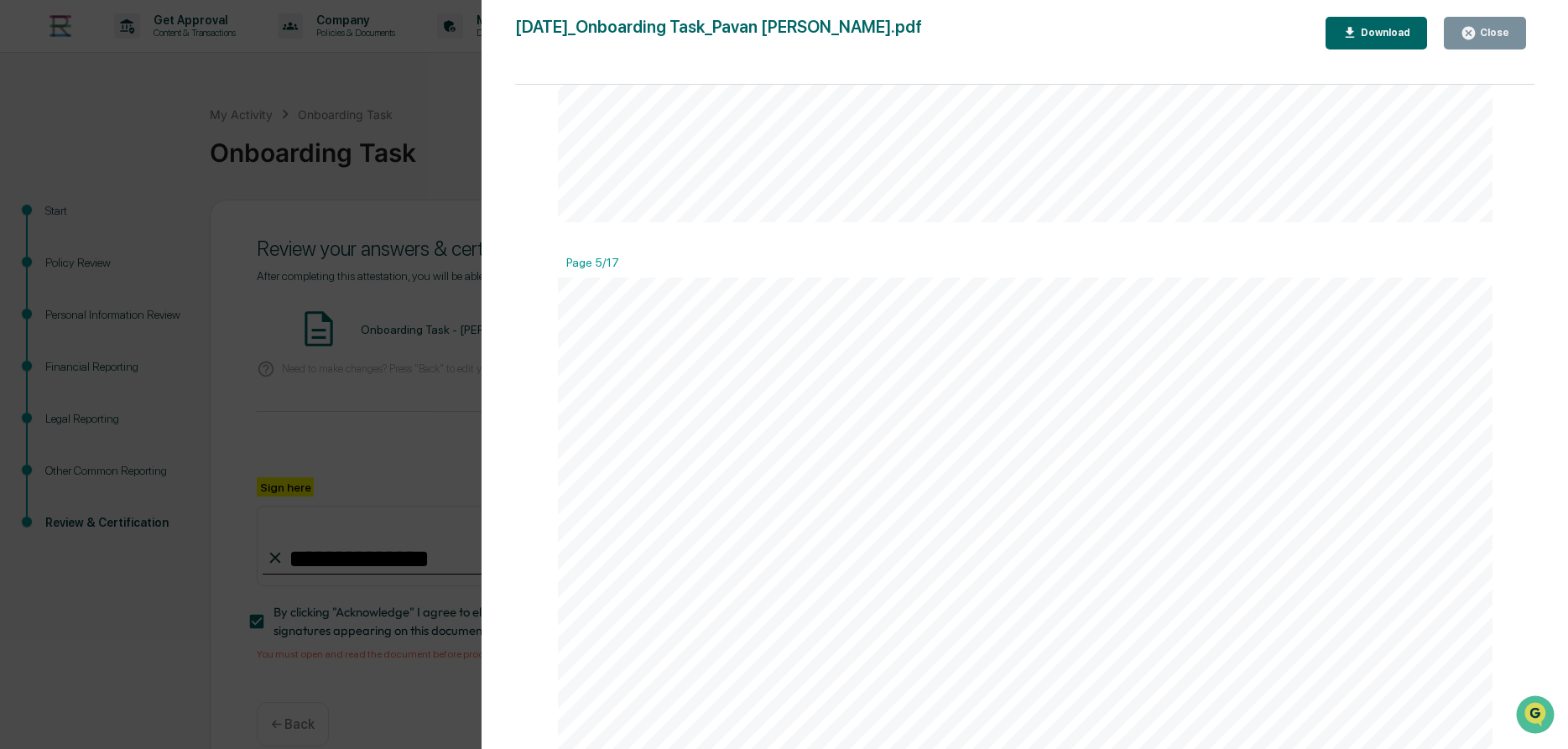
scroll to position [5833, 0]
click at [1473, 42] on button "Close" at bounding box center [1484, 33] width 82 height 33
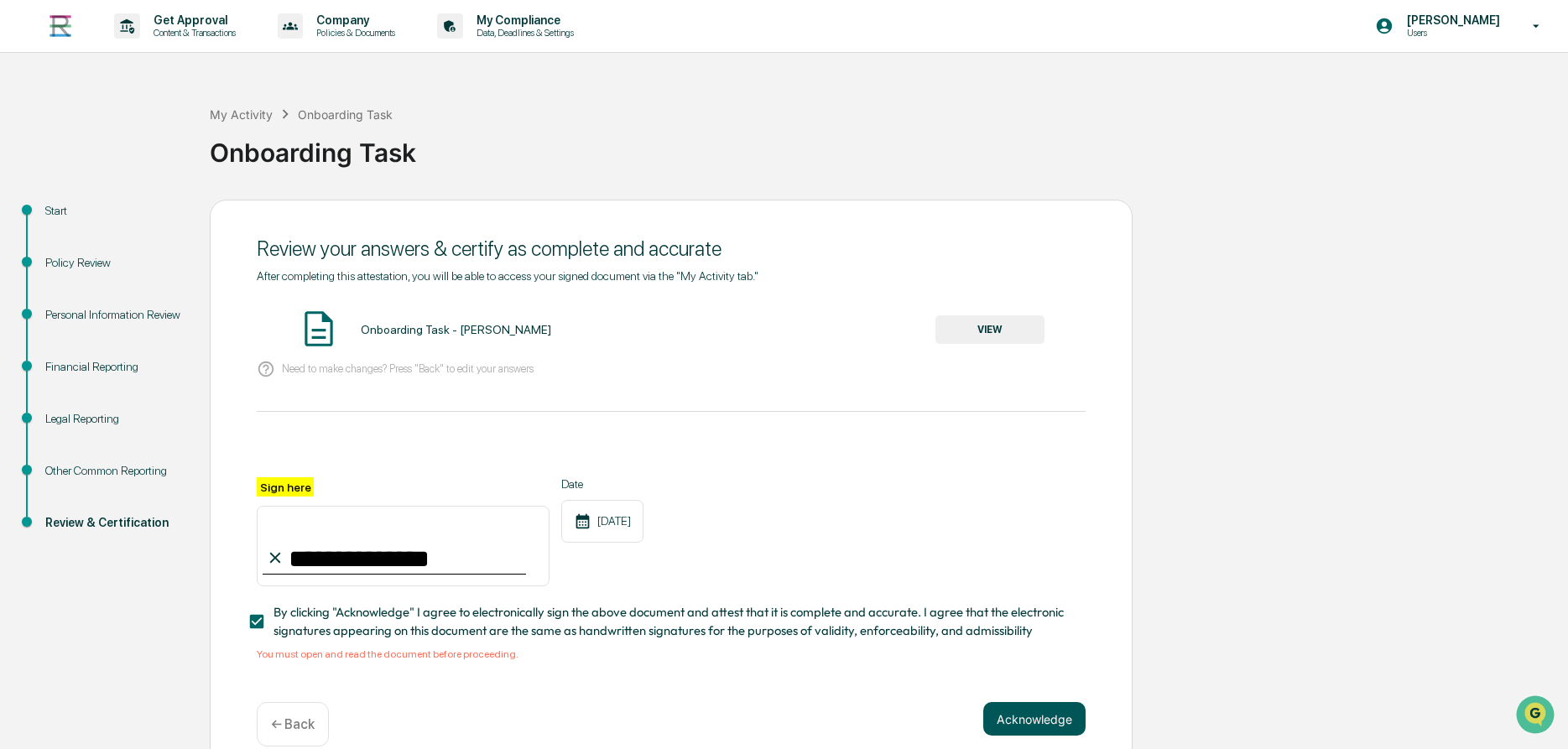
click at [1028, 718] on button "Acknowledge" at bounding box center [1033, 719] width 102 height 33
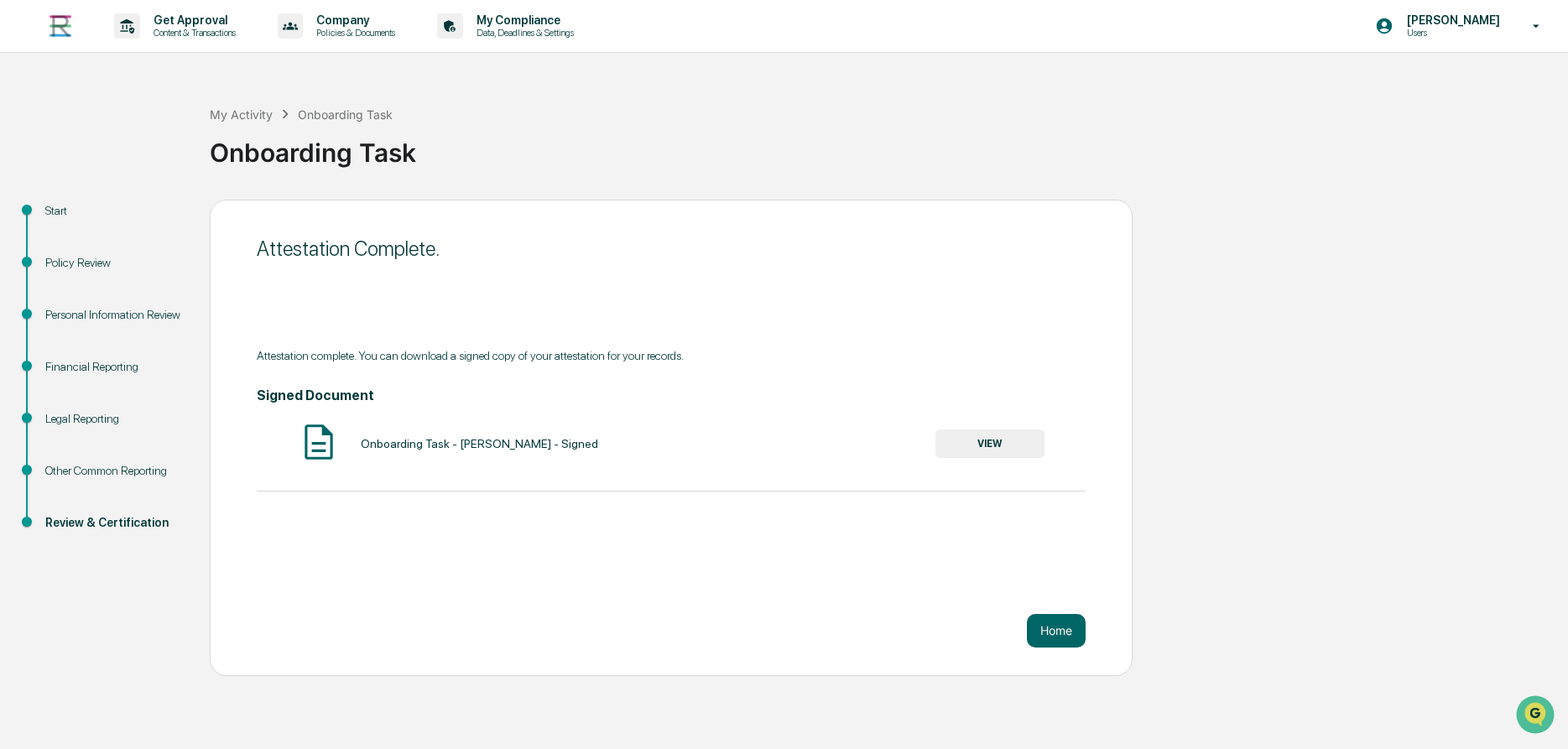
click at [989, 450] on button "VIEW" at bounding box center [989, 443] width 109 height 28
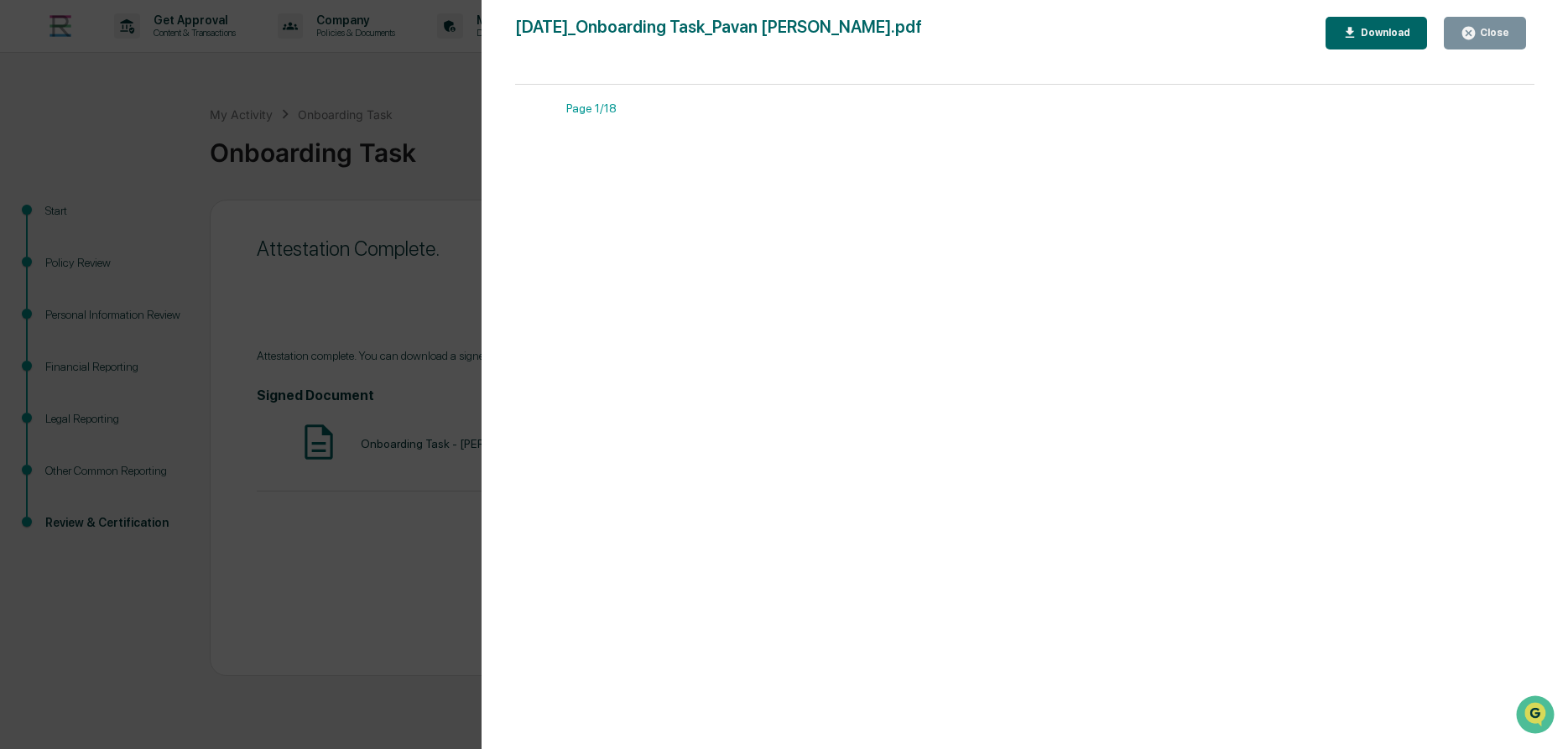
click at [1397, 33] on div "Download" at bounding box center [1383, 33] width 53 height 12
click at [1486, 39] on div "Close" at bounding box center [1493, 33] width 33 height 12
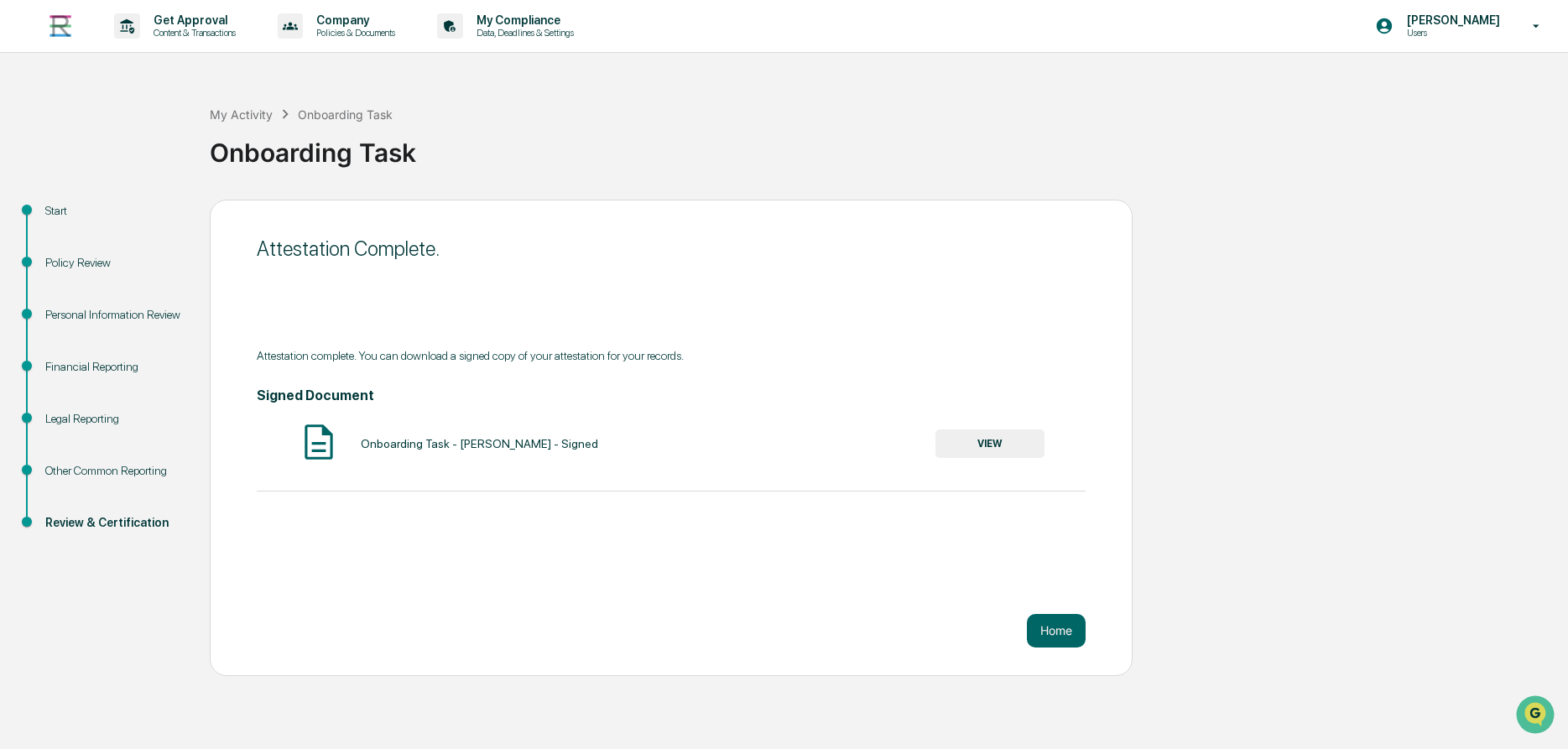
click at [1056, 636] on div "Version History 08/12/2025, 05:24 PM Pavan Muzumdar 2025-08-12_Onboarding Task_…" at bounding box center [784, 374] width 1568 height 749
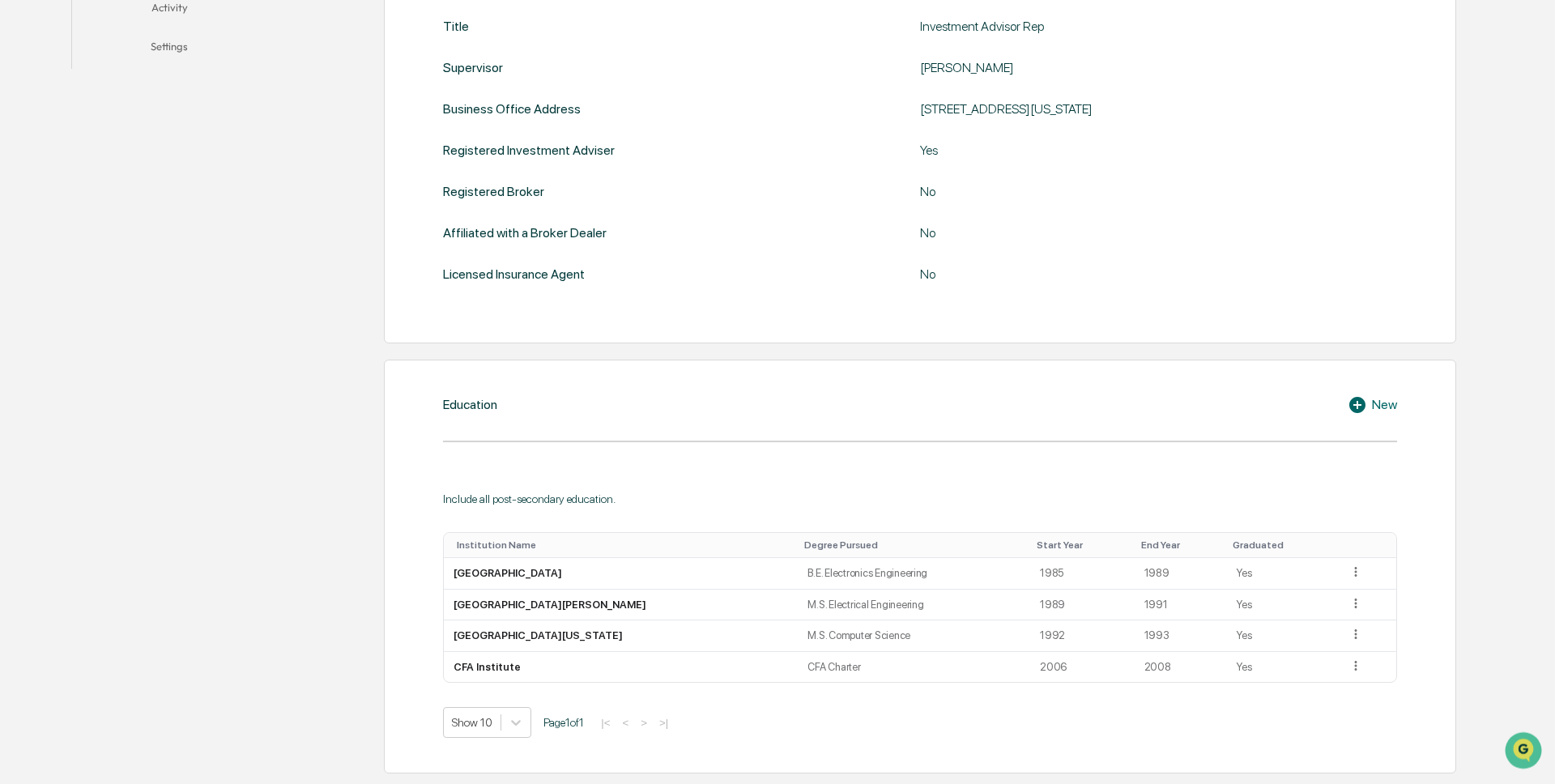
scroll to position [661, 0]
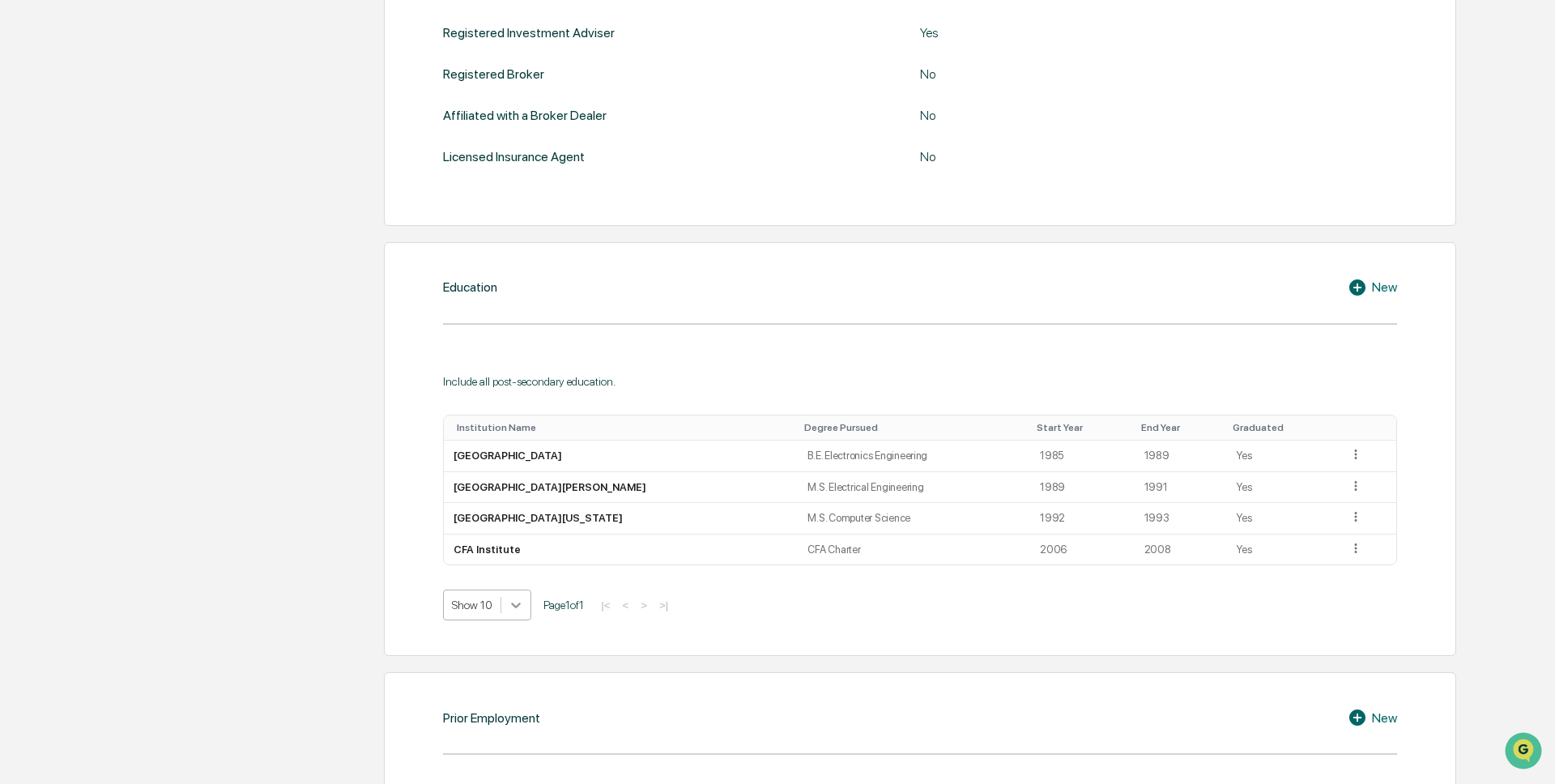
click at [512, 606] on icon at bounding box center [515, 604] width 16 height 16
click at [786, 620] on div "5 results available. Use Up and Down to choose options, press Enter to select t…" at bounding box center [919, 604] width 954 height 31
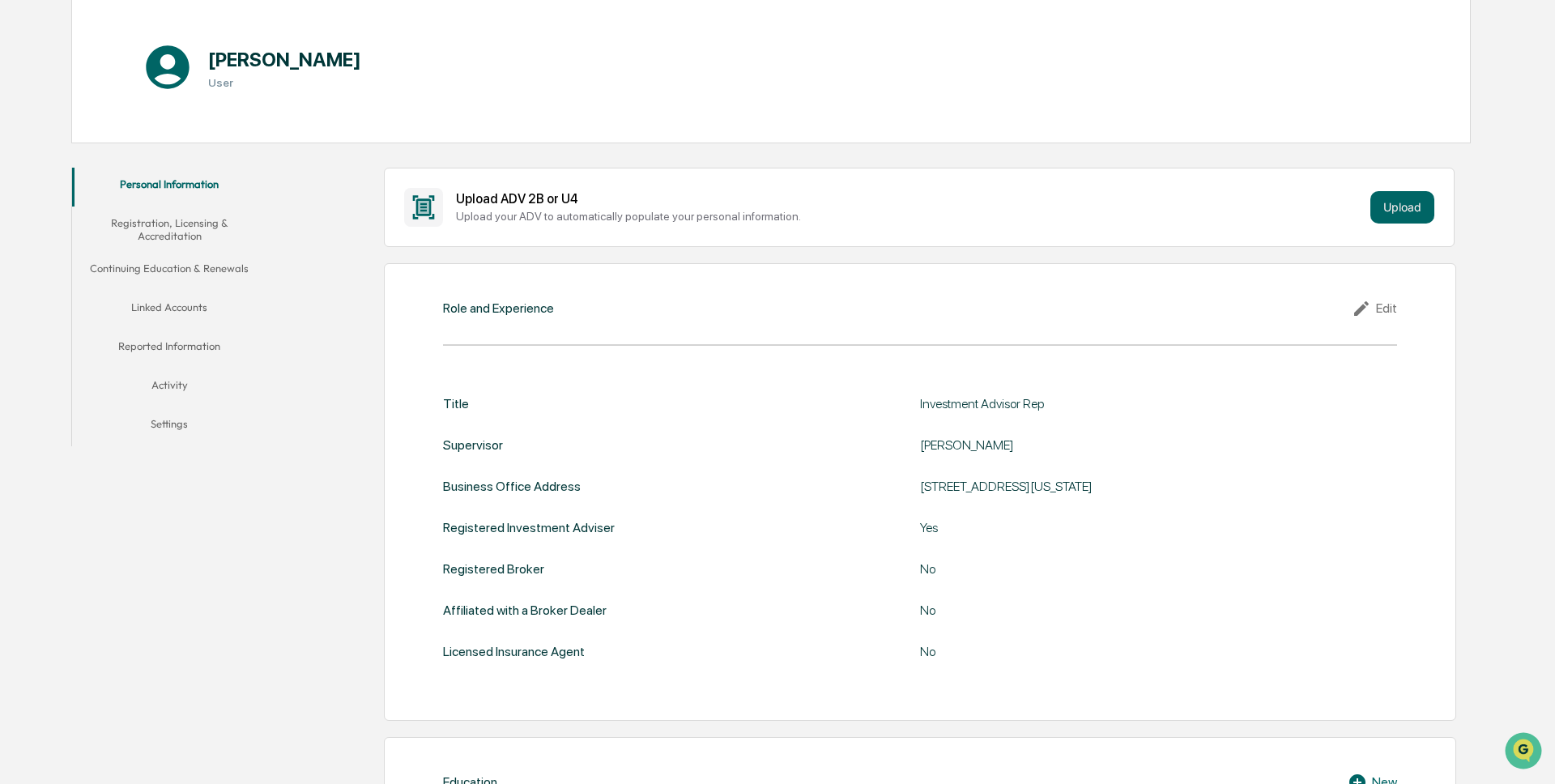
scroll to position [0, 0]
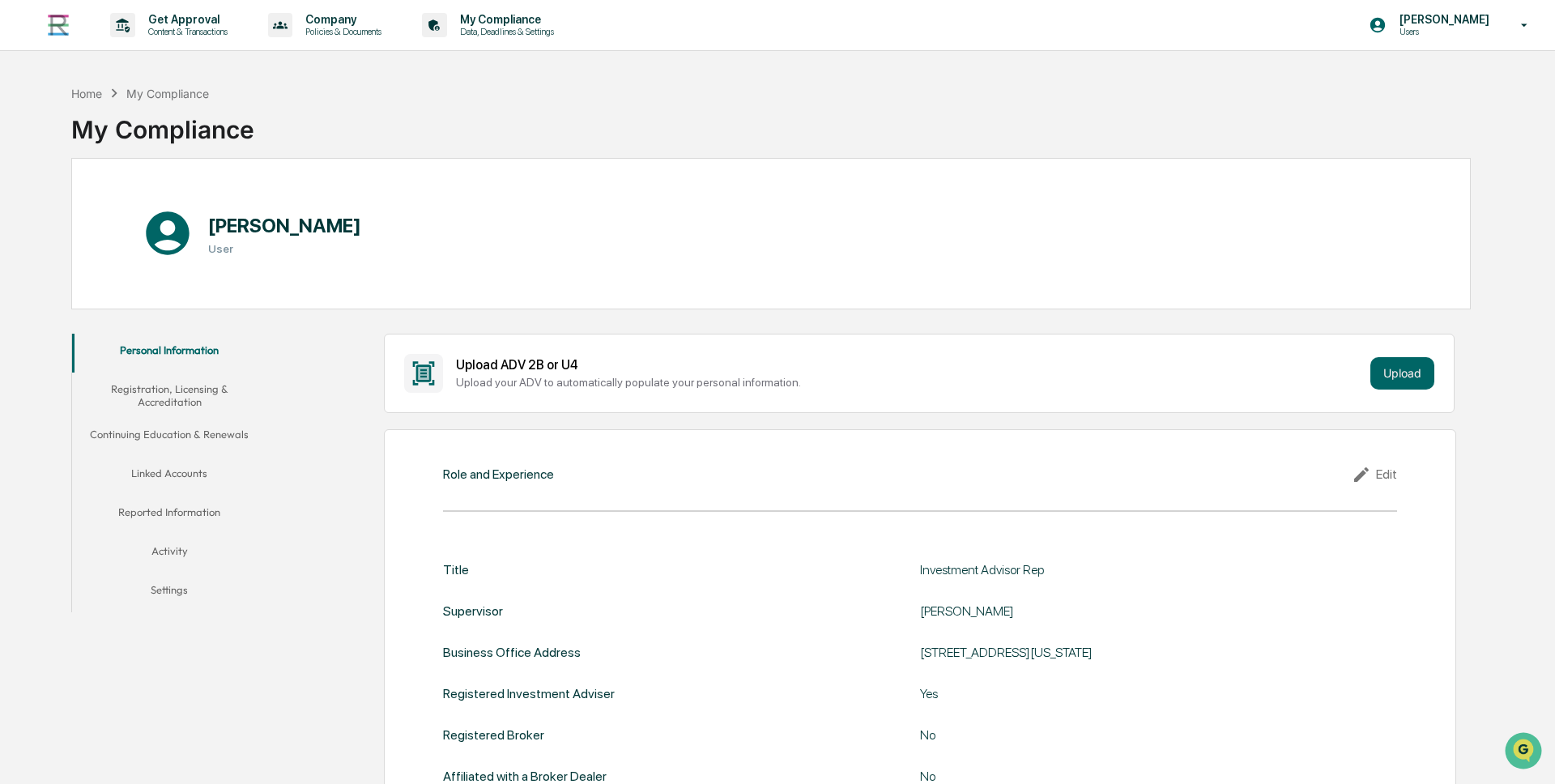
click at [181, 391] on button "Registration, Licensing & Accreditation" at bounding box center [170, 395] width 196 height 46
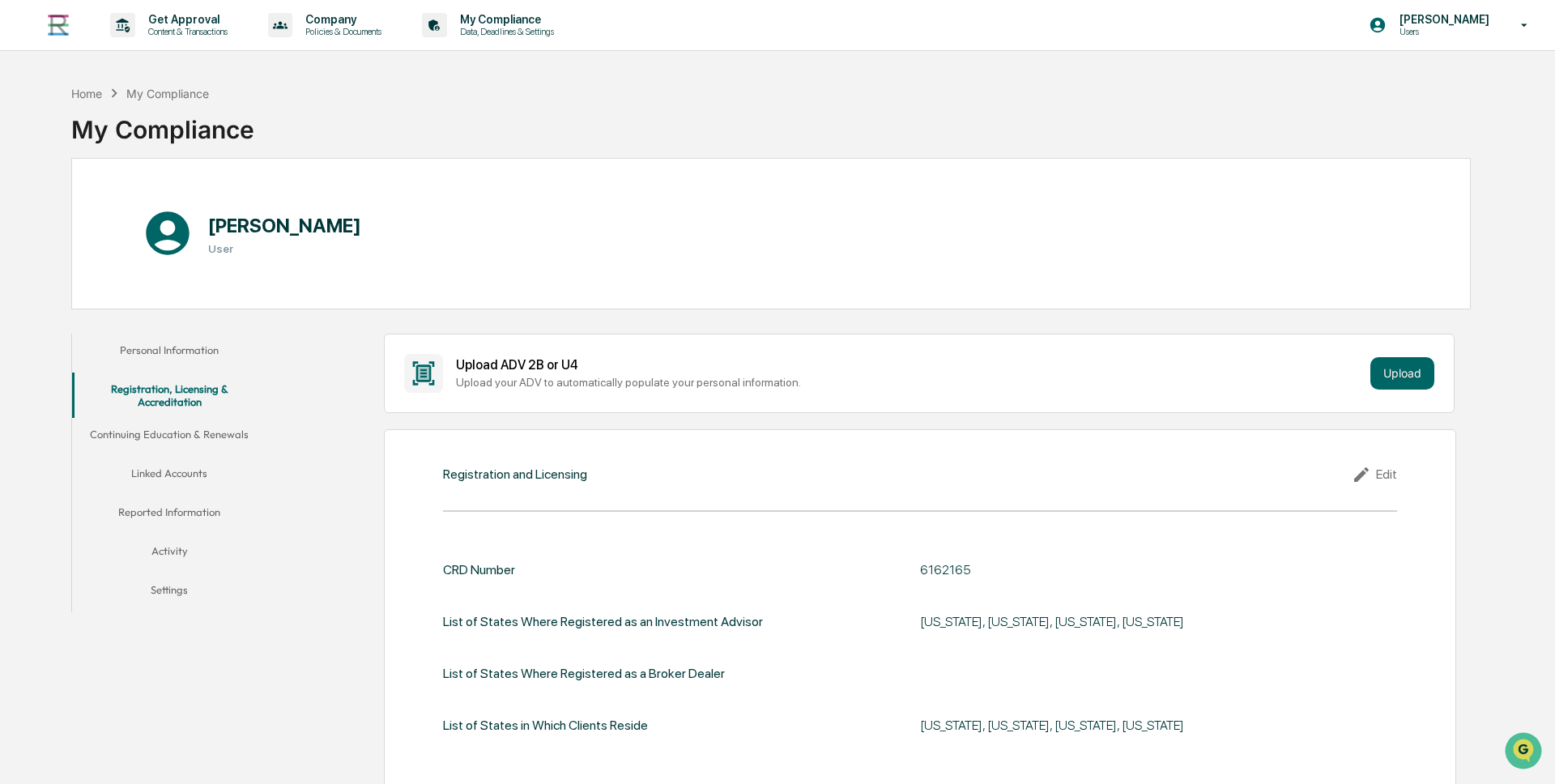
click at [181, 437] on button "Continuing Education & Renewals" at bounding box center [170, 436] width 196 height 39
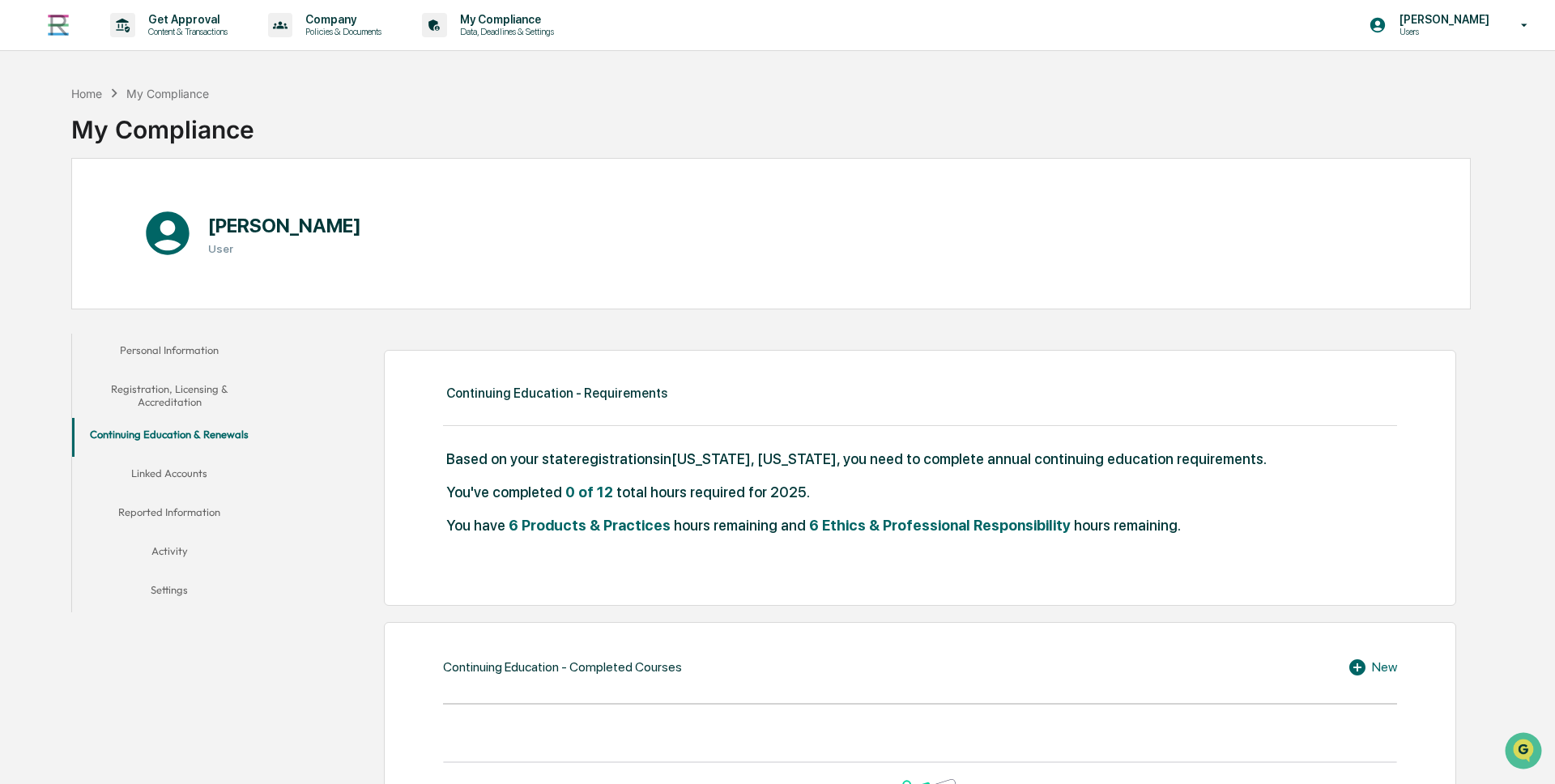
click at [145, 471] on button "Linked Accounts" at bounding box center [170, 476] width 196 height 39
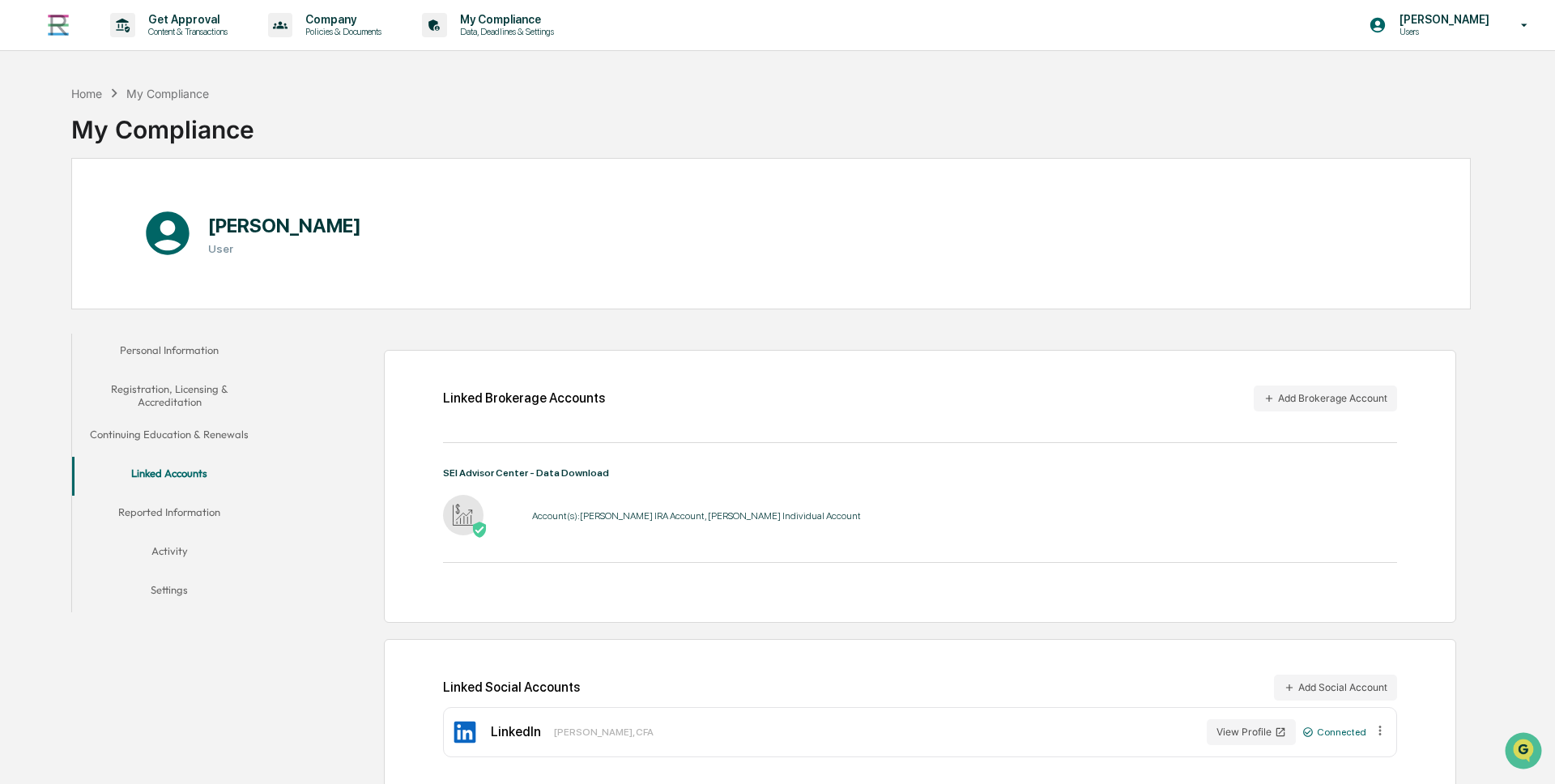
scroll to position [77, 0]
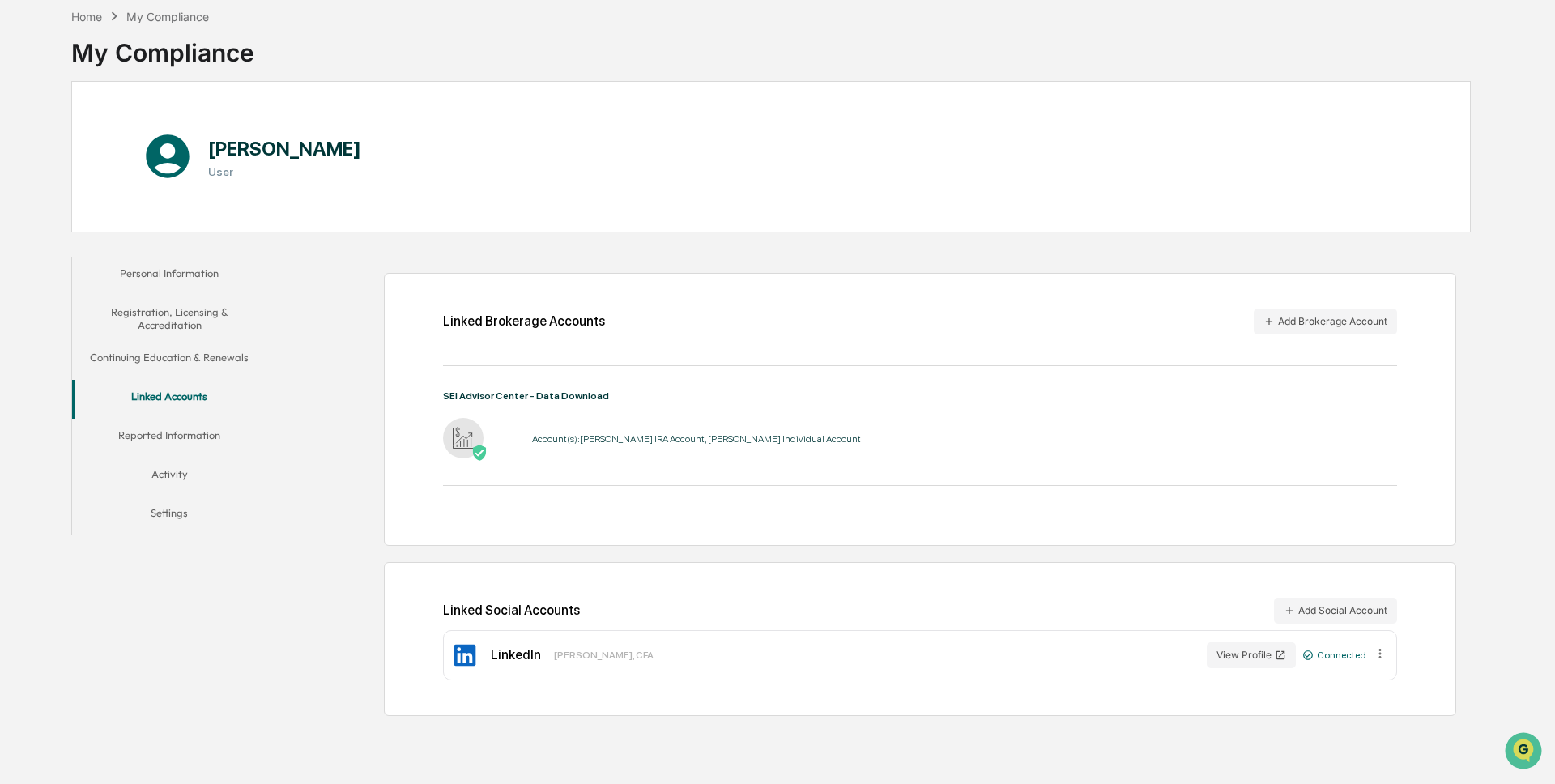
click at [208, 433] on button "Reported Information" at bounding box center [170, 437] width 196 height 39
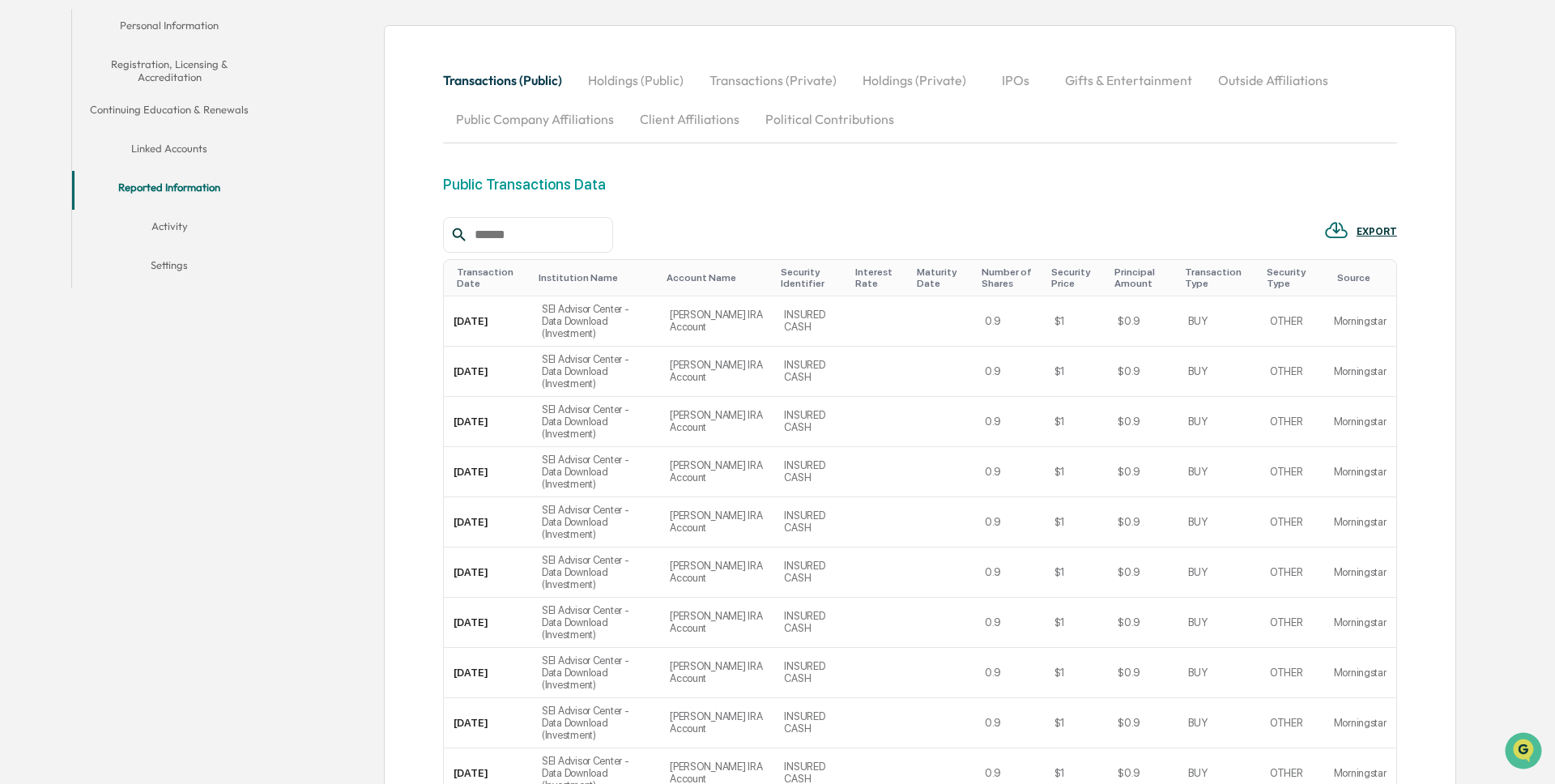
scroll to position [77, 0]
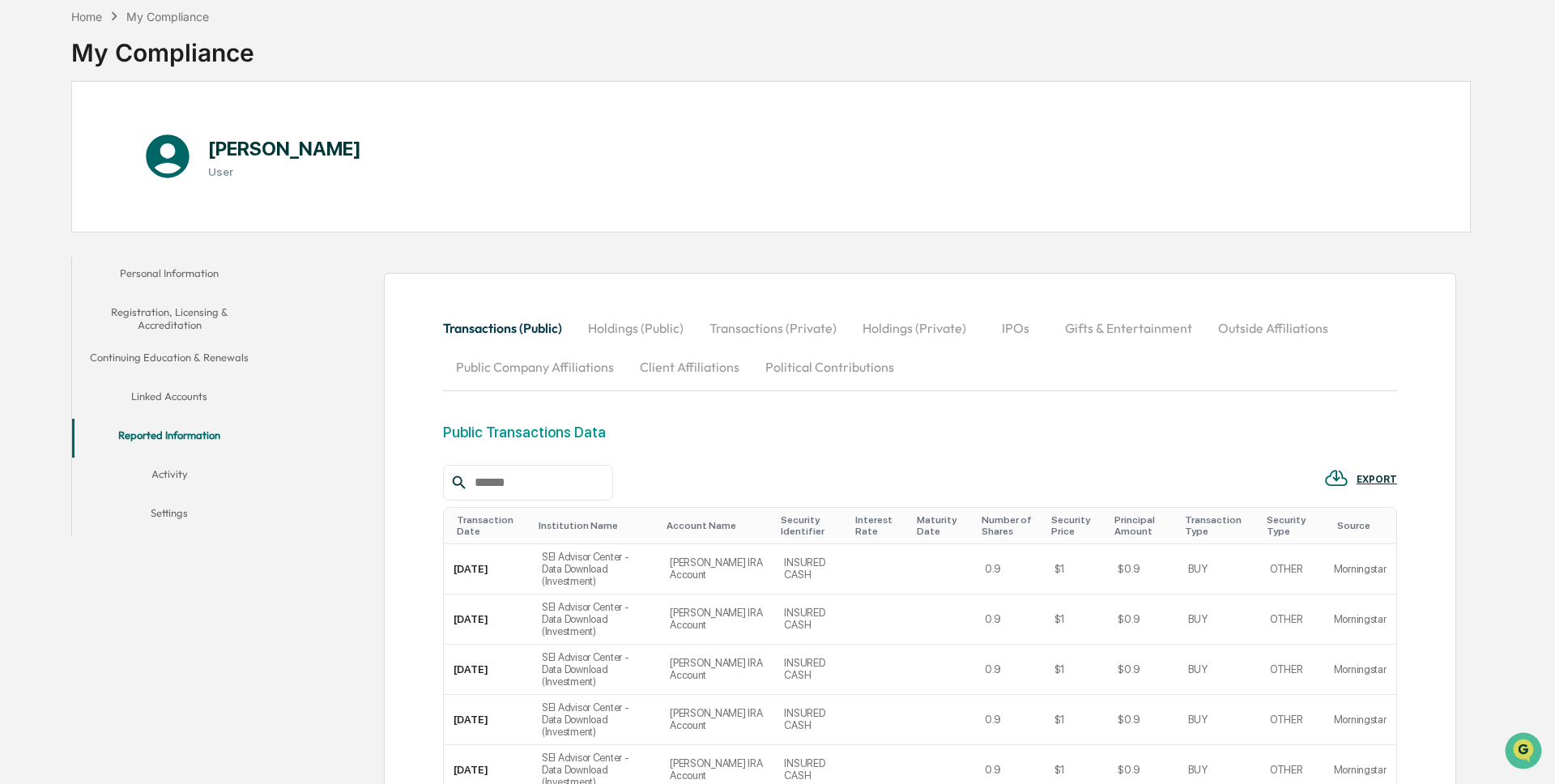
click at [152, 469] on button "Activity" at bounding box center [170, 477] width 196 height 39
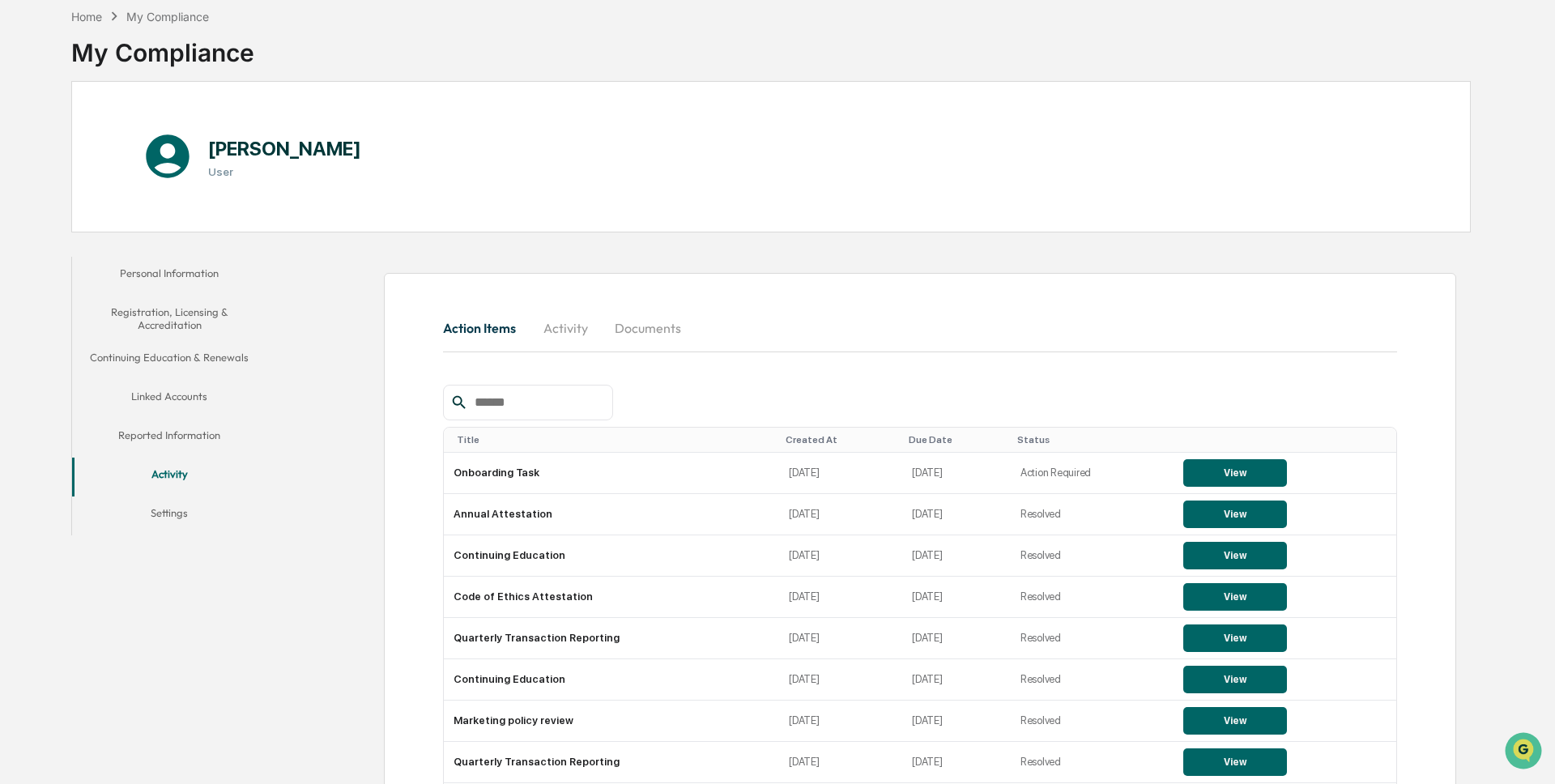
scroll to position [216, 0]
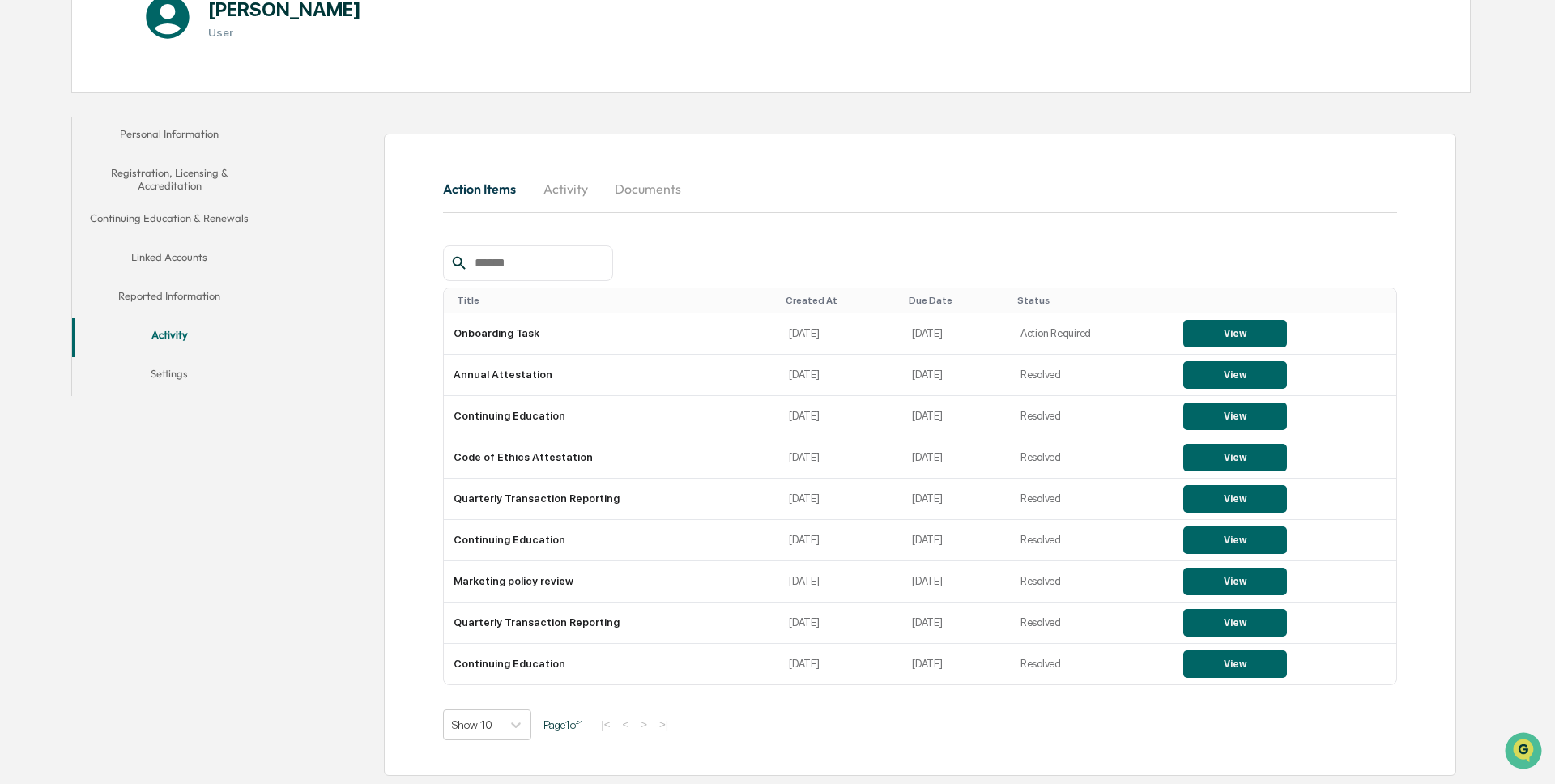
click at [172, 384] on button "Settings" at bounding box center [170, 376] width 196 height 39
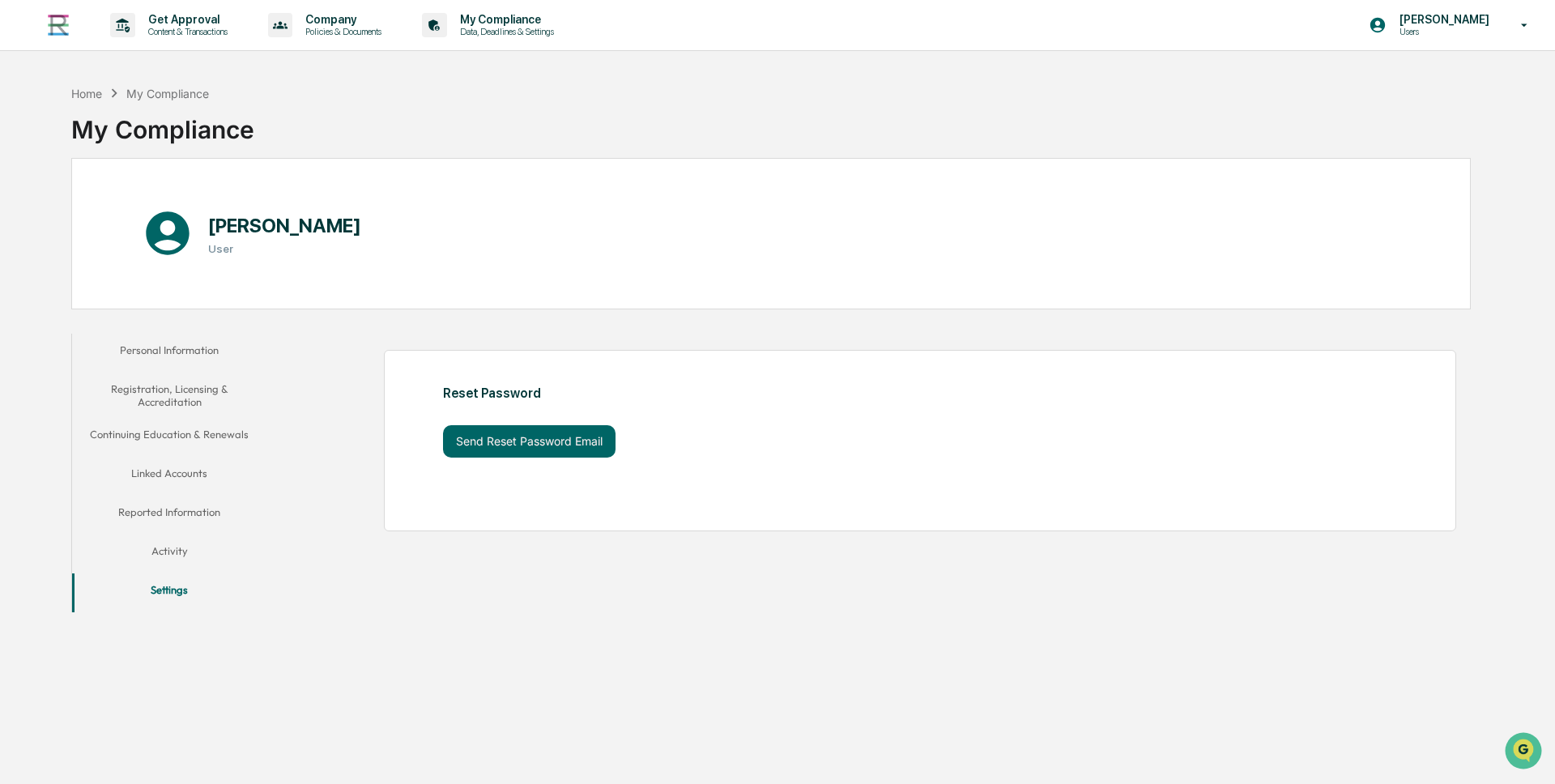
click at [211, 353] on button "Personal Information" at bounding box center [170, 353] width 196 height 39
